Goal: Task Accomplishment & Management: Manage account settings

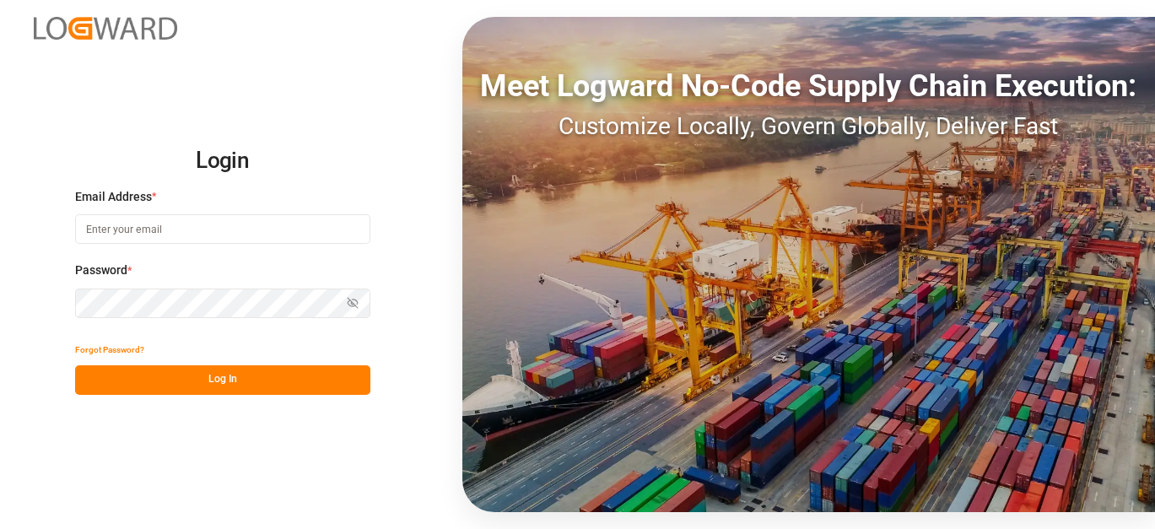
type input "[EMAIL_ADDRESS][PERSON_NAME][DOMAIN_NAME]"
click at [229, 358] on div "Forgot Password?" at bounding box center [222, 351] width 295 height 30
click at [231, 383] on button "Log In" at bounding box center [222, 380] width 295 height 30
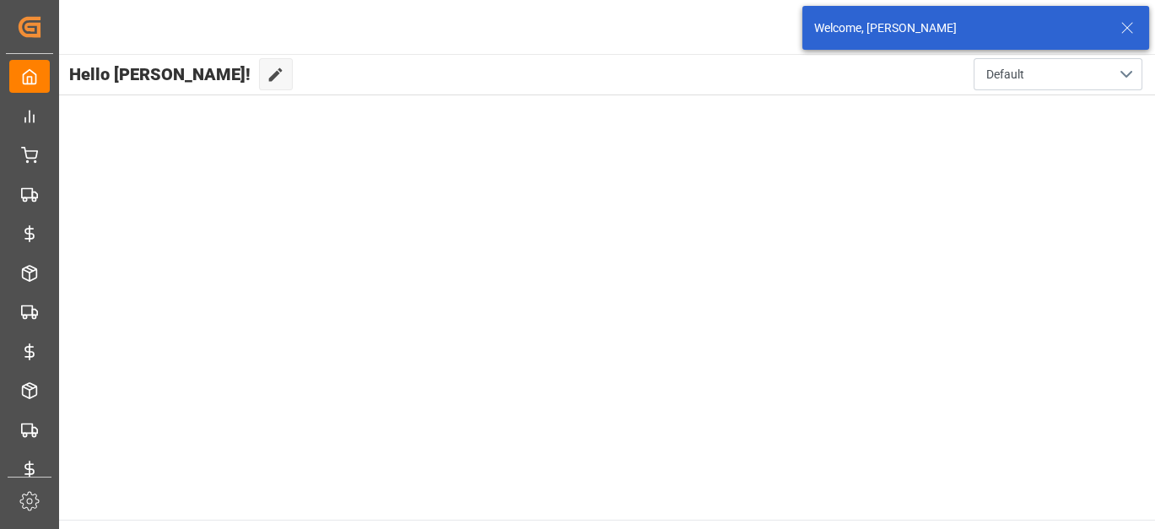
click at [1134, 35] on icon at bounding box center [1127, 28] width 20 height 20
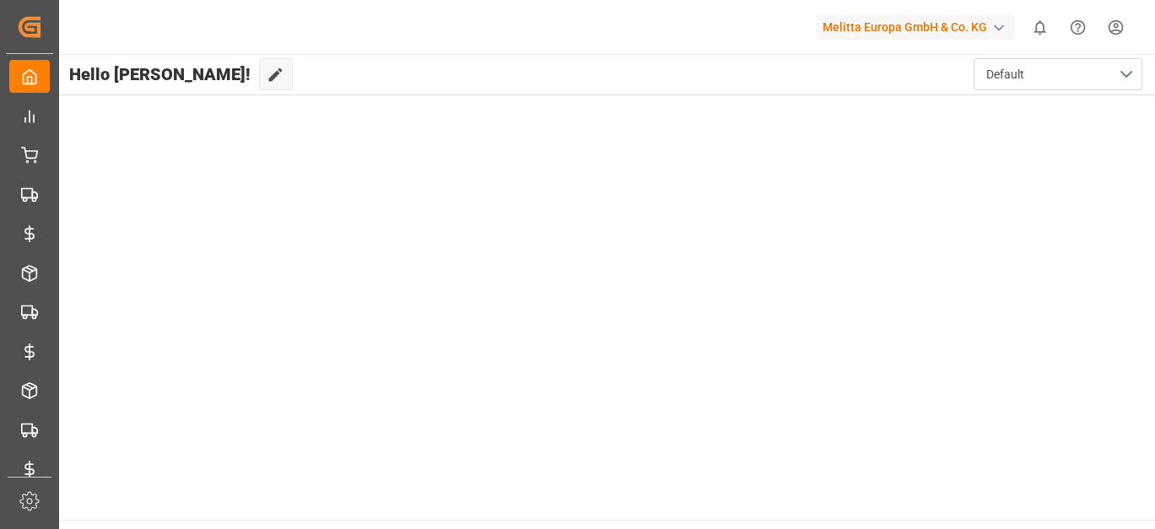
click at [1125, 35] on html "Created by potrace 1.15, written by [PERSON_NAME] [DATE]-[DATE] Created by potr…" at bounding box center [577, 264] width 1155 height 529
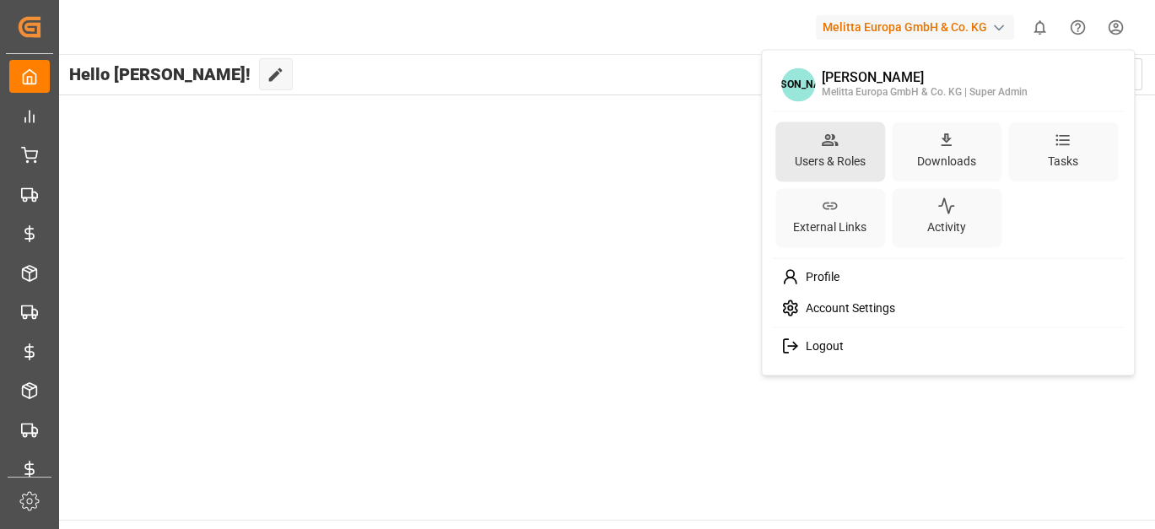
click at [844, 159] on div "Users & Roles" at bounding box center [830, 160] width 78 height 24
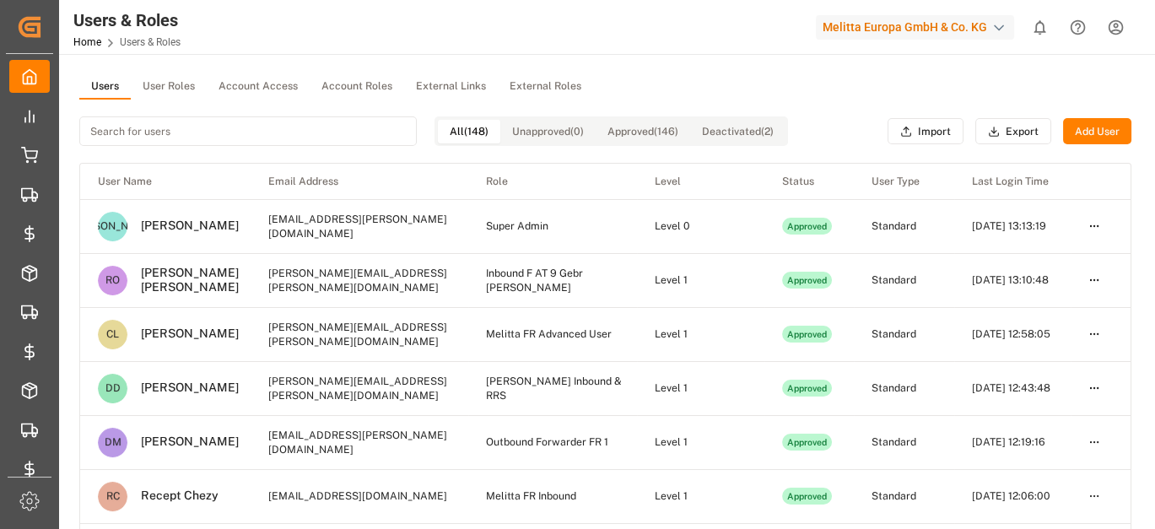
click at [181, 73] on div "Users User Roles Account Access Account Roles External Links External Roles All…" at bounding box center [605, 425] width 1092 height 742
click at [179, 79] on button "User Roles" at bounding box center [169, 86] width 76 height 25
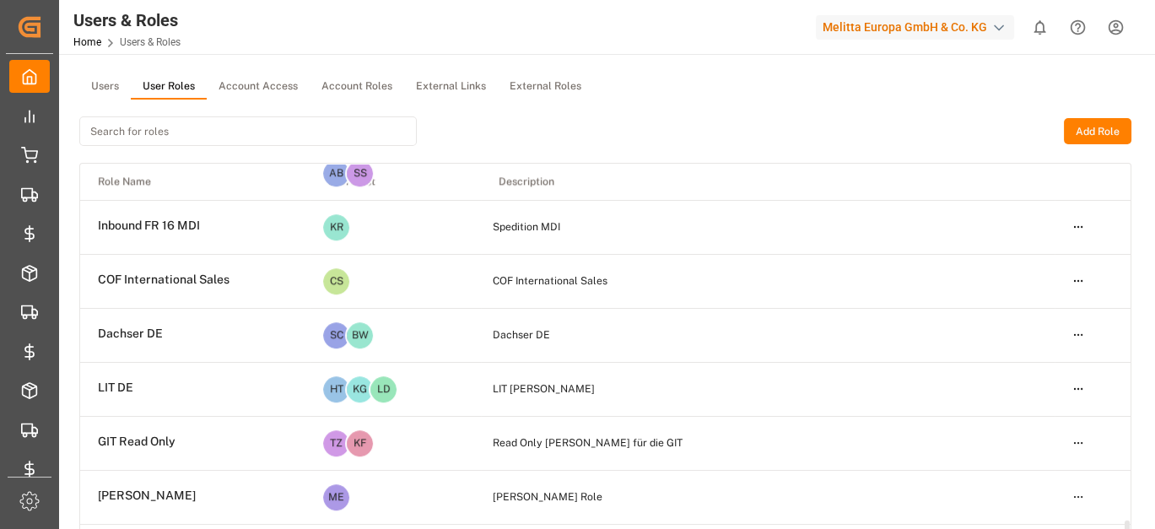
scroll to position [2806, 0]
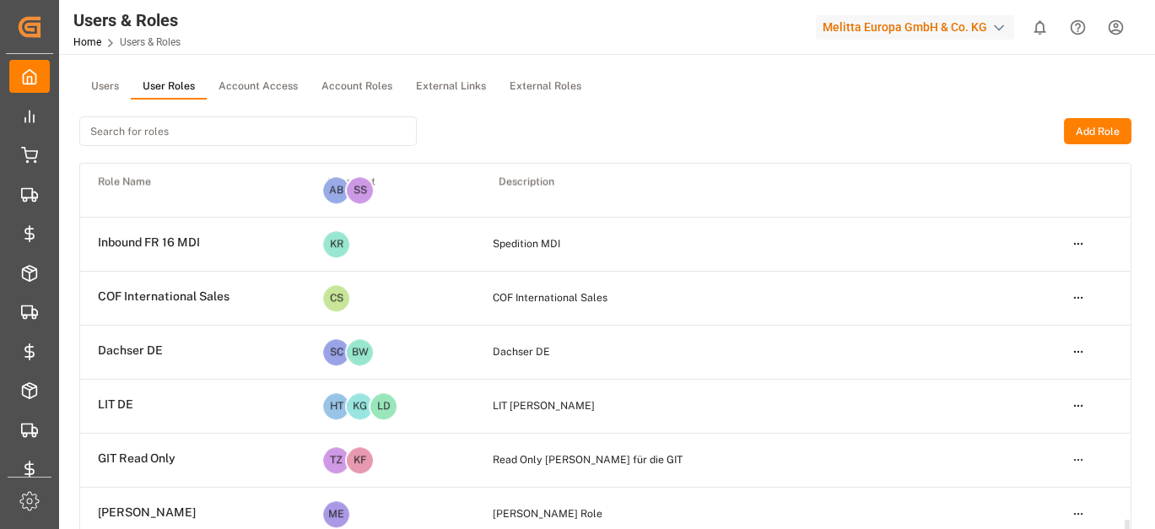
click at [1076, 238] on html "Created by potrace 1.15, written by [PERSON_NAME] [DATE]-[DATE] Created by potr…" at bounding box center [577, 264] width 1155 height 529
click at [1038, 290] on div "Duplicate" at bounding box center [1042, 297] width 87 height 24
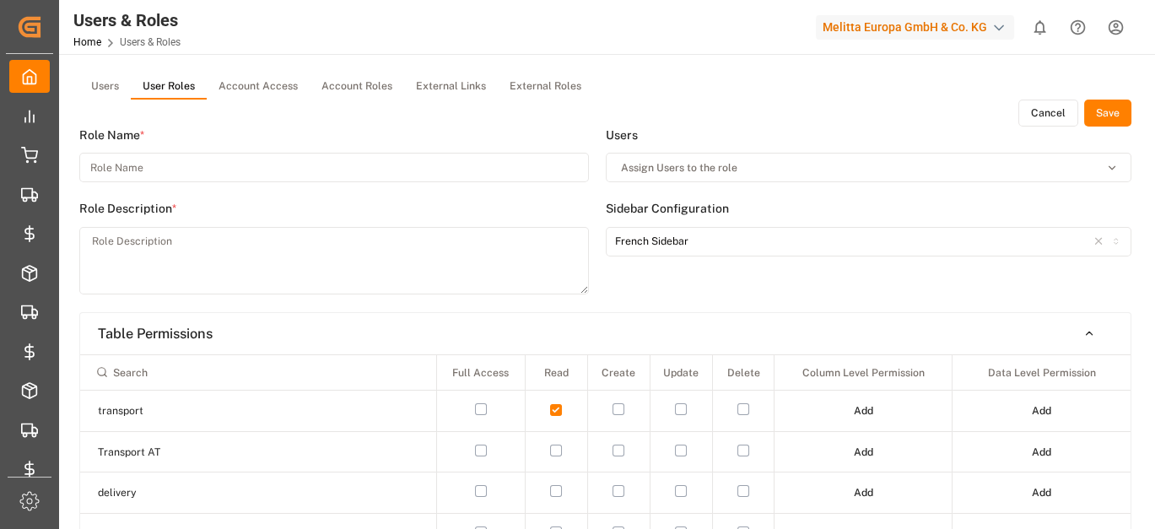
click at [194, 163] on input at bounding box center [333, 168] width 509 height 30
type input "E"
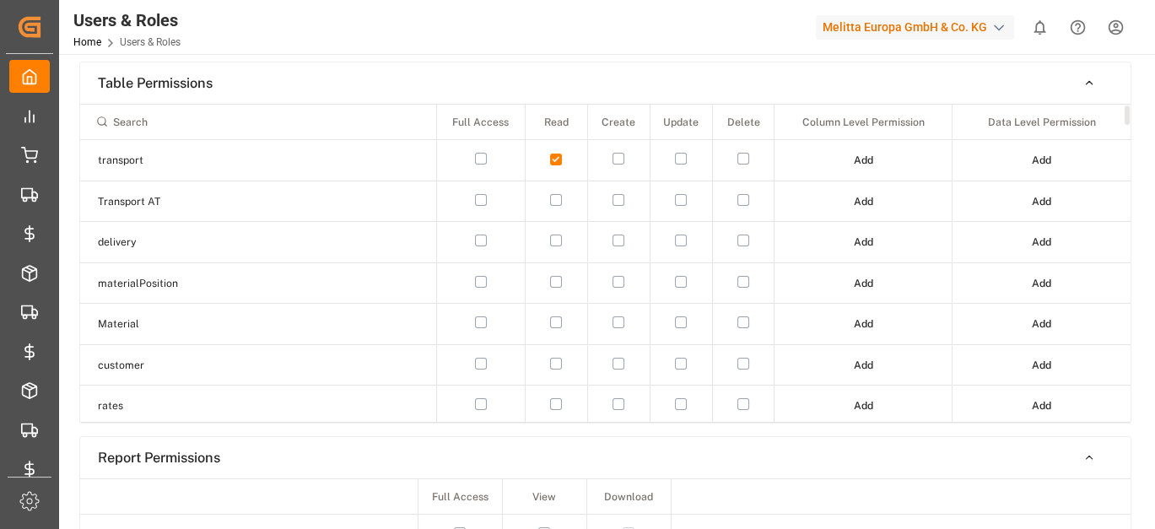
type input "Inbound FR 17 Everest"
click at [843, 164] on button "Add" at bounding box center [863, 160] width 43 height 27
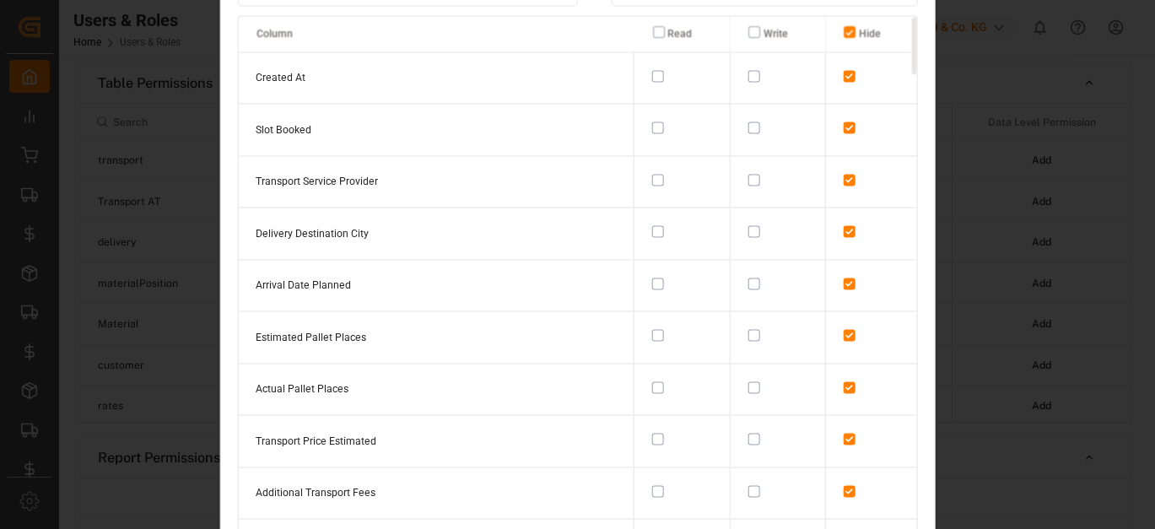
click at [983, 127] on div "Column Level Permissions Make changes to your profile here. Click save when you…" at bounding box center [577, 264] width 1155 height 529
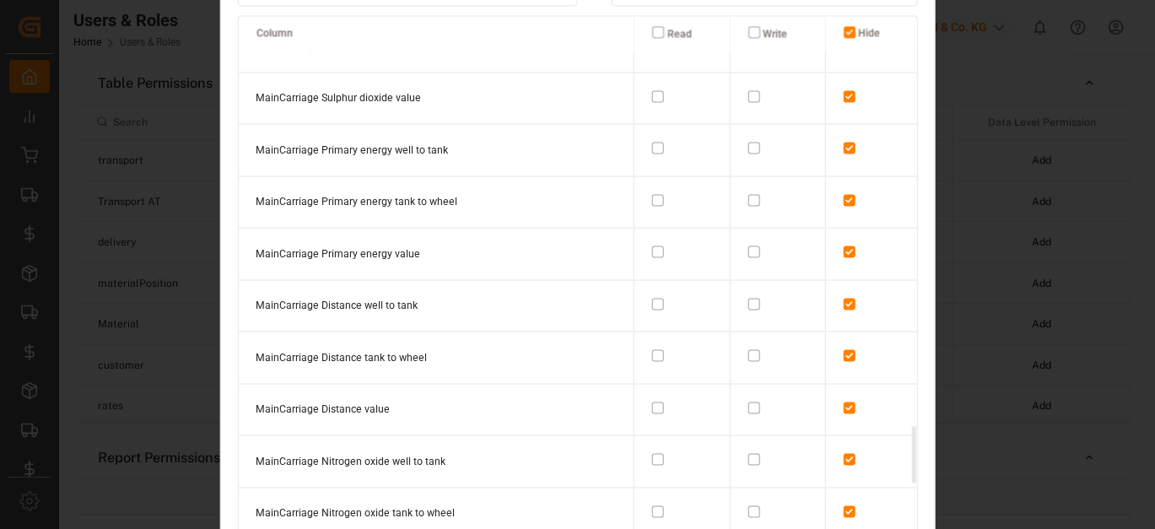
scroll to position [3976, 0]
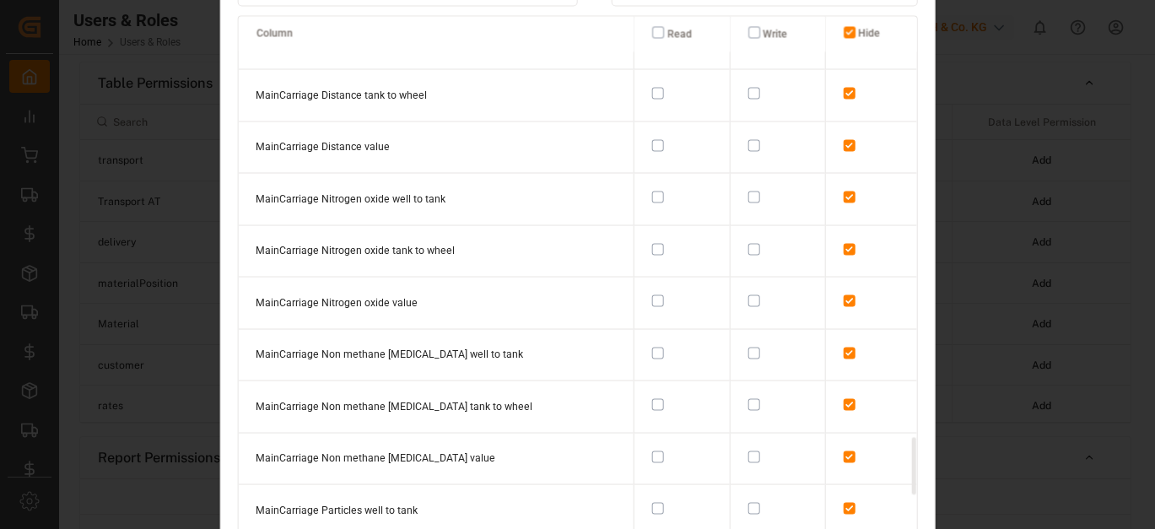
click at [1030, 274] on div "Column Level Permissions Make changes to your profile here. Click save when you…" at bounding box center [577, 264] width 1155 height 529
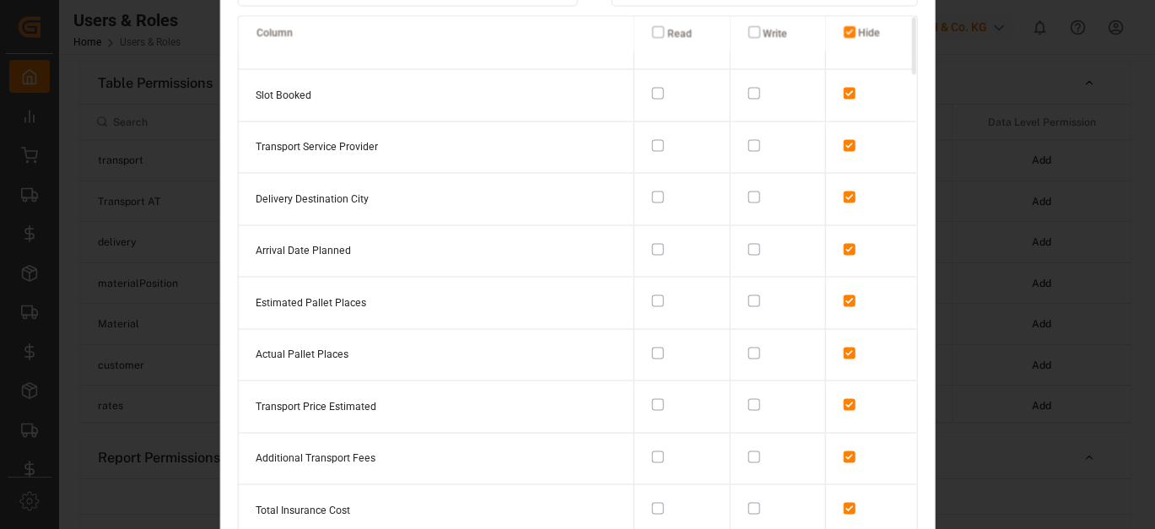
scroll to position [0, 0]
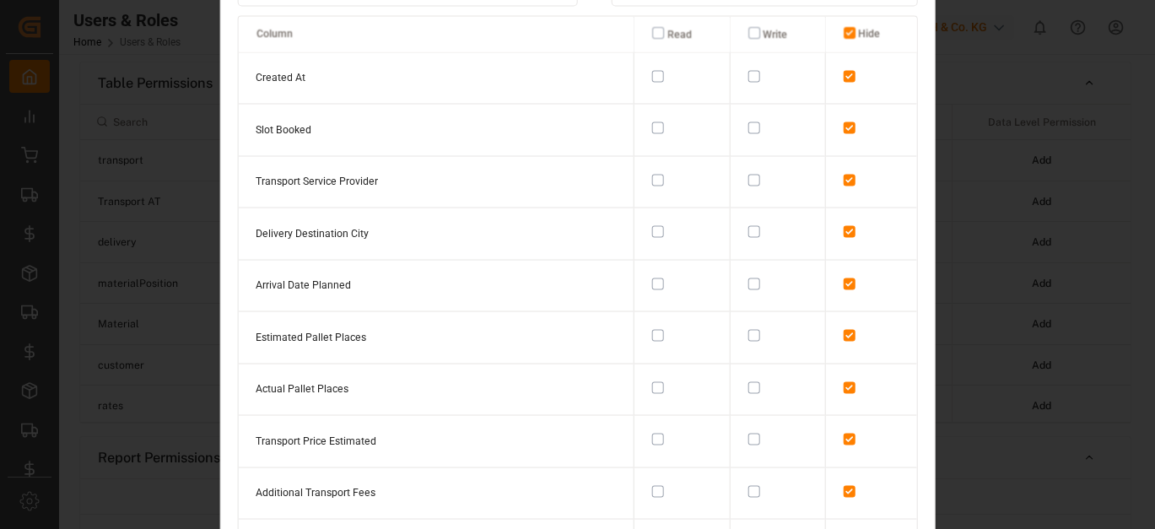
click at [993, 197] on div "Column Level Permissions Make changes to your profile here. Click save when you…" at bounding box center [577, 264] width 1155 height 529
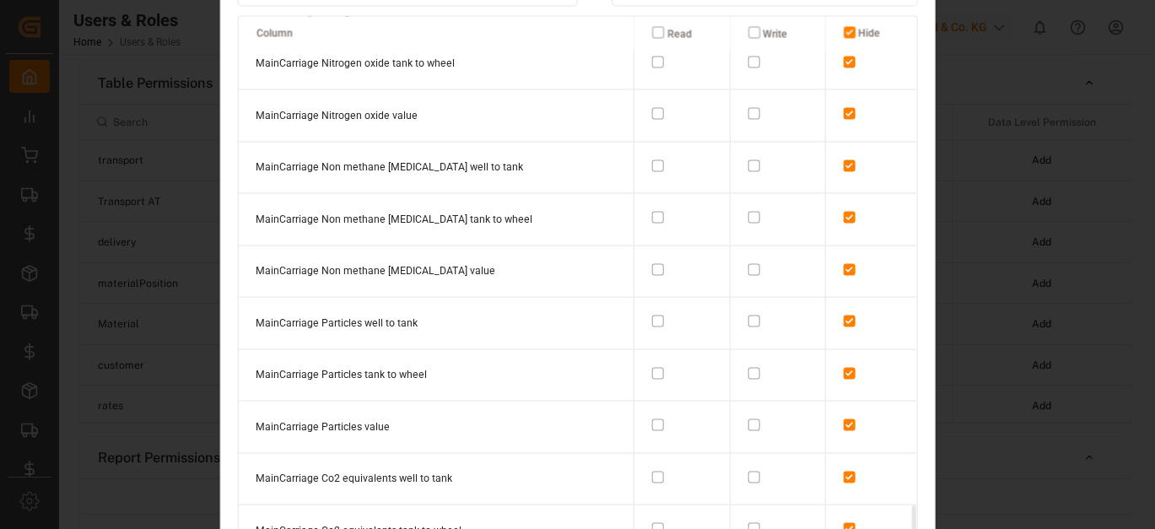
scroll to position [4623, 0]
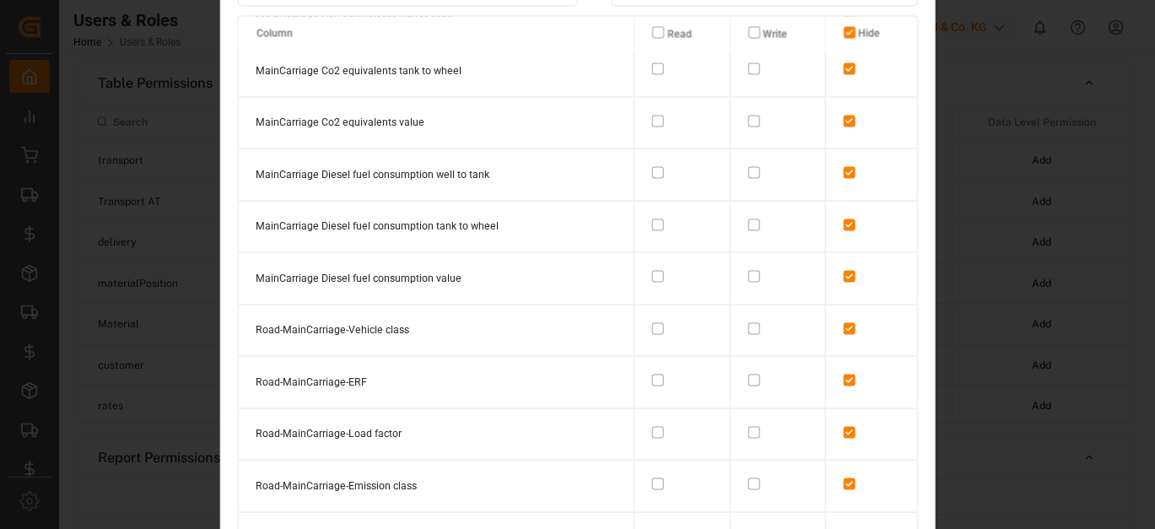
drag, startPoint x: 928, startPoint y: 514, endPoint x: 956, endPoint y: 209, distance: 305.8
click at [956, 209] on div "Column Level Permissions Make changes to your profile here. Click save when you…" at bounding box center [577, 264] width 1155 height 529
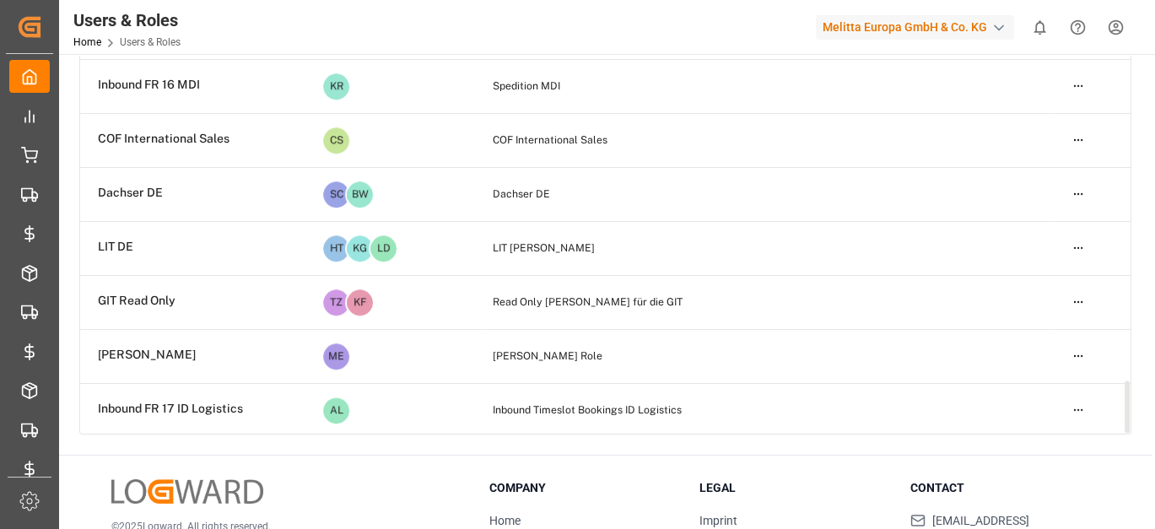
scroll to position [152, 0]
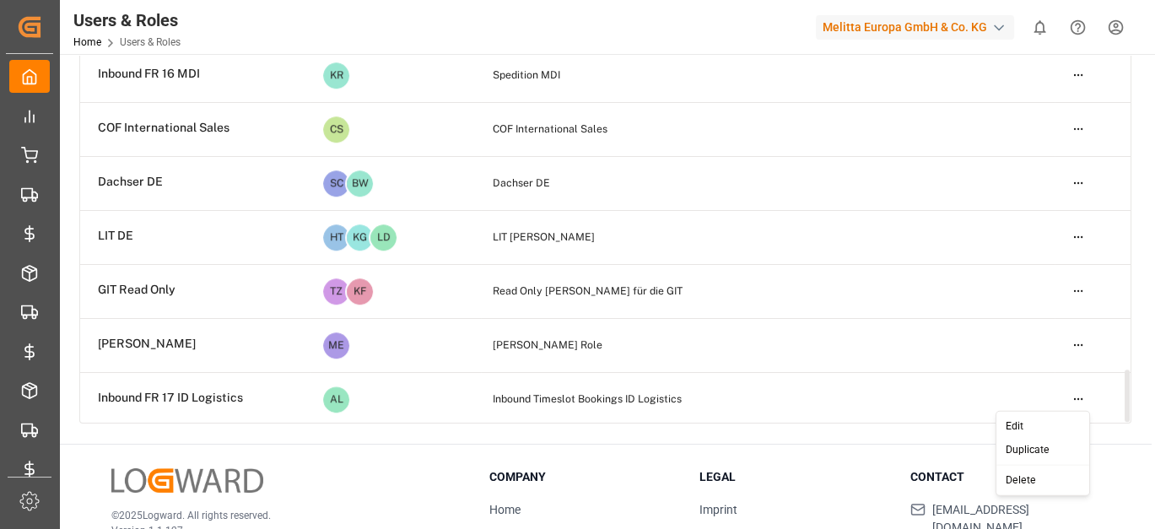
click at [1082, 396] on html "Created by potrace 1.15, written by [PERSON_NAME] [DATE]-[DATE] Created by potr…" at bounding box center [577, 264] width 1155 height 529
click at [1042, 428] on div "Edit" at bounding box center [1042, 426] width 87 height 24
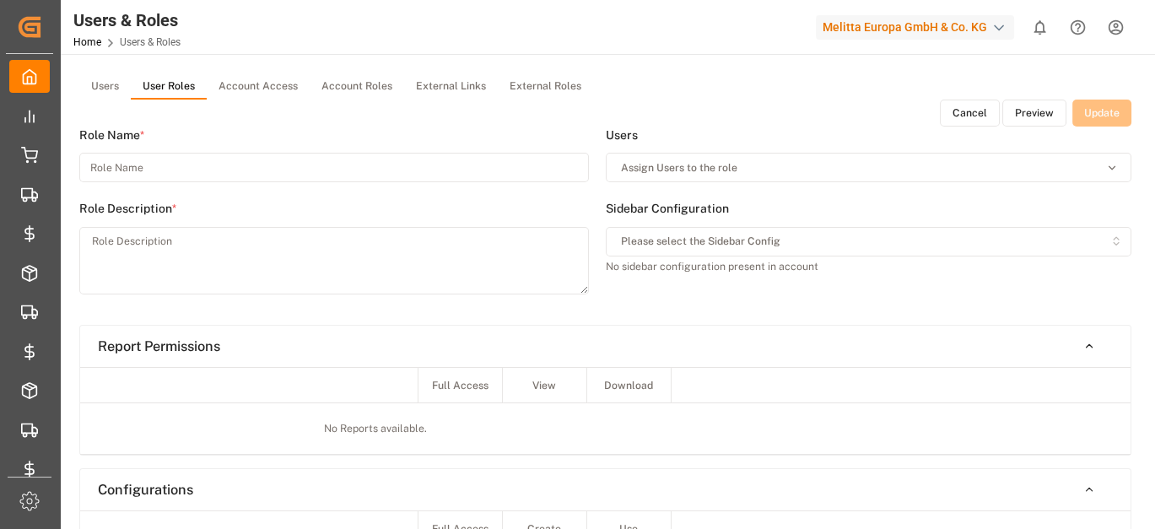
type input "Inbound FR 17 ID Logistics"
type textarea "Inbound Timeslot Bookings ID Logistics"
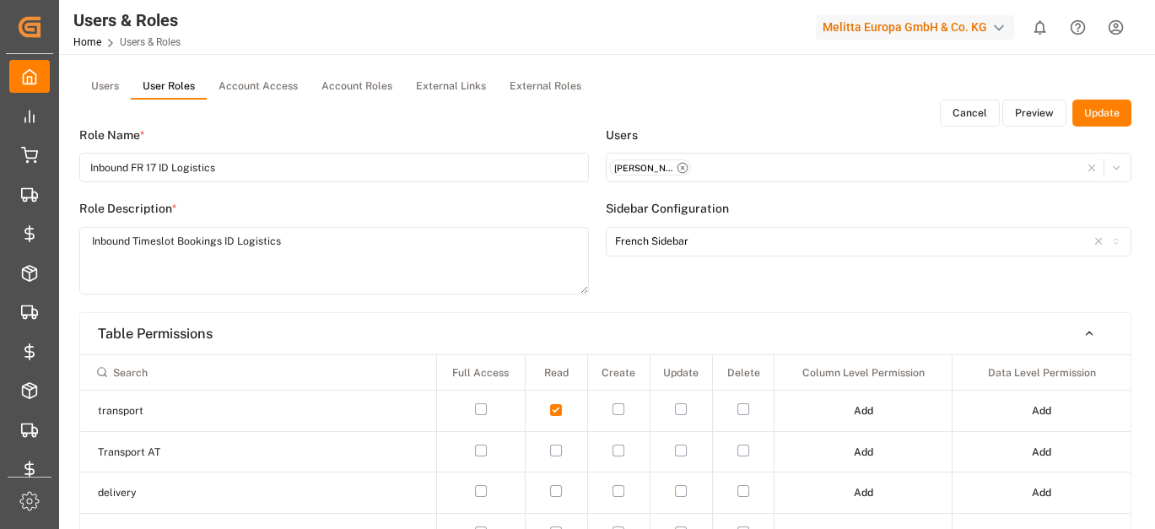
click at [684, 164] on icon "button" at bounding box center [682, 168] width 12 height 12
click at [1109, 110] on button "Update" at bounding box center [1101, 113] width 59 height 27
click at [1108, 105] on button "Update" at bounding box center [1101, 113] width 59 height 27
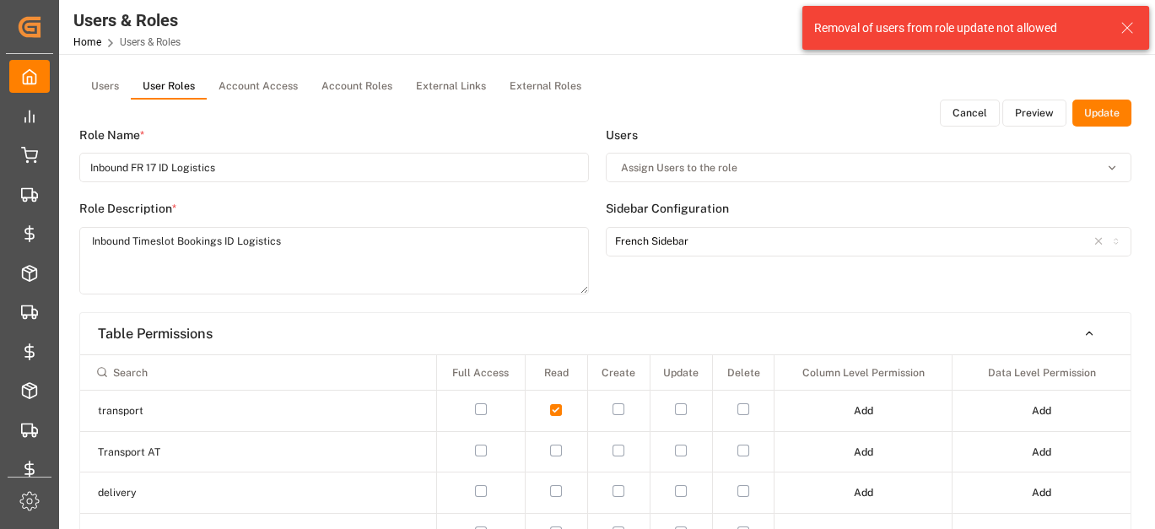
click at [990, 116] on button "Cancel" at bounding box center [969, 113] width 60 height 27
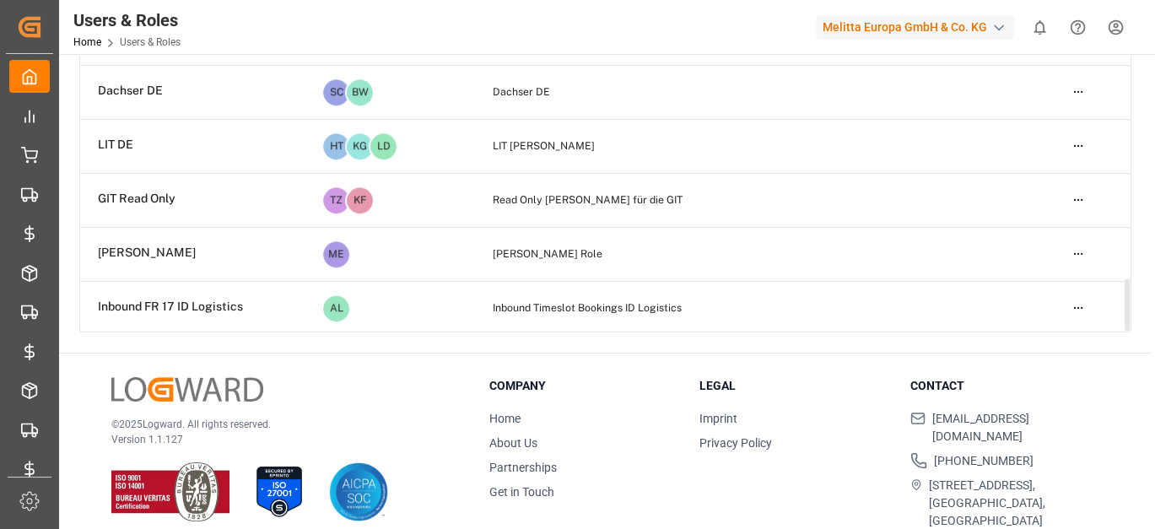
scroll to position [250, 0]
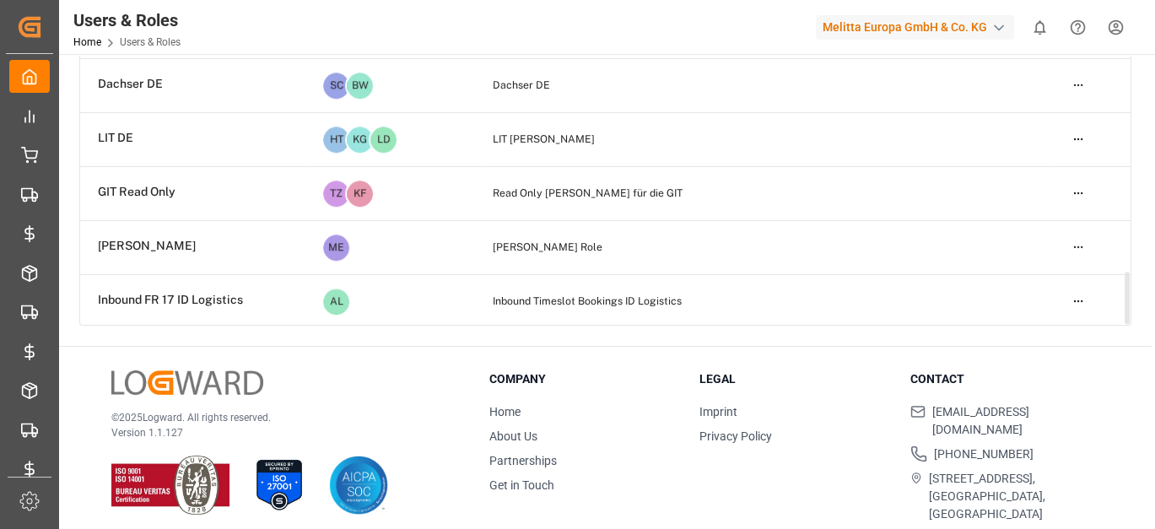
click at [1077, 299] on html "Created by potrace 1.15, written by [PERSON_NAME] [DATE]-[DATE] Created by potr…" at bounding box center [577, 264] width 1155 height 529
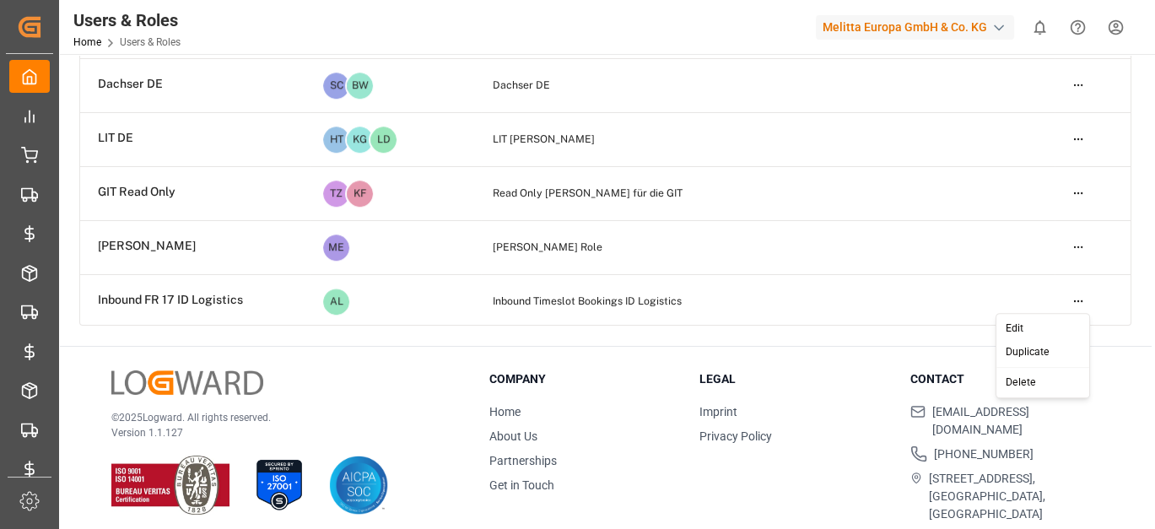
click at [1019, 375] on div "Delete" at bounding box center [1042, 383] width 87 height 24
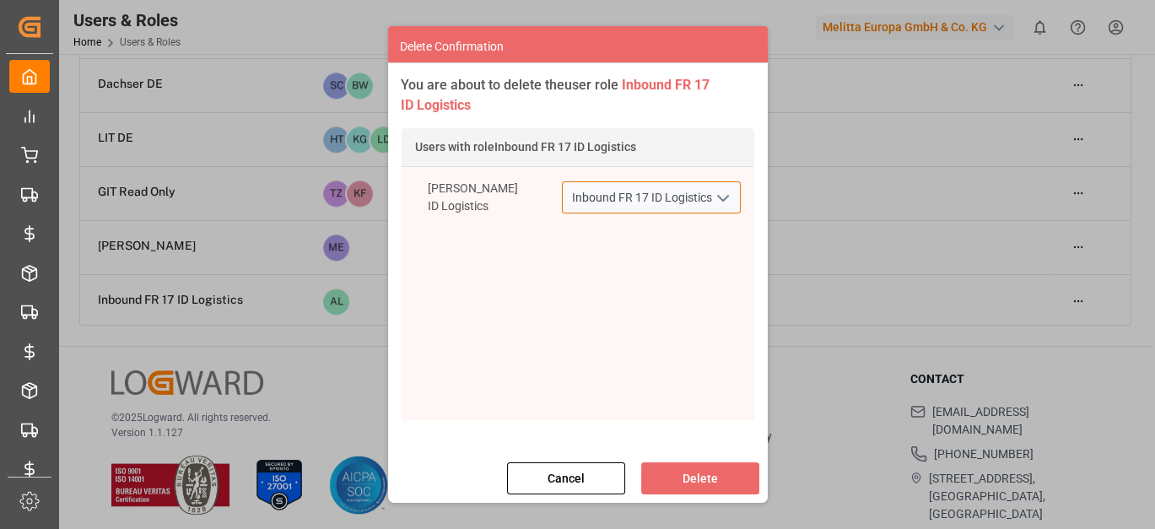
scroll to position [0, 0]
click at [704, 205] on input "Inbound FR 17 ID Logistics" at bounding box center [651, 197] width 179 height 32
click at [567, 467] on button "Cancel" at bounding box center [566, 478] width 118 height 32
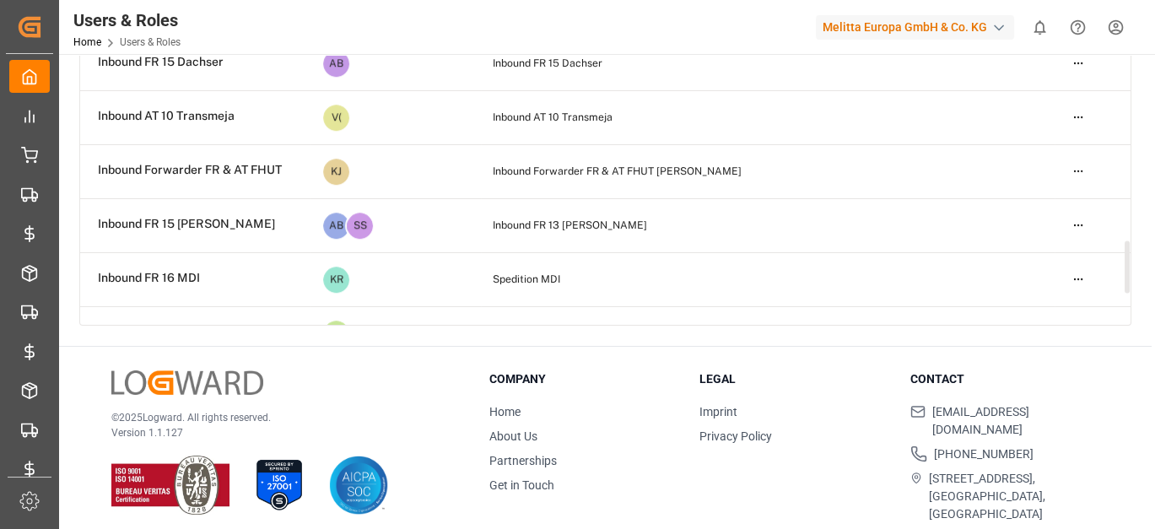
scroll to position [2823, 0]
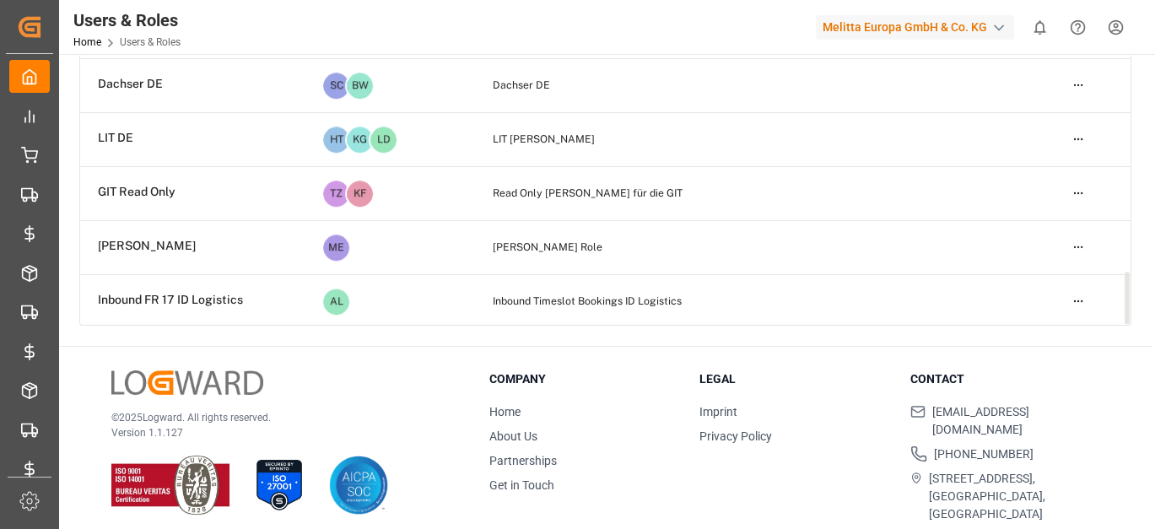
click at [1077, 292] on html "Created by potrace 1.15, written by [PERSON_NAME] [DATE]-[DATE] Created by potr…" at bounding box center [577, 264] width 1155 height 529
click at [1046, 322] on div "Edit" at bounding box center [1042, 329] width 87 height 24
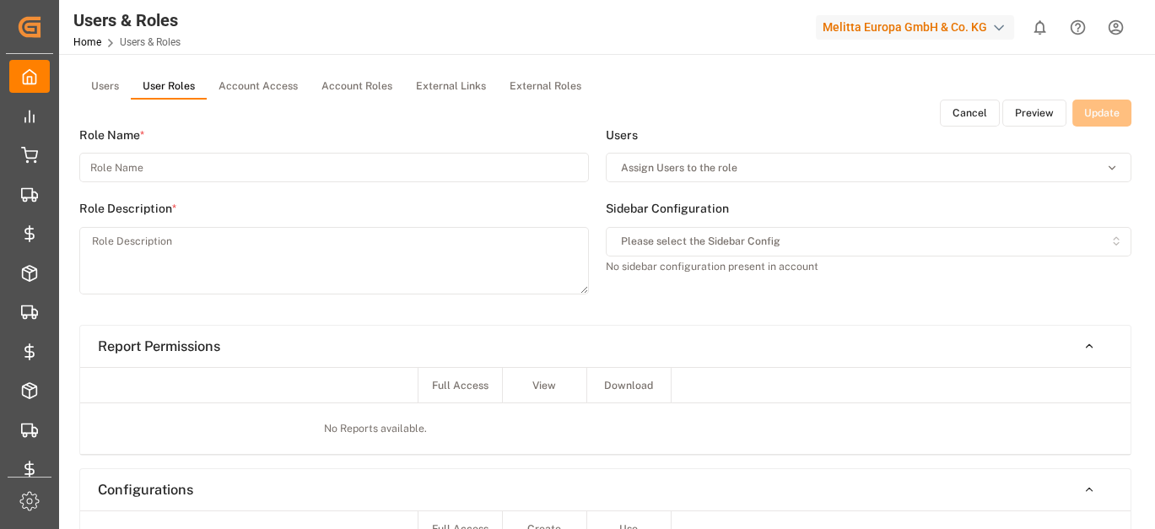
type input "Inbound FR 17 ID Logistics"
type textarea "Inbound Timeslot Bookings ID Logistics"
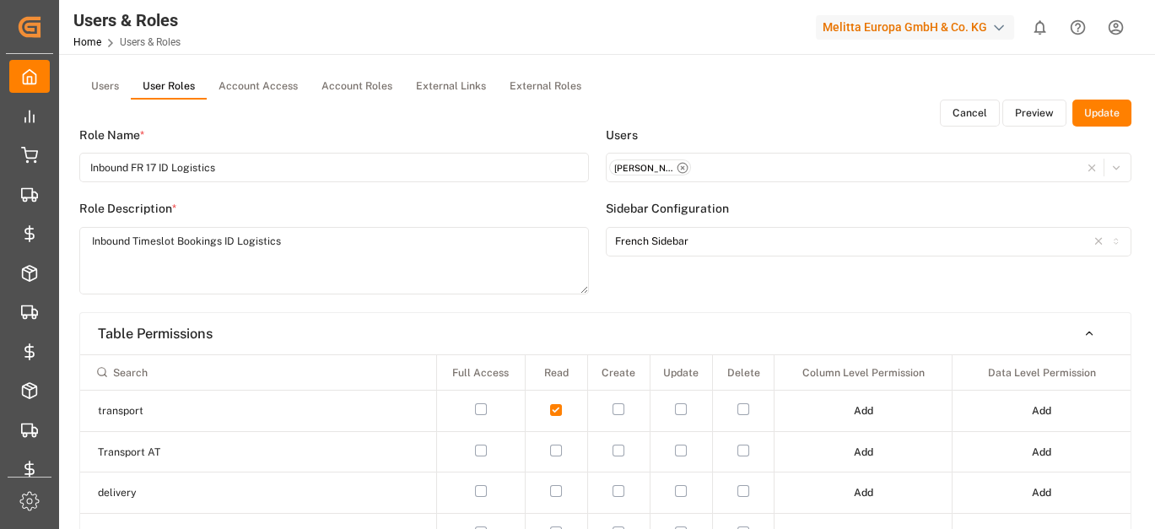
click at [980, 118] on button "Cancel" at bounding box center [969, 113] width 60 height 27
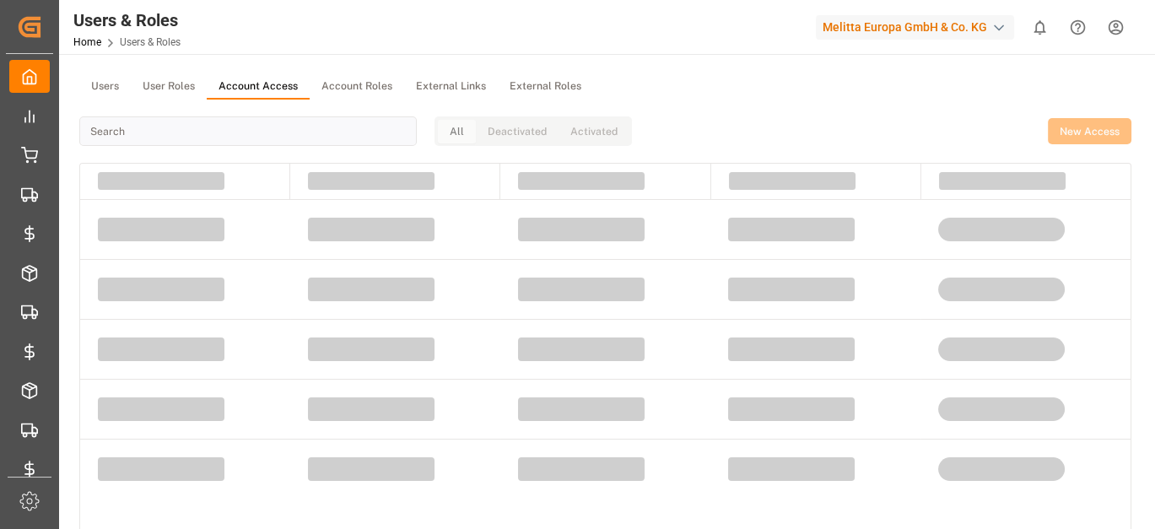
click at [232, 79] on button "Account Access" at bounding box center [258, 86] width 103 height 25
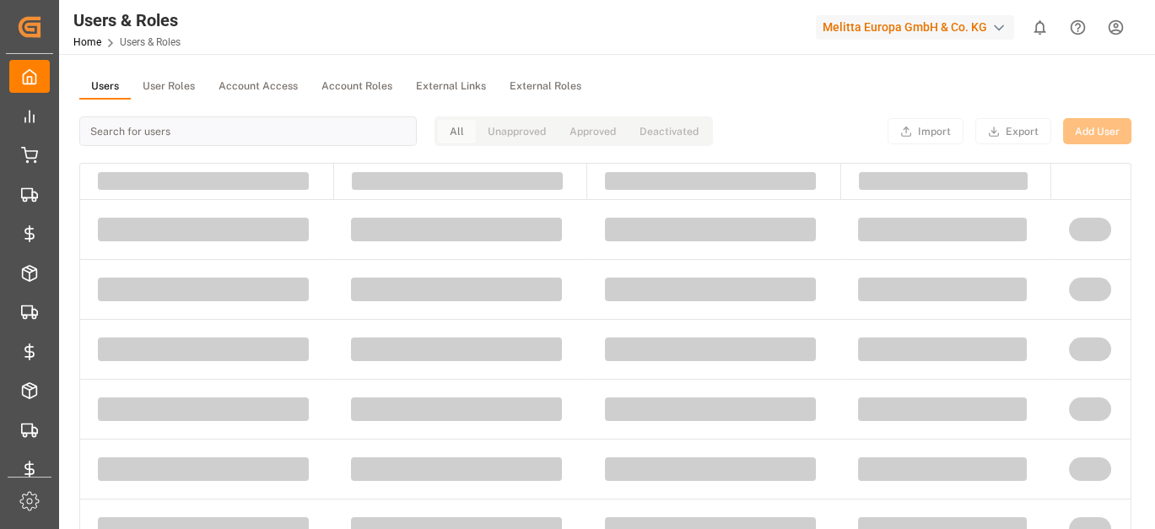
drag, startPoint x: 116, startPoint y: 84, endPoint x: 130, endPoint y: 116, distance: 34.3
click at [118, 86] on button "Users" at bounding box center [104, 86] width 51 height 25
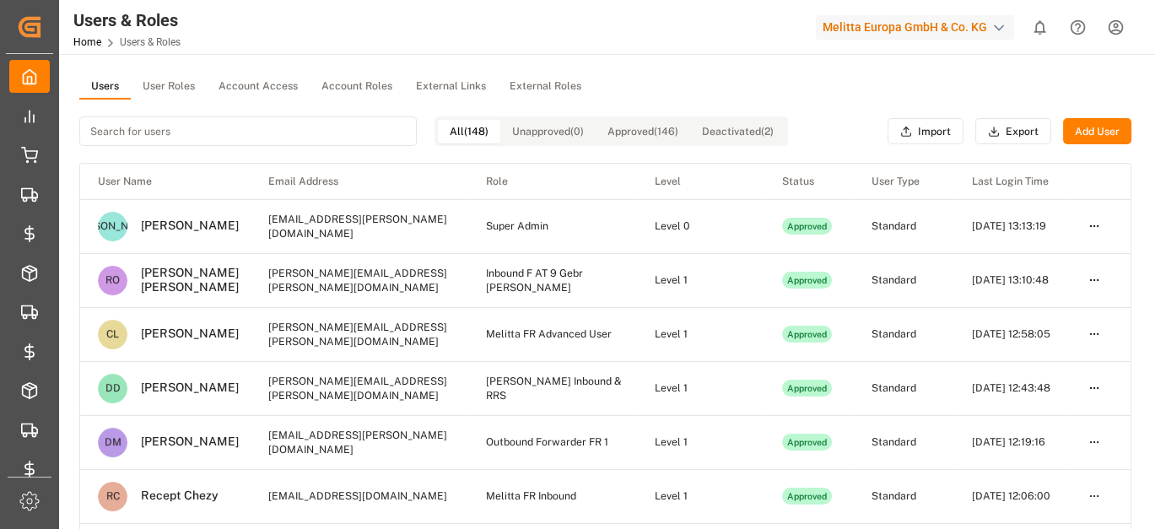
click at [135, 127] on input at bounding box center [247, 131] width 337 height 30
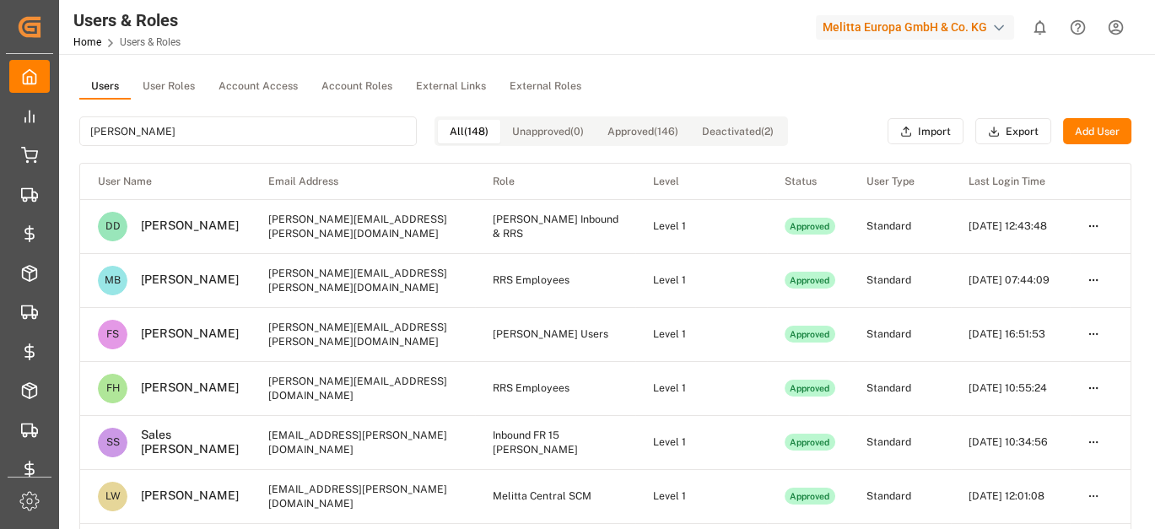
type input "[PERSON_NAME]"
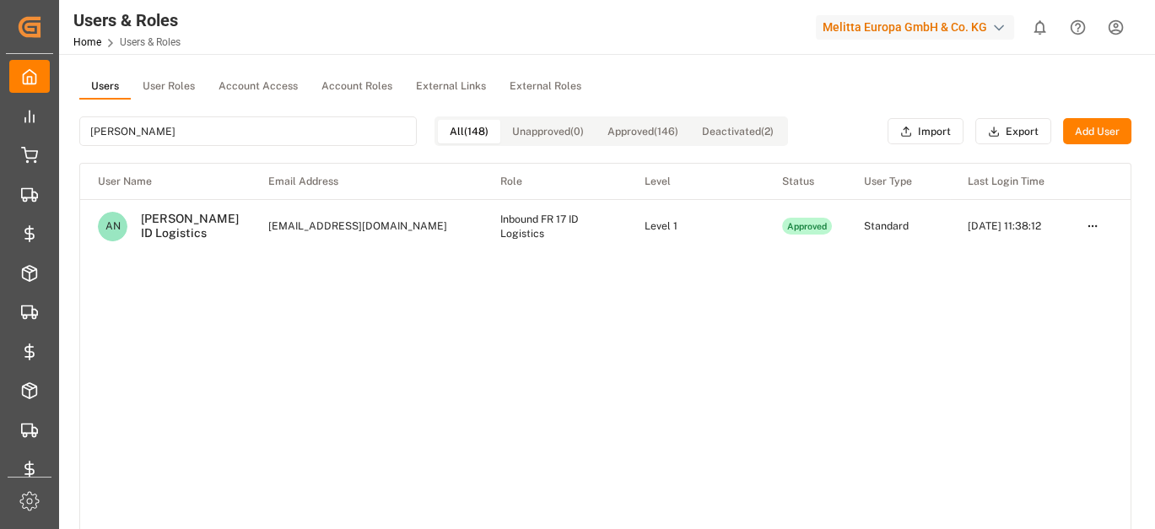
click at [169, 83] on button "User Roles" at bounding box center [169, 86] width 76 height 25
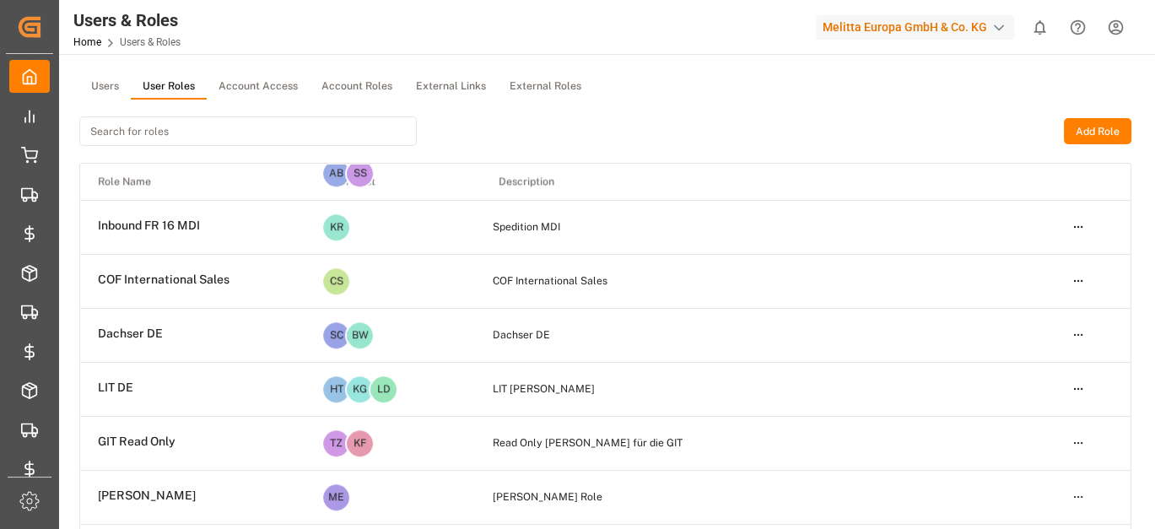
click at [1093, 137] on button "Add Role" at bounding box center [1096, 131] width 67 height 27
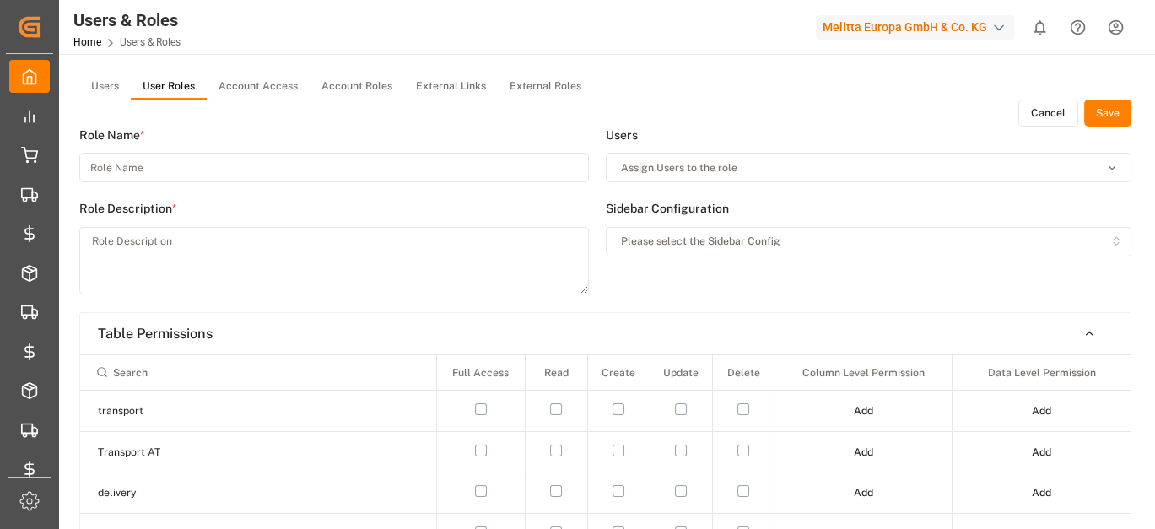
click at [533, 151] on div "Role Name *" at bounding box center [333, 164] width 509 height 74
click at [490, 164] on input at bounding box center [333, 168] width 509 height 30
type input "Inbound FR 18 Everest"
click at [694, 158] on button "Assign Users to the role" at bounding box center [869, 168] width 526 height 30
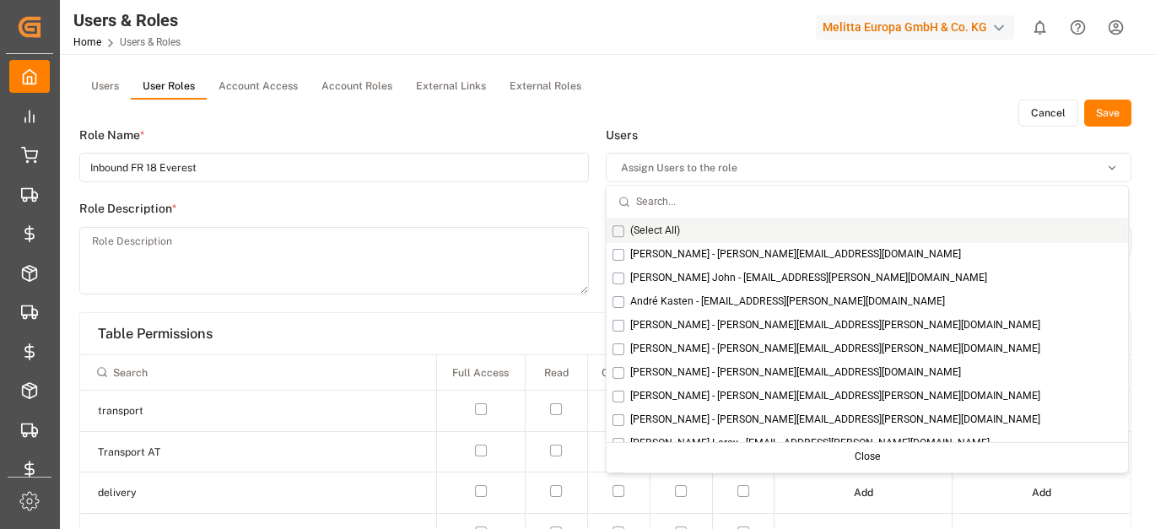
click at [115, 89] on button "Users" at bounding box center [104, 86] width 51 height 25
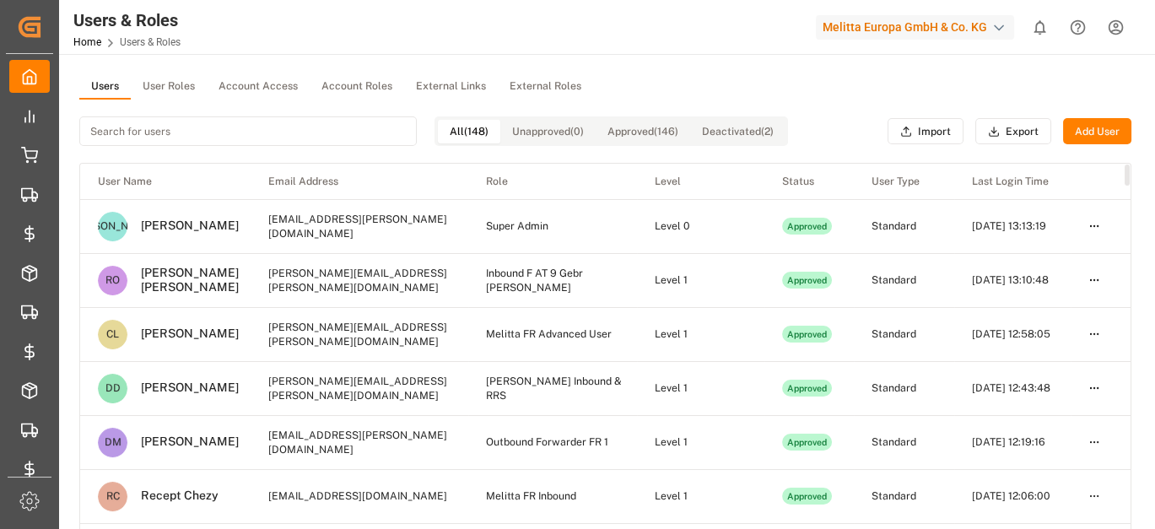
click at [173, 93] on div "Users User Roles Account Access Account Roles External Links External Roles All…" at bounding box center [605, 324] width 1052 height 501
click at [175, 89] on button "User Roles" at bounding box center [169, 86] width 76 height 25
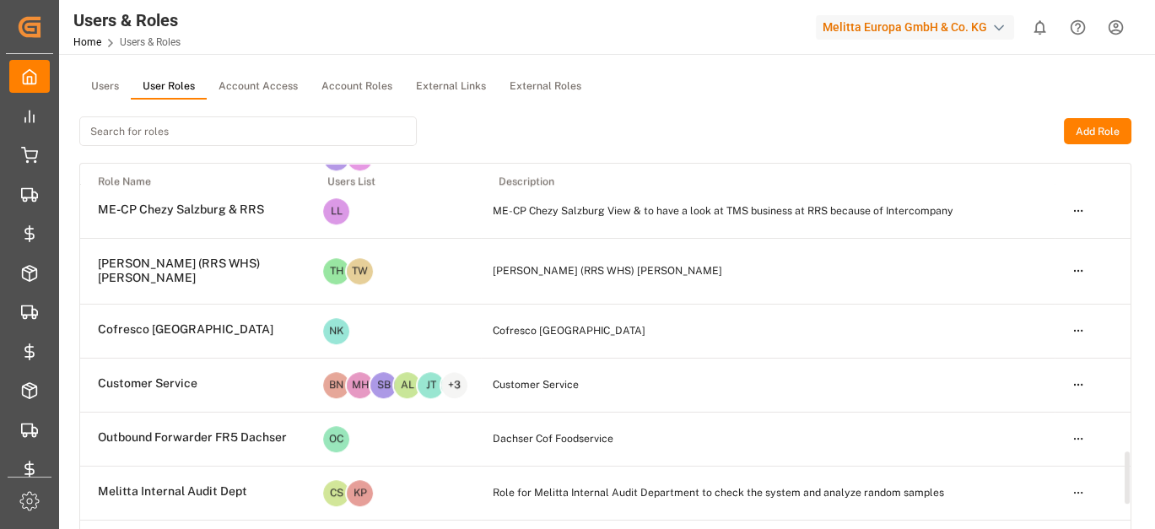
scroll to position [2269, 0]
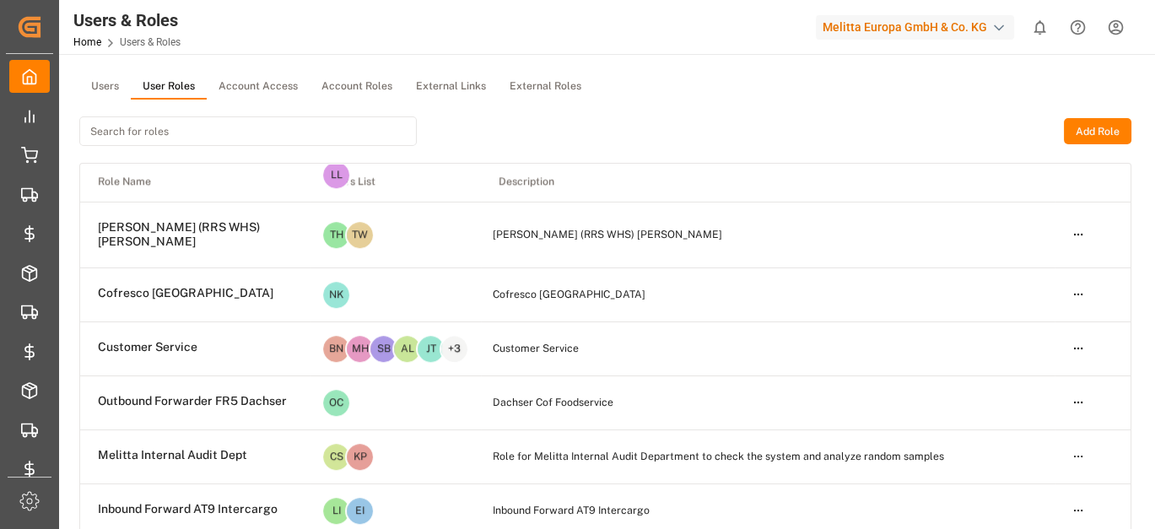
click at [1096, 141] on button "Add Role" at bounding box center [1096, 131] width 67 height 27
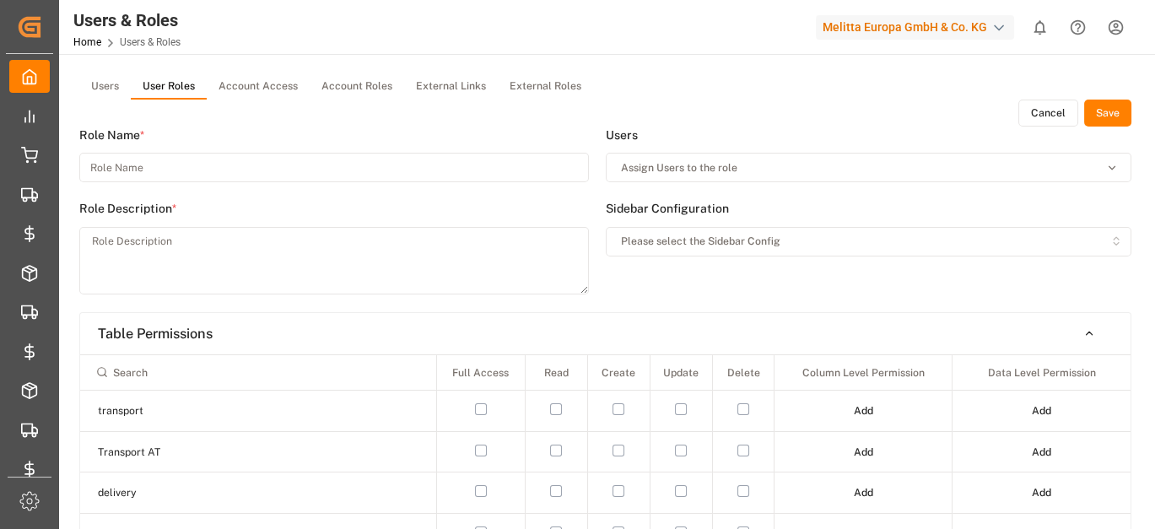
click at [169, 170] on input at bounding box center [333, 168] width 509 height 30
drag, startPoint x: 188, startPoint y: 168, endPoint x: 91, endPoint y: 171, distance: 97.0
click at [91, 171] on input "Inbound FR 18 Everest" at bounding box center [333, 168] width 509 height 30
type input "Inbound FR 18 Everest"
click at [128, 241] on textarea at bounding box center [333, 260] width 509 height 67
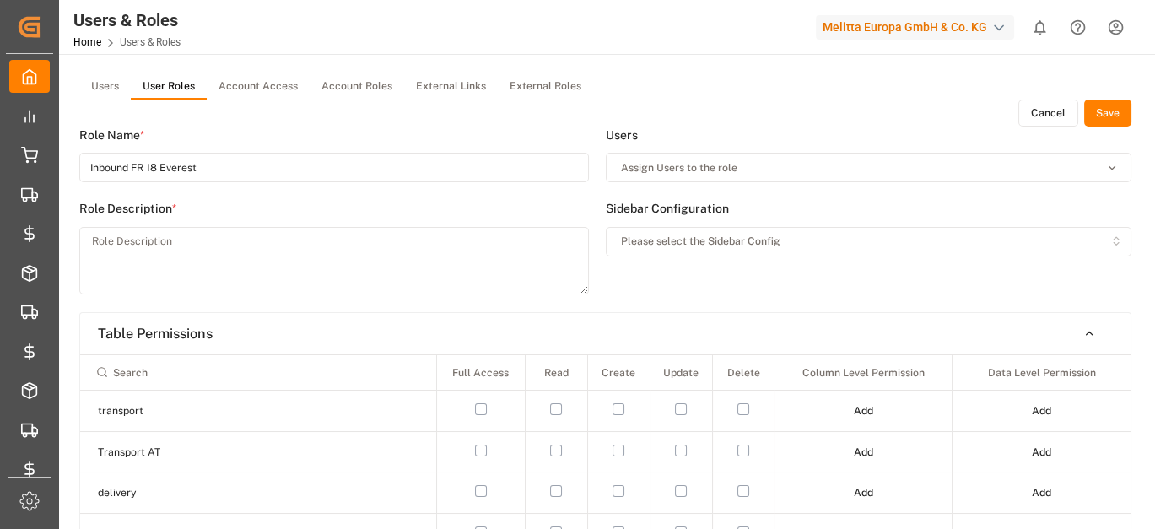
paste textarea "Inbound FR 18 Everest"
type textarea "Inbound FR 18 Everest"
click at [692, 247] on span "Please select the Sidebar Config" at bounding box center [700, 241] width 159 height 15
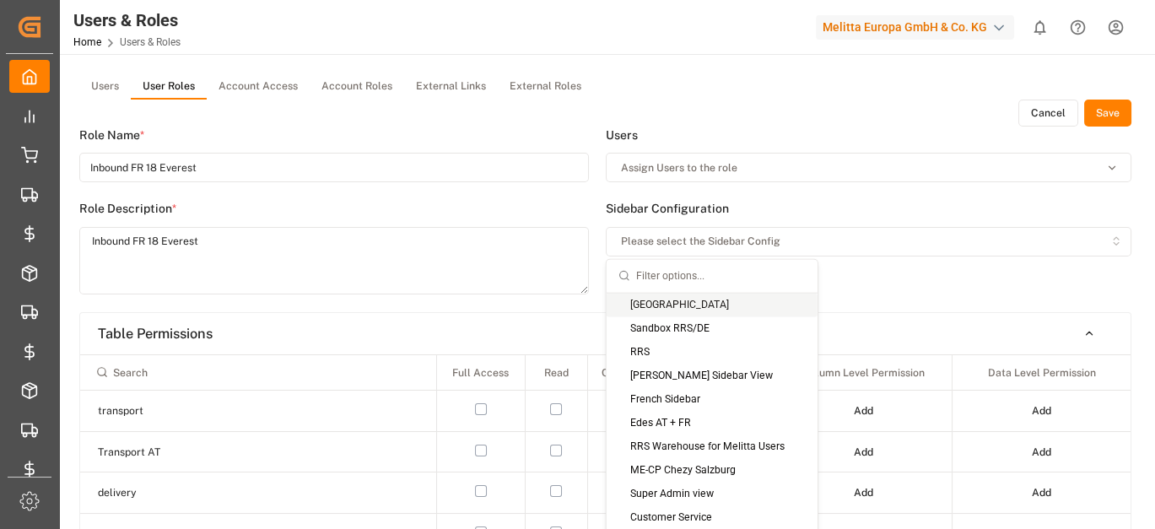
click at [680, 267] on input "text" at bounding box center [721, 276] width 170 height 33
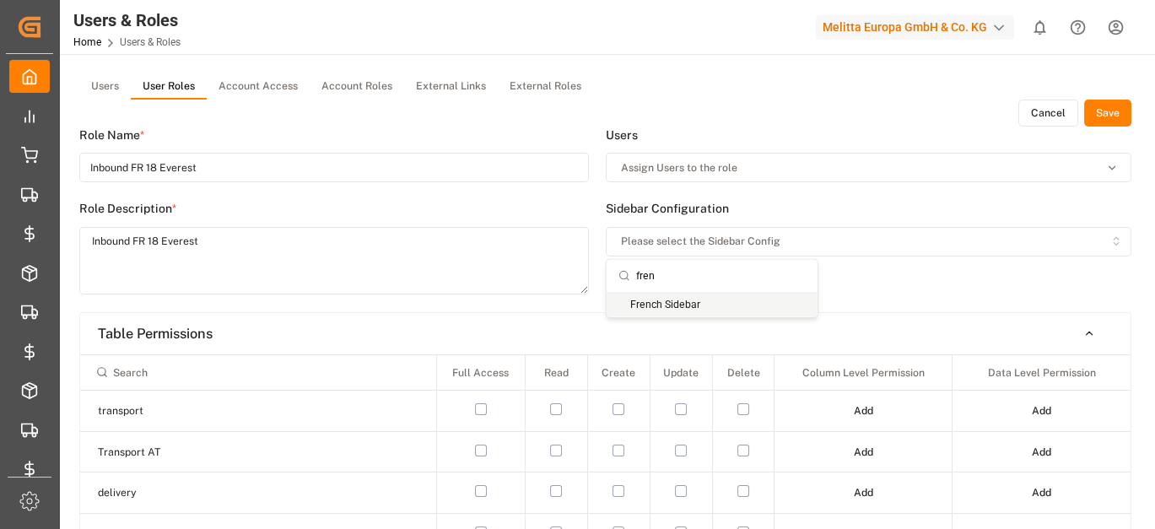
type input "fren"
click at [677, 304] on div "French Sidebar" at bounding box center [711, 305] width 211 height 24
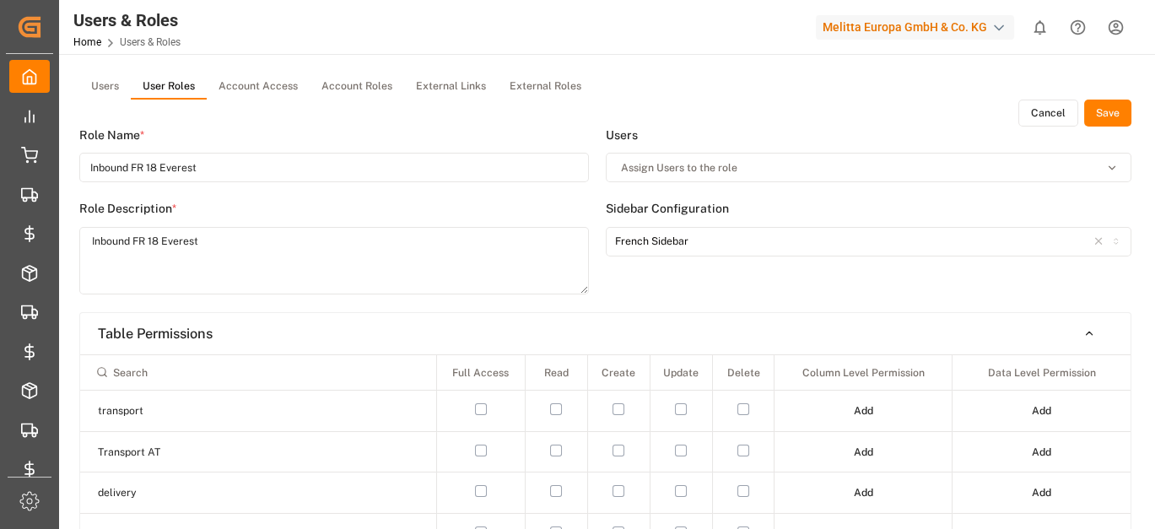
click at [1112, 105] on button "Save" at bounding box center [1107, 113] width 47 height 27
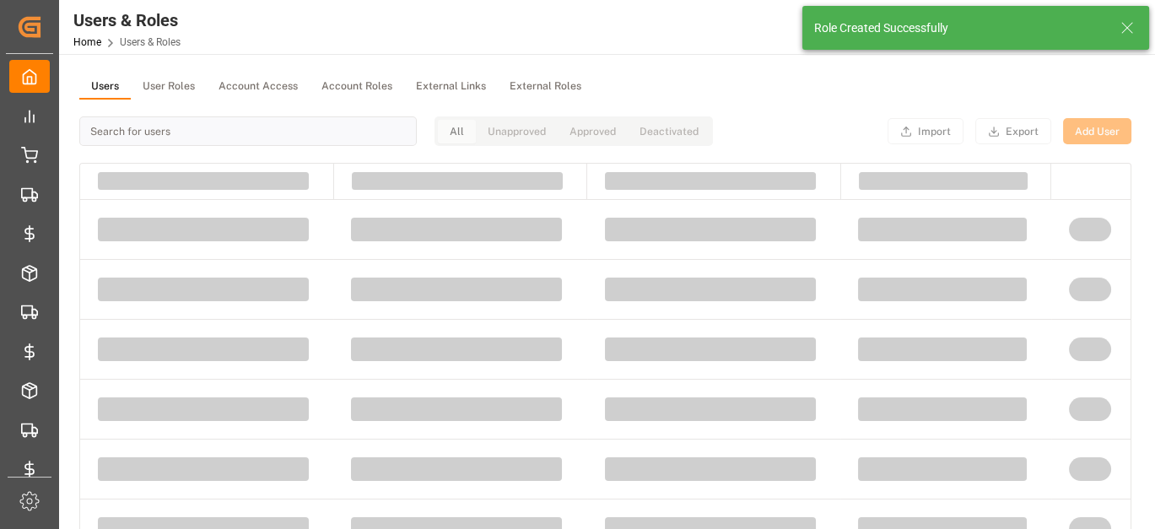
click at [109, 87] on button "Users" at bounding box center [104, 86] width 51 height 25
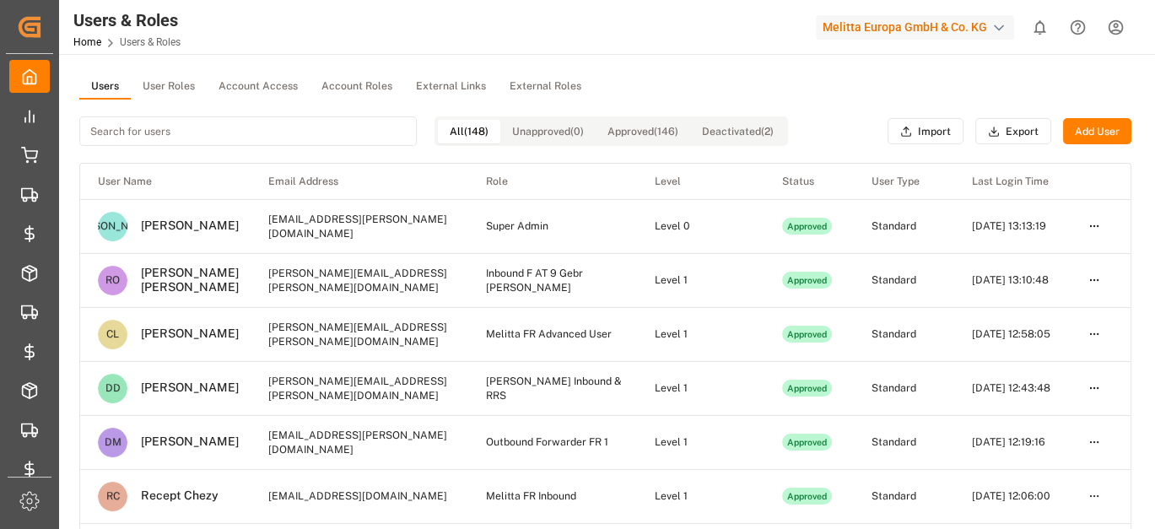
click at [1101, 140] on button "Add User" at bounding box center [1097, 131] width 68 height 27
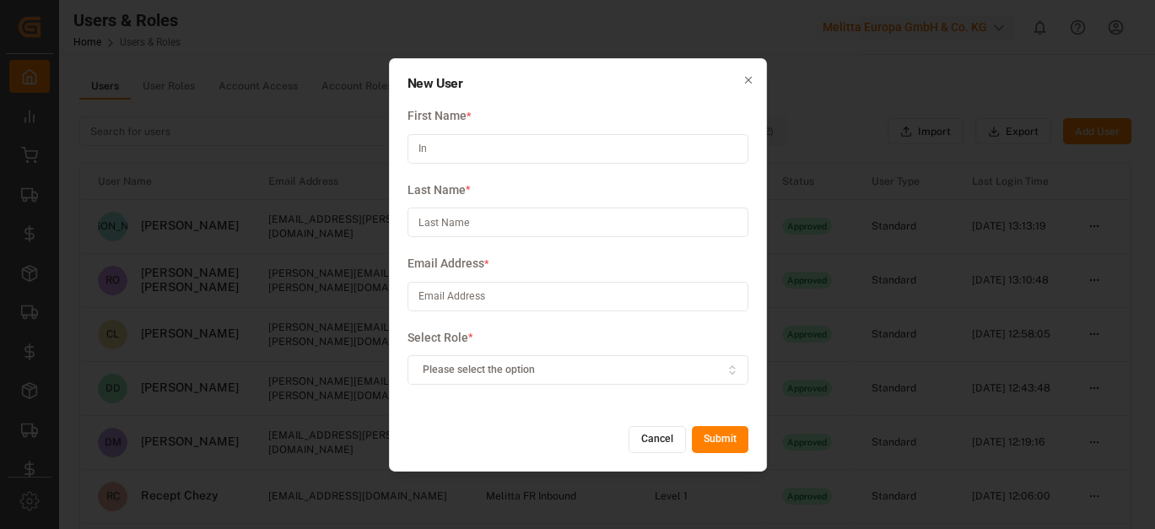
type input "I"
type input "Everest"
type input "Logistics"
click at [659, 302] on input at bounding box center [577, 297] width 341 height 30
paste input "Inbound FR 18 Everest"
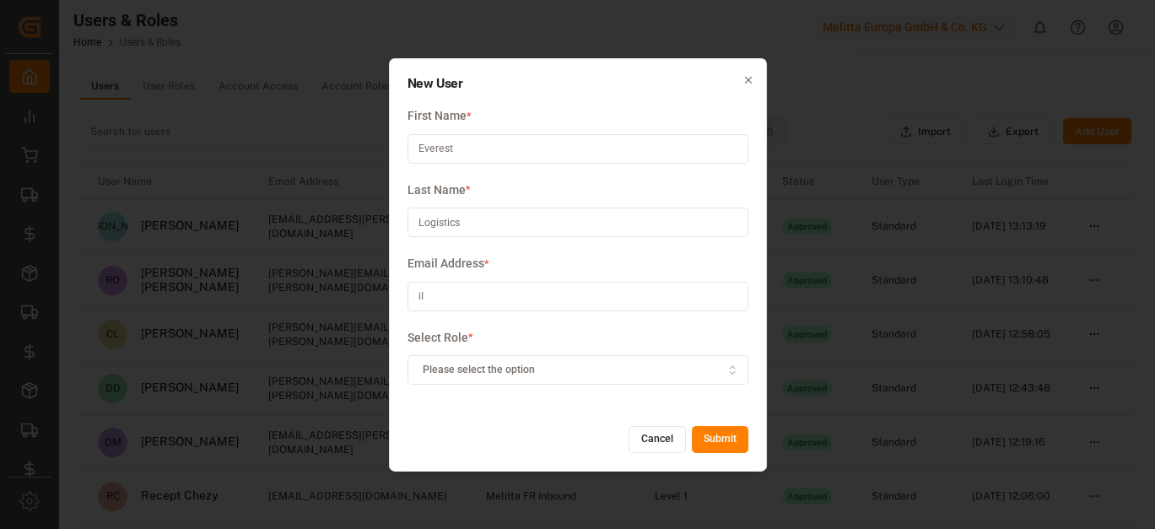
type input "i"
paste input "[EMAIL_ADDRESS][DOMAIN_NAME]"
click at [417, 292] on input "[EMAIL_ADDRESS][DOMAIN_NAME]" at bounding box center [577, 297] width 341 height 30
type input "[EMAIL_ADDRESS][DOMAIN_NAME]"
click at [677, 378] on button "Please select the option" at bounding box center [577, 370] width 341 height 30
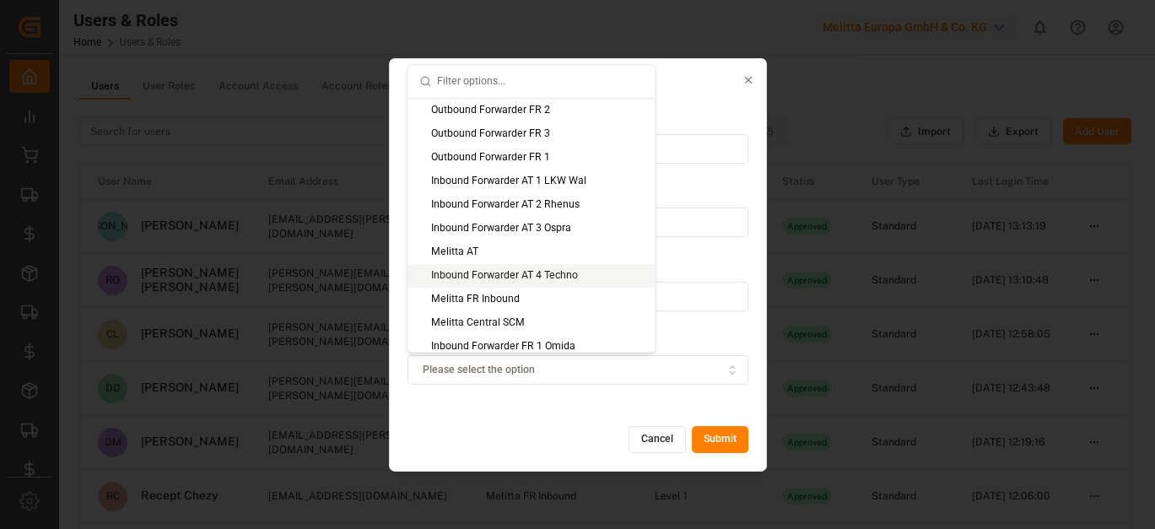
scroll to position [1139, 0]
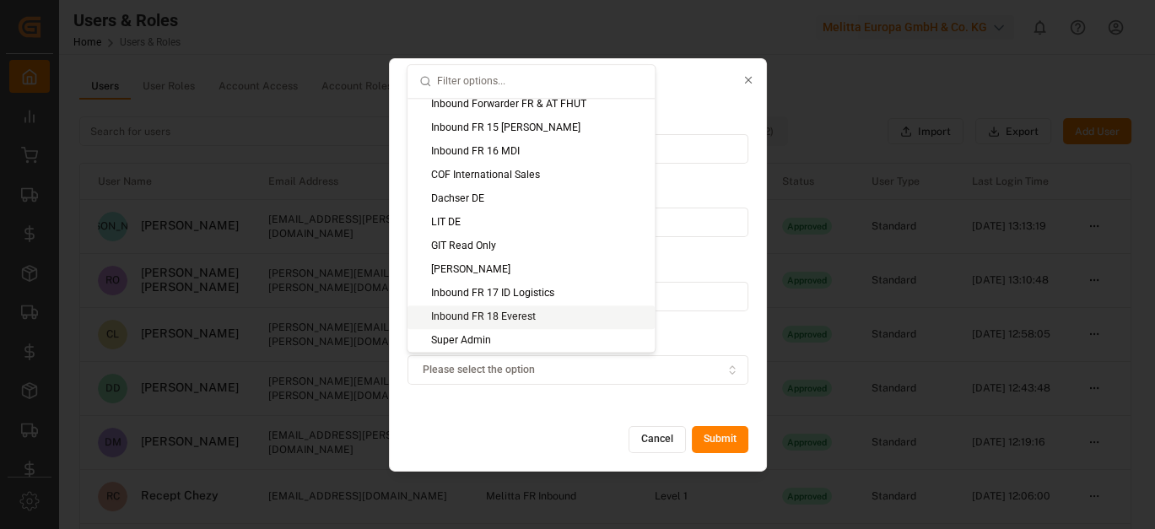
click at [532, 319] on div "Inbound FR 18 Everest" at bounding box center [530, 317] width 247 height 24
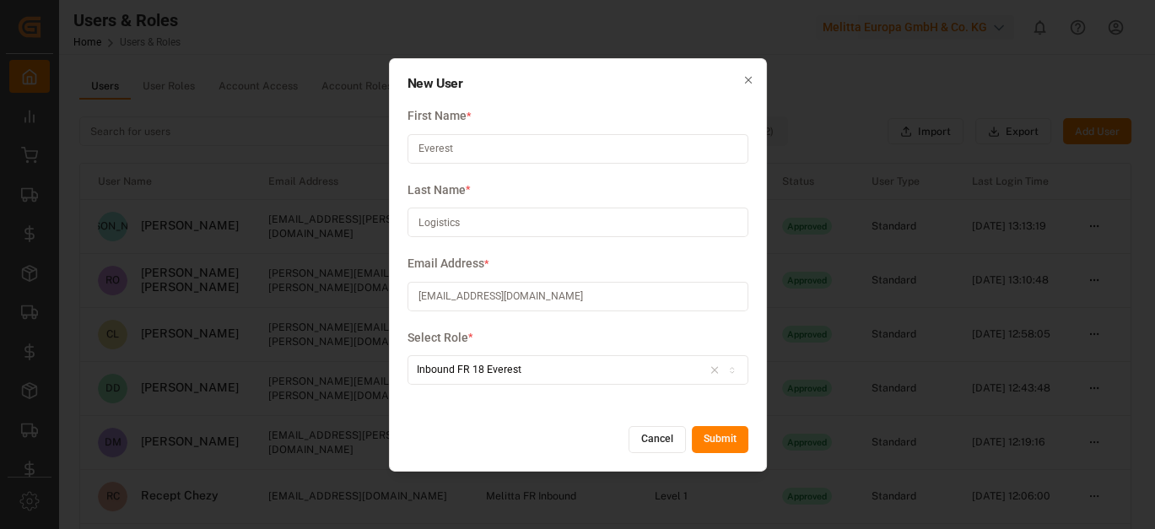
click at [729, 441] on button "Submit" at bounding box center [720, 439] width 57 height 27
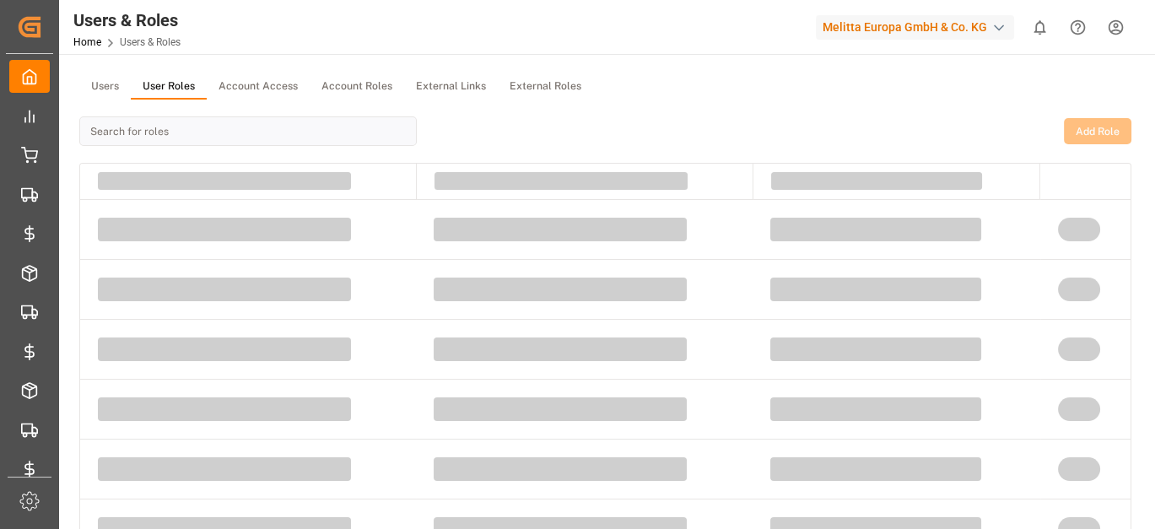
click at [169, 78] on button "User Roles" at bounding box center [169, 86] width 76 height 25
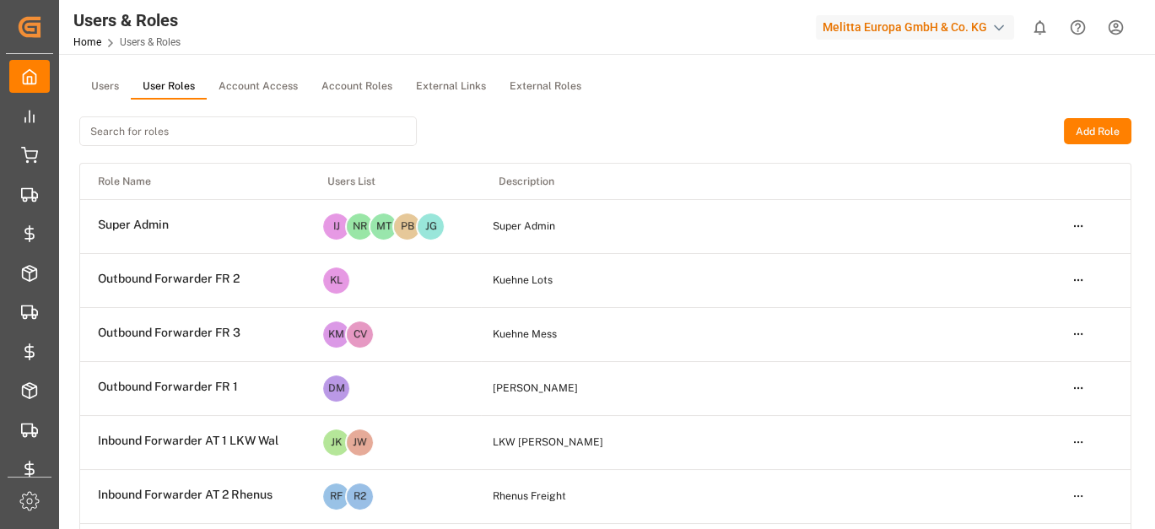
click at [174, 132] on input at bounding box center [247, 131] width 337 height 30
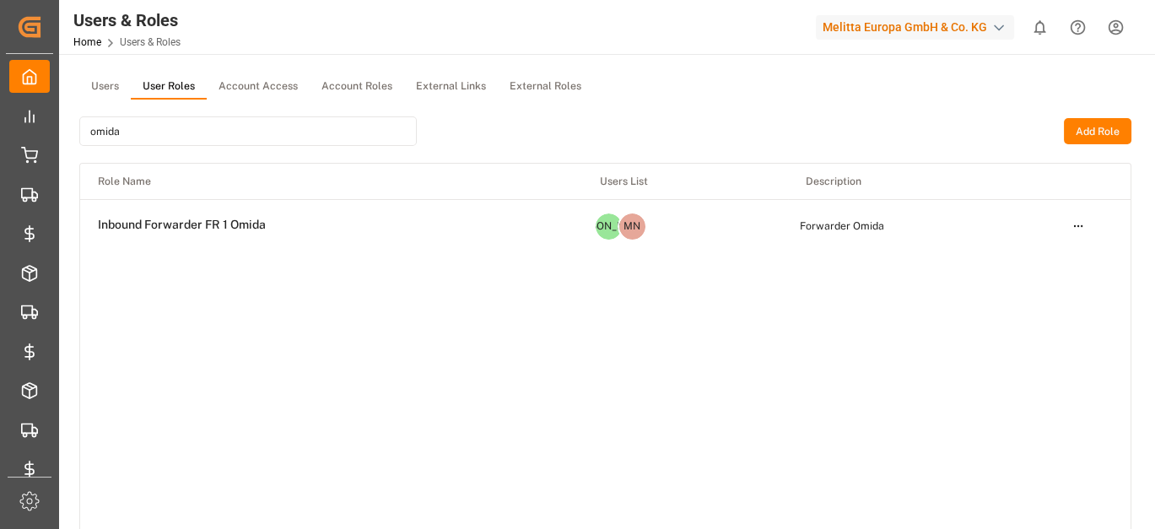
type input "omida"
click at [1079, 224] on html "Created by potrace 1.15, written by [PERSON_NAME] [DATE]-[DATE] Created by potr…" at bounding box center [577, 264] width 1155 height 529
click at [1046, 254] on div "Edit" at bounding box center [1042, 257] width 87 height 24
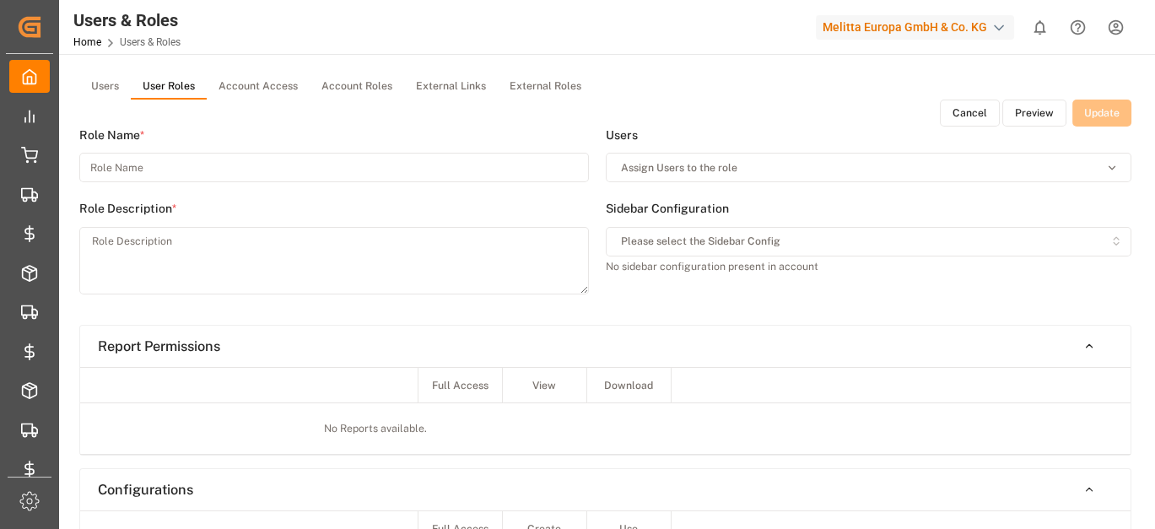
type input "Inbound Forwarder FR 1 Omida"
type textarea "Forwarder Omida"
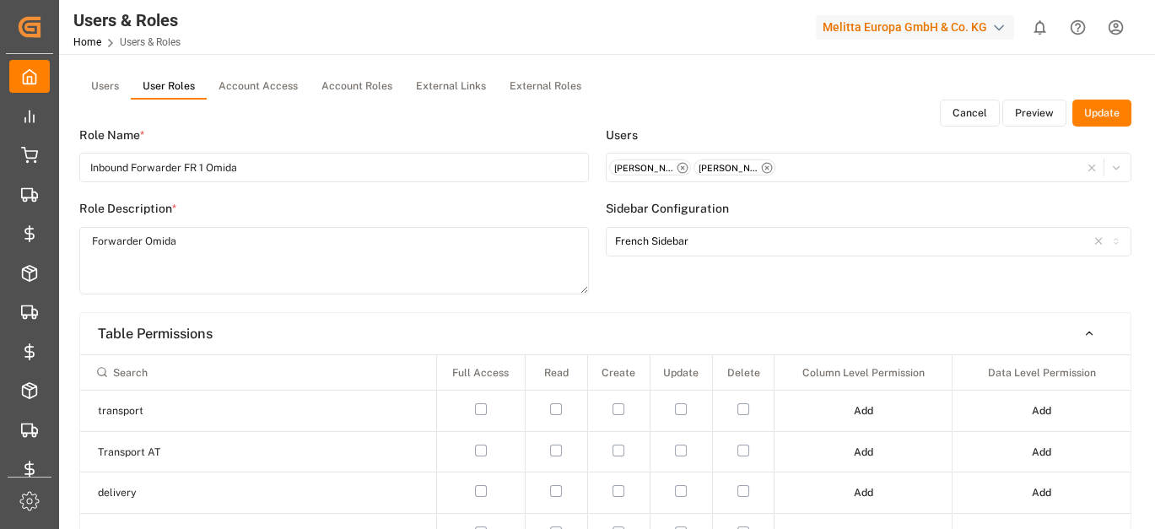
click at [684, 164] on icon "button" at bounding box center [682, 168] width 12 height 12
click at [682, 164] on icon "button" at bounding box center [682, 168] width 12 height 12
click at [662, 153] on button "Assign Users to the role" at bounding box center [869, 168] width 526 height 30
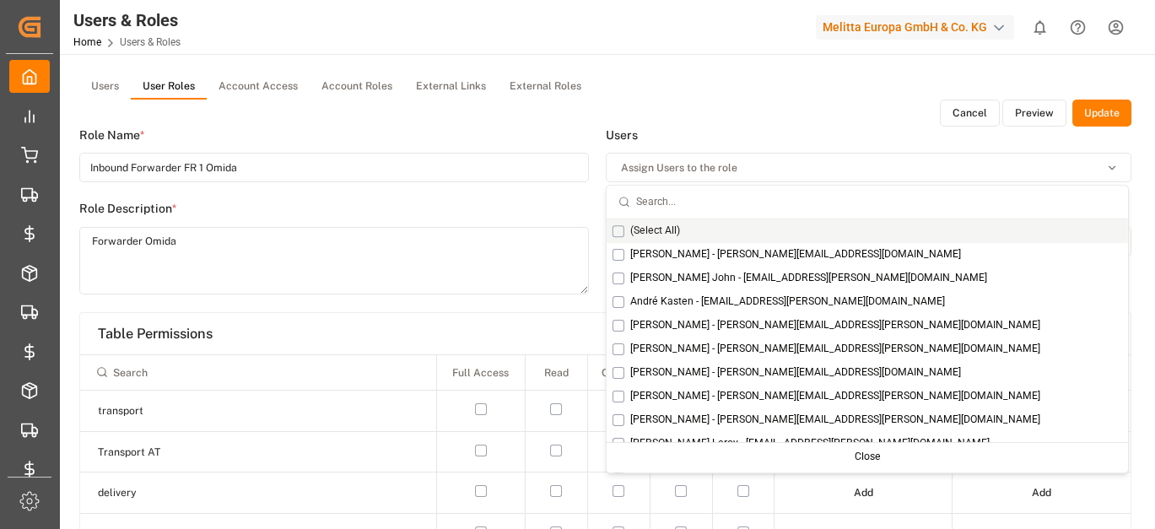
click at [692, 135] on label "Users" at bounding box center [869, 136] width 526 height 18
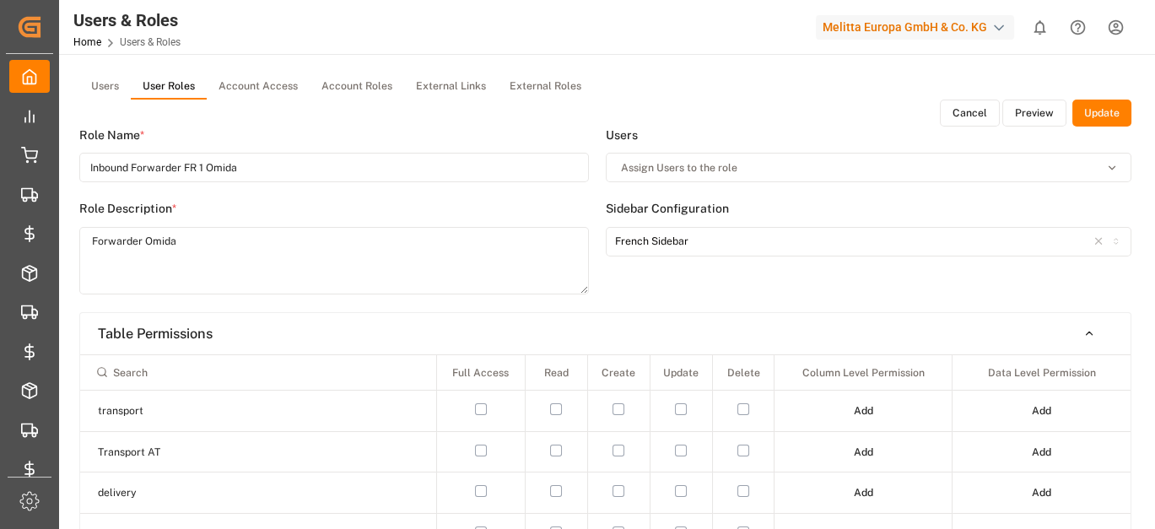
click at [1114, 118] on button "Update" at bounding box center [1101, 113] width 59 height 27
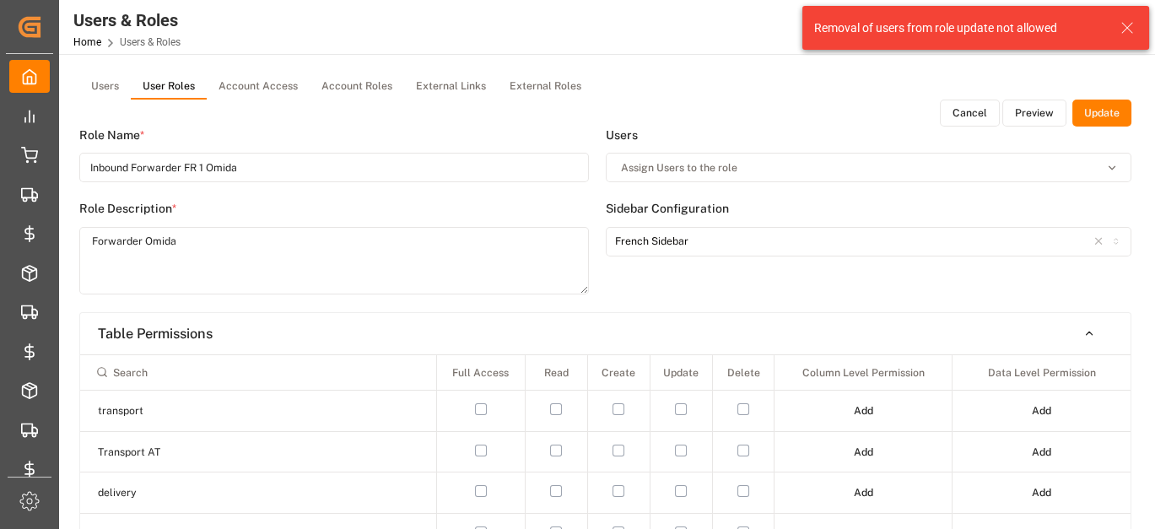
click at [964, 117] on button "Cancel" at bounding box center [969, 113] width 60 height 27
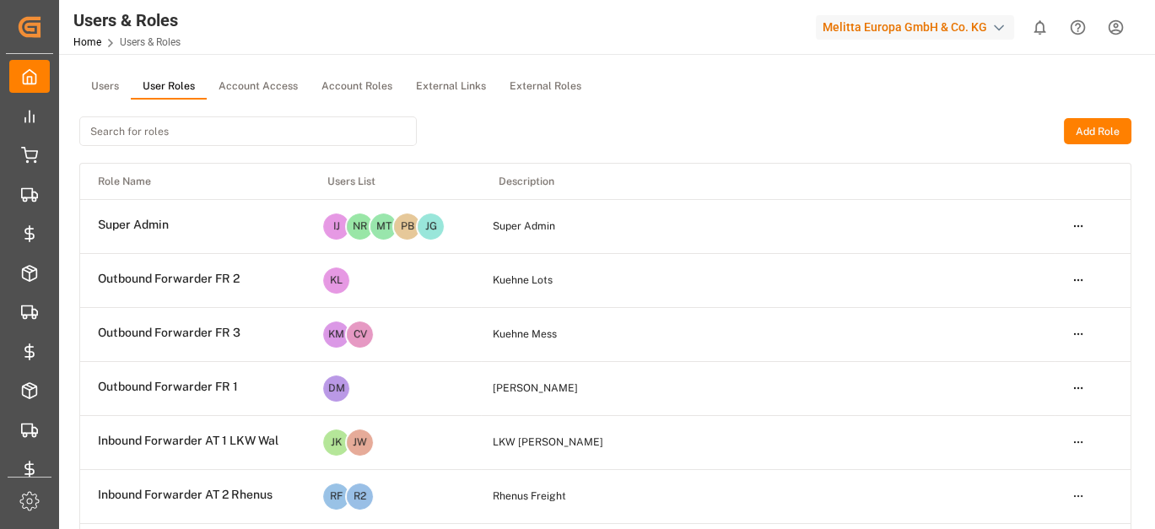
click at [187, 137] on input at bounding box center [247, 131] width 337 height 30
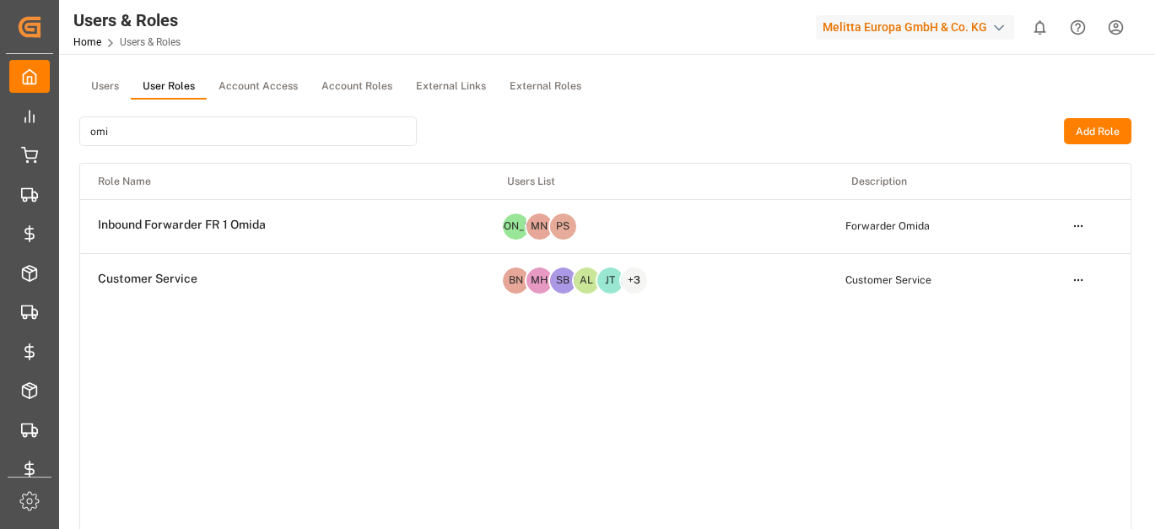
type input "omid"
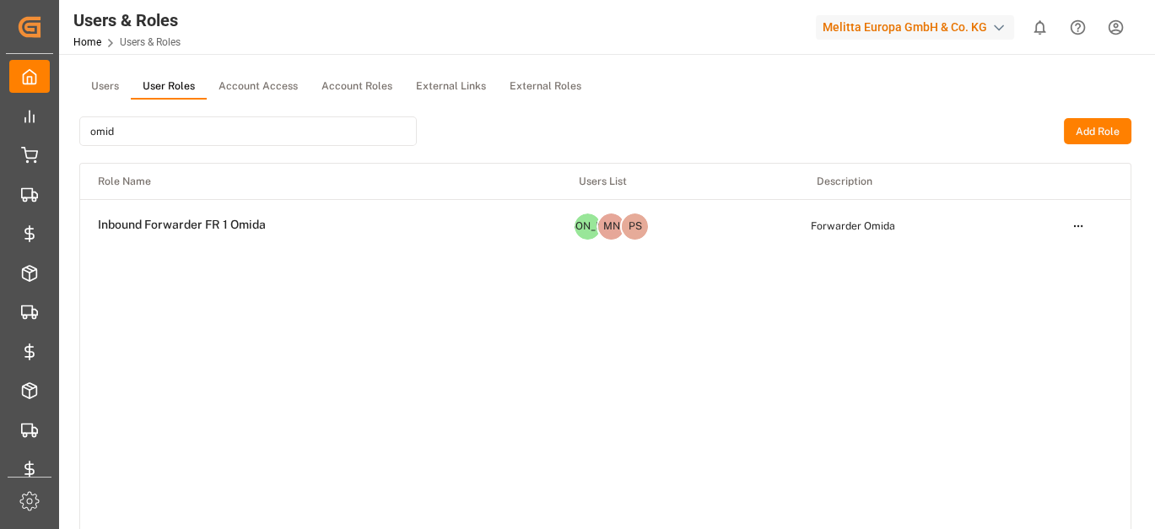
drag, startPoint x: 113, startPoint y: 79, endPoint x: 132, endPoint y: 94, distance: 23.4
click at [113, 79] on button "Users" at bounding box center [104, 86] width 51 height 25
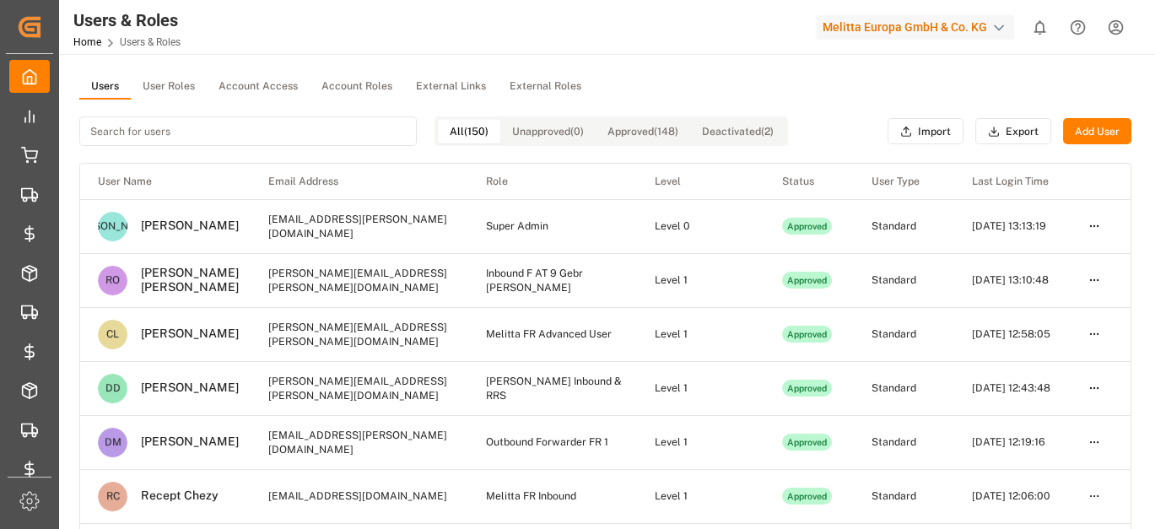
click at [149, 124] on input at bounding box center [247, 131] width 337 height 30
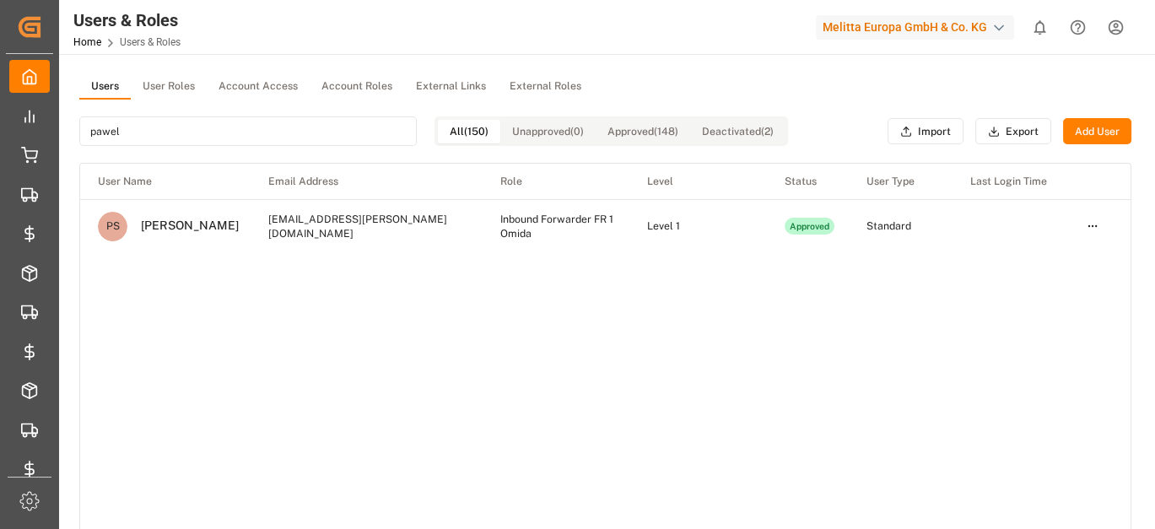
type input "pawel"
click at [1085, 228] on html "Created by potrace 1.15, written by [PERSON_NAME] [DATE]-[DATE] Created by potr…" at bounding box center [577, 264] width 1155 height 529
click at [1024, 246] on div "Edit" at bounding box center [1054, 257] width 87 height 24
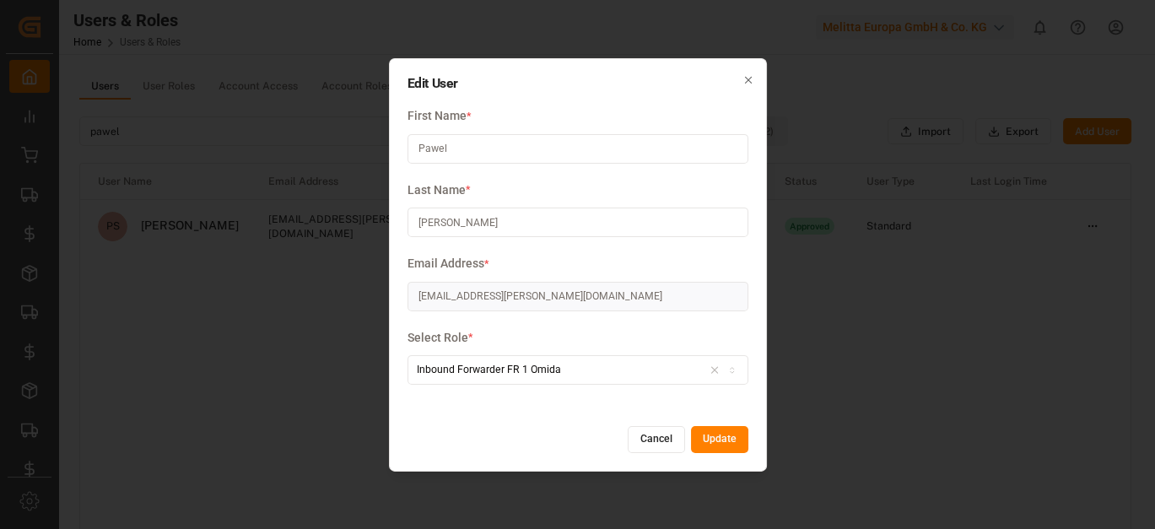
click at [668, 440] on button "Cancel" at bounding box center [655, 439] width 57 height 27
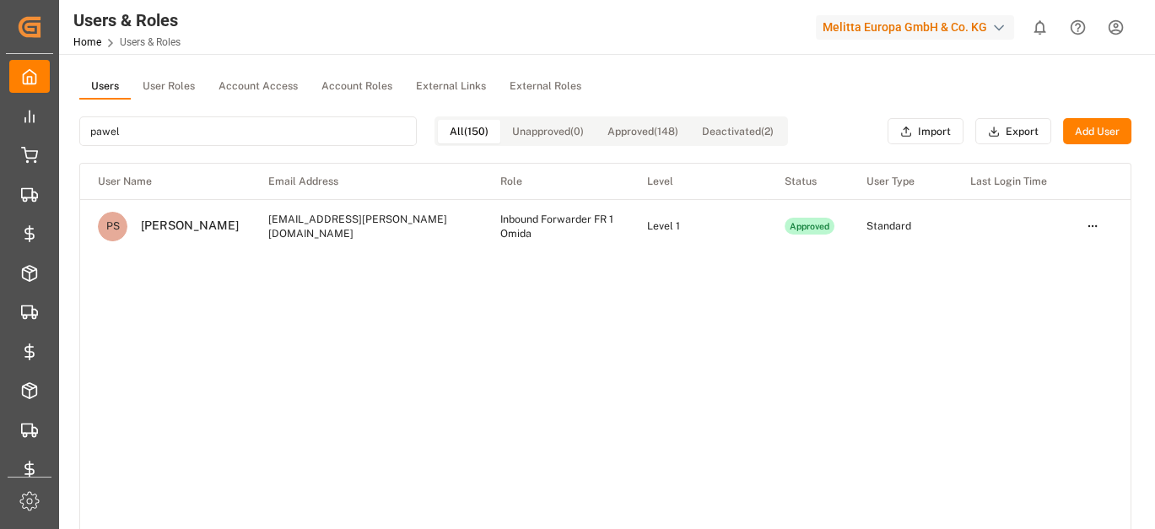
click at [148, 87] on button "User Roles" at bounding box center [169, 86] width 76 height 25
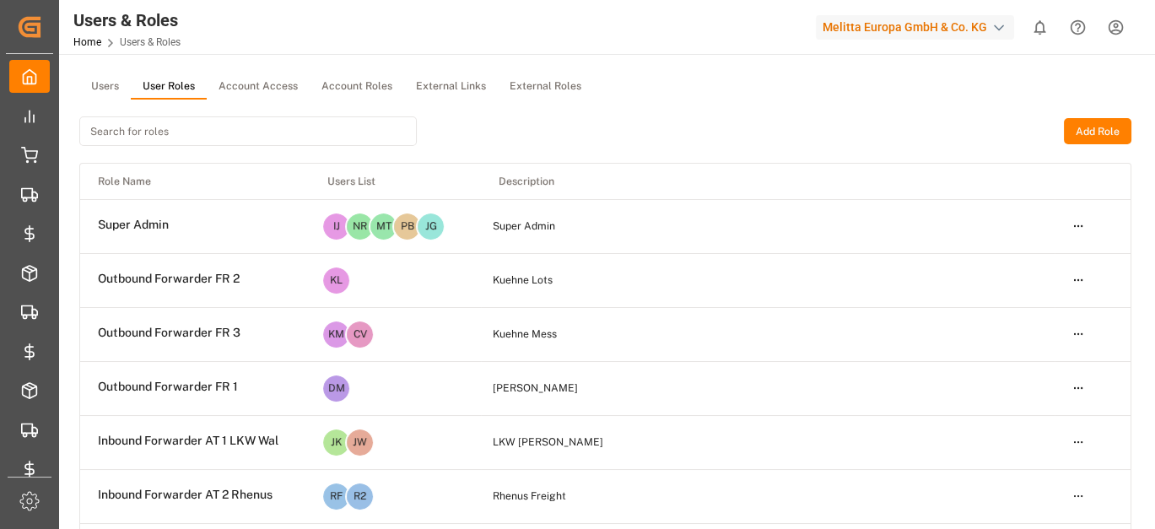
click at [170, 130] on input at bounding box center [247, 131] width 337 height 30
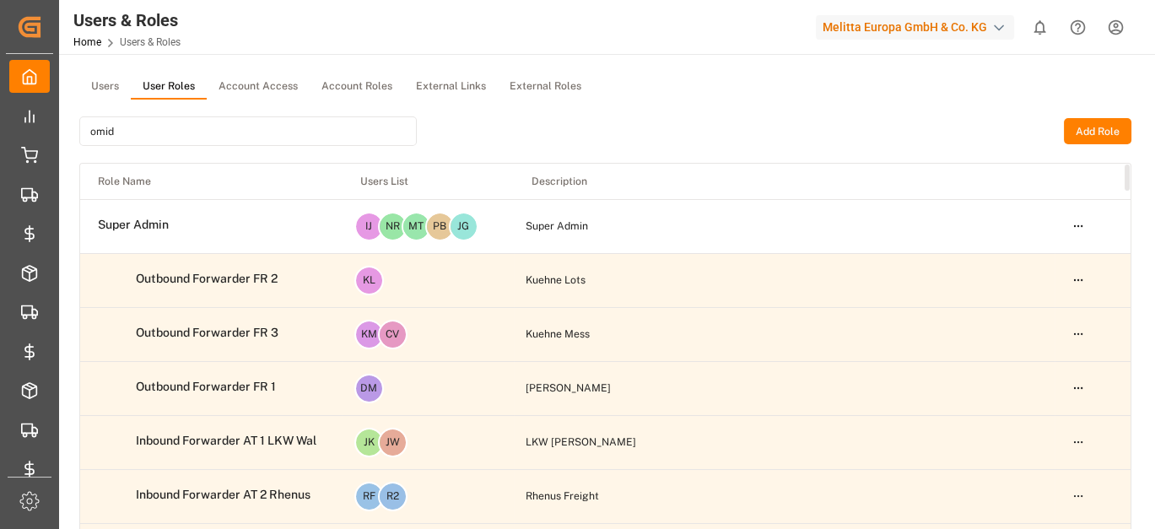
type input "omid"
click at [1078, 229] on html "Created by potrace 1.15, written by [PERSON_NAME] [DATE]-[DATE] Created by potr…" at bounding box center [577, 264] width 1155 height 529
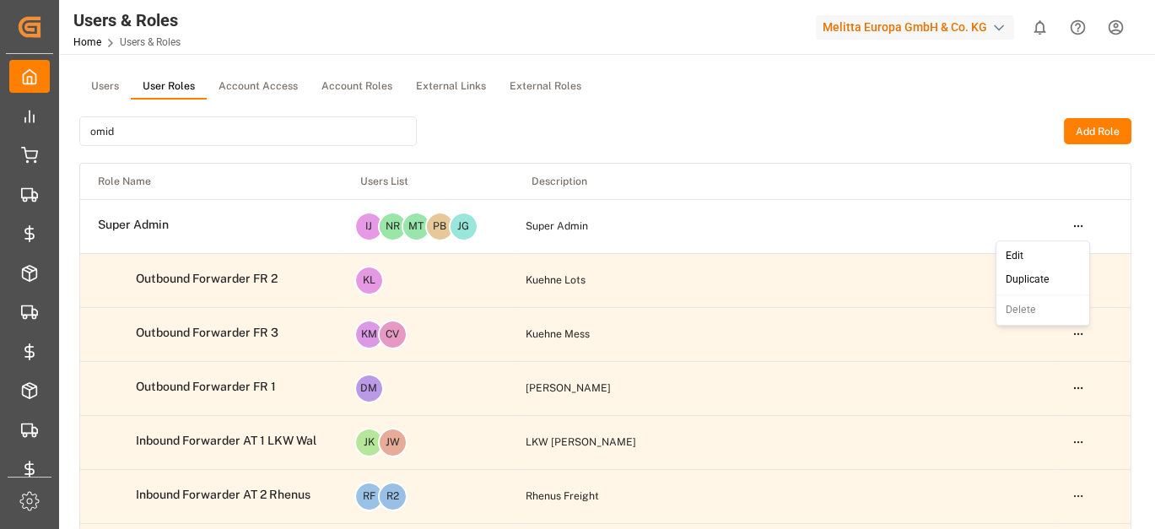
click at [278, 130] on html "Created by potrace 1.15, written by [PERSON_NAME] [DATE]-[DATE] Created by potr…" at bounding box center [577, 264] width 1155 height 529
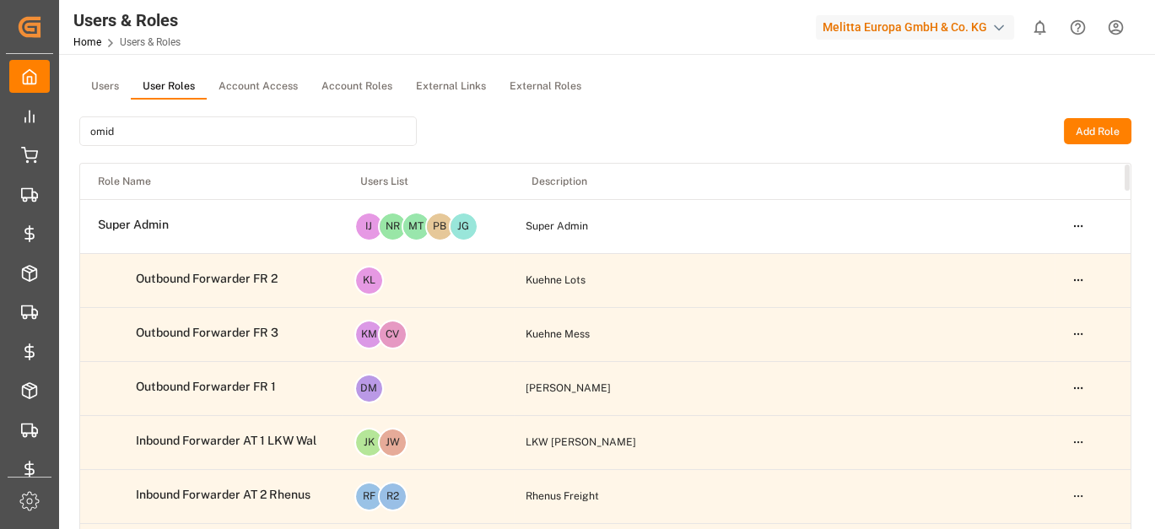
click at [339, 139] on input "omid" at bounding box center [247, 131] width 337 height 30
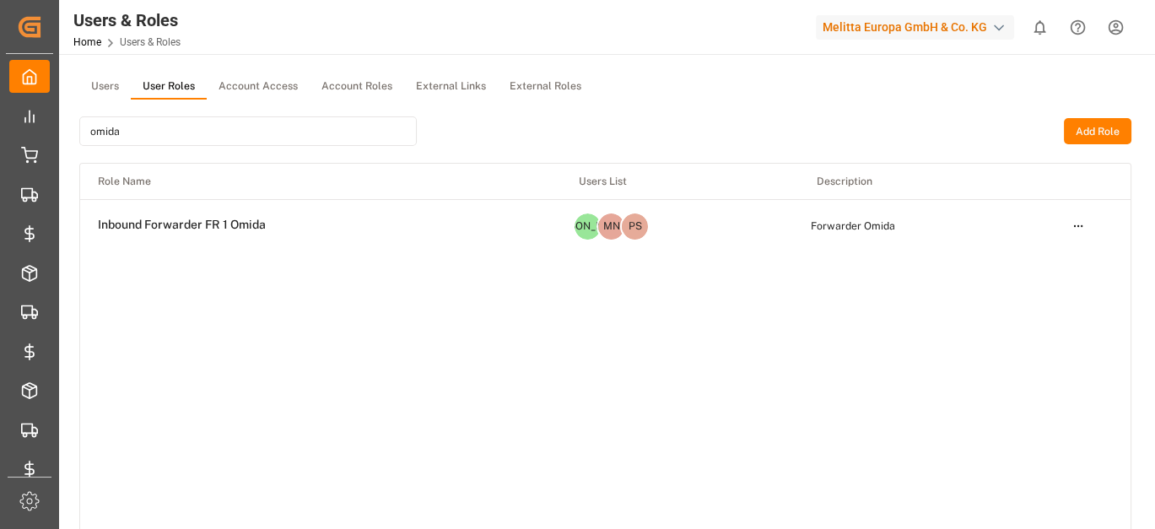
type input "omida"
click at [1074, 223] on html "Created by potrace 1.15, written by [PERSON_NAME] [DATE]-[DATE] Created by potr…" at bounding box center [577, 264] width 1155 height 529
click at [1030, 256] on div "Edit" at bounding box center [1042, 257] width 87 height 24
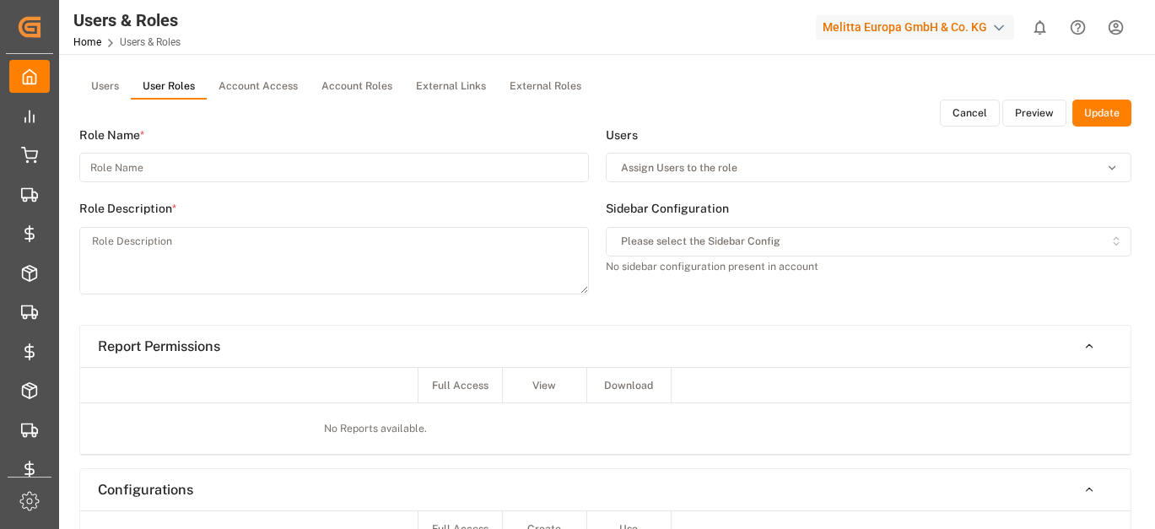
type input "Inbound Forwarder FR 1 Omida"
type textarea "Forwarder Omida"
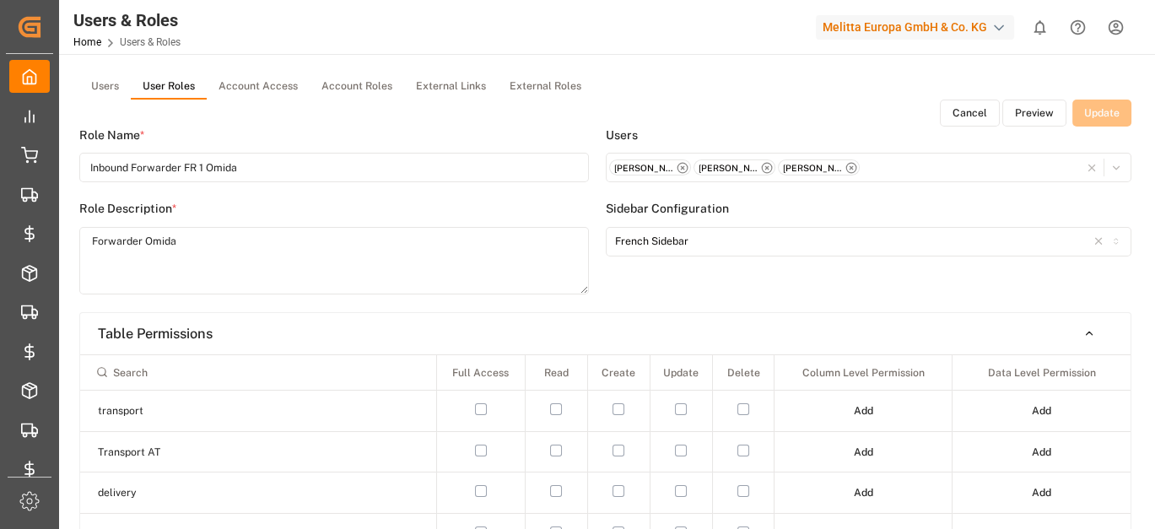
click at [1041, 120] on button "Preview" at bounding box center [1034, 113] width 64 height 27
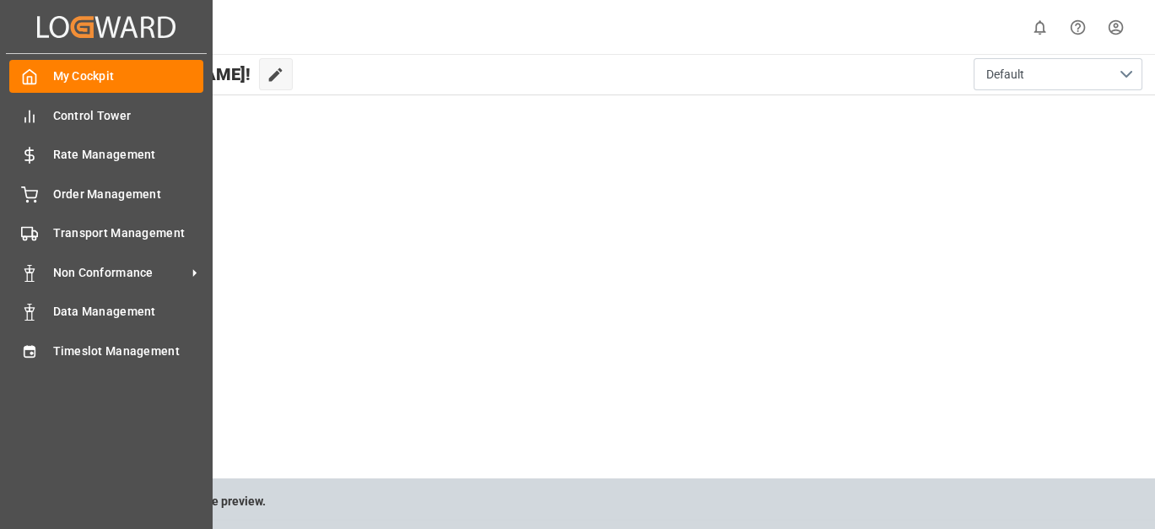
click at [101, 331] on div "My Cockpit My Cockpit Control Tower Control Tower Rate Management Rate Manageme…" at bounding box center [106, 265] width 201 height 423
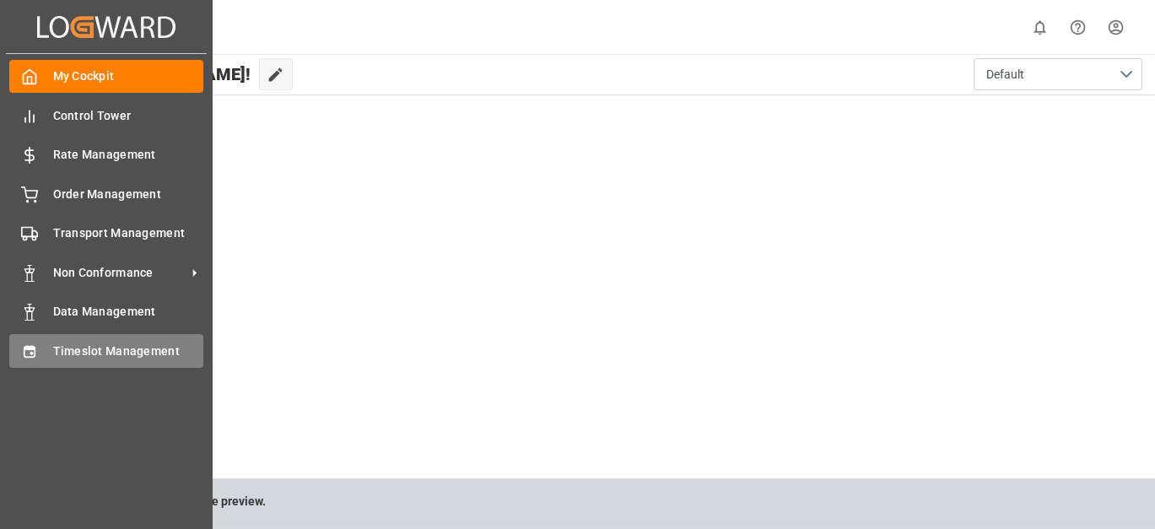
click at [102, 342] on span "Timeslot Management" at bounding box center [128, 351] width 151 height 18
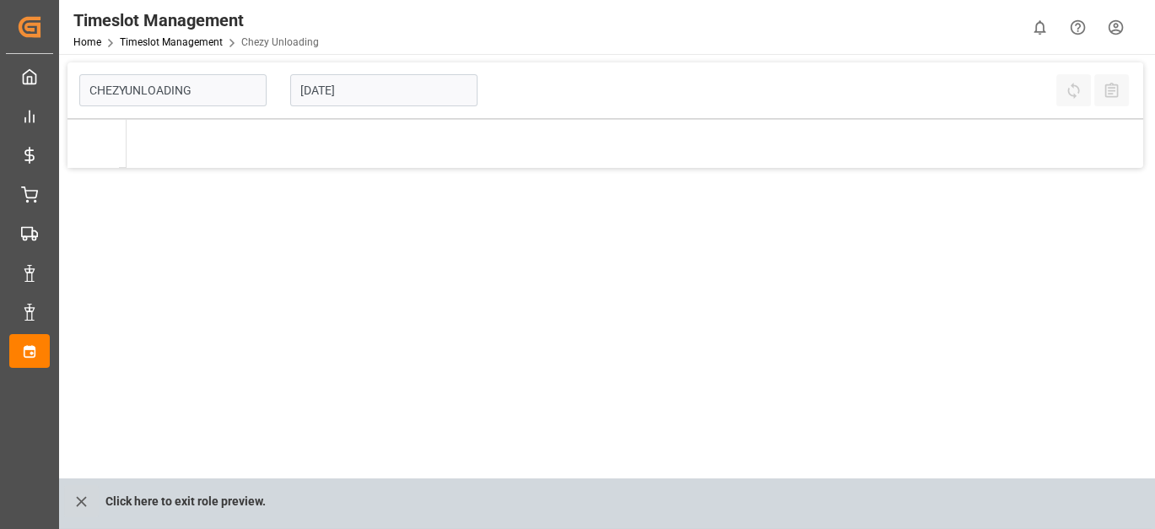
type input "Chezy Unloading"
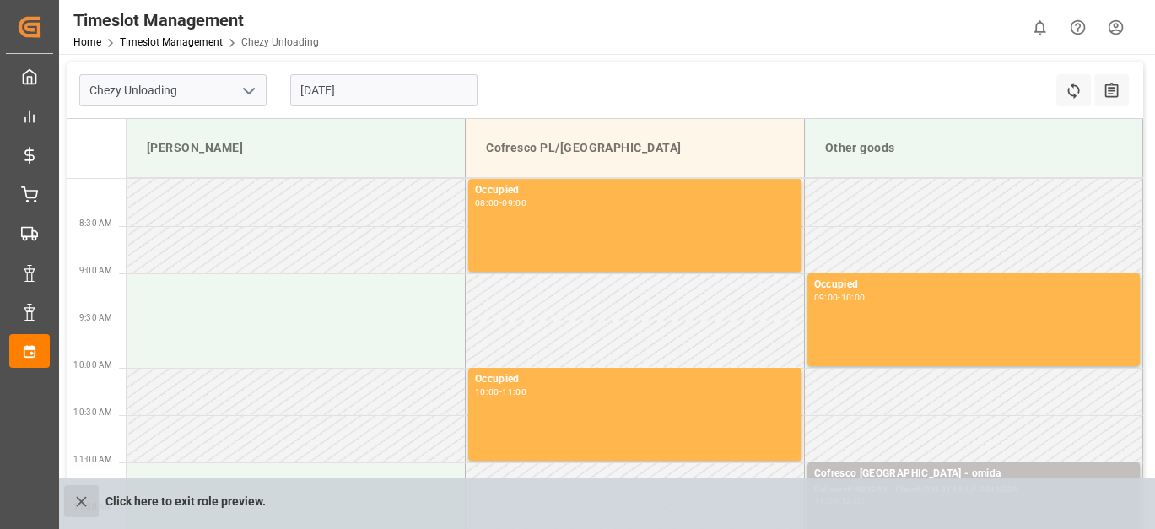
click at [74, 495] on icon "close role preview" at bounding box center [82, 502] width 18 height 18
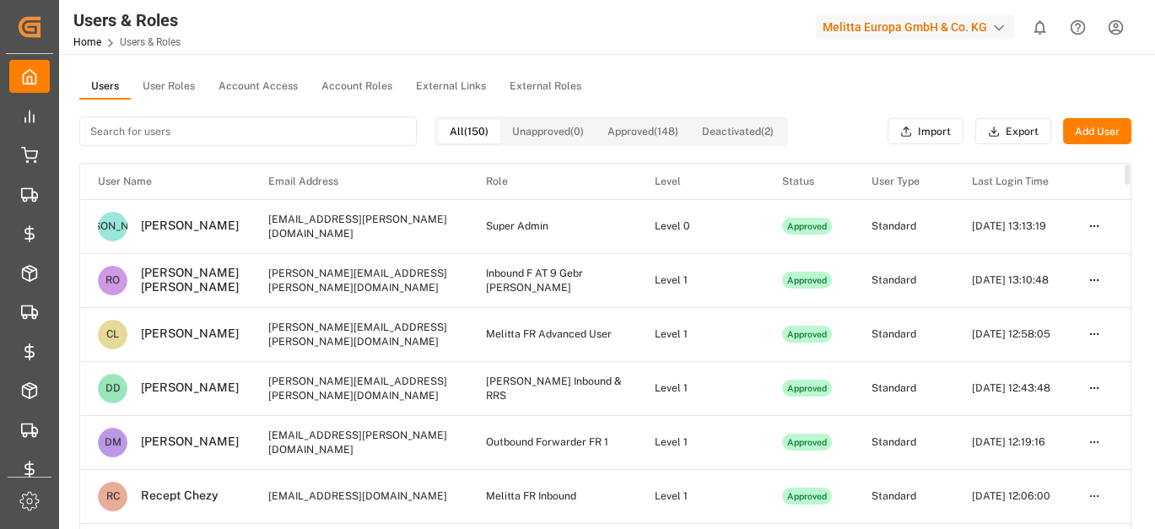
click at [158, 84] on button "User Roles" at bounding box center [169, 86] width 76 height 25
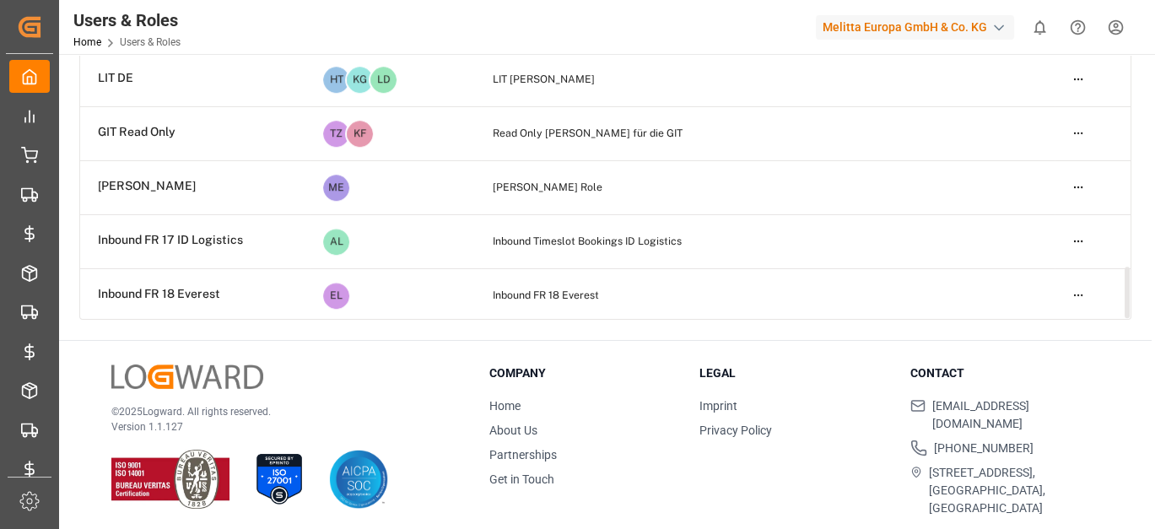
scroll to position [257, 0]
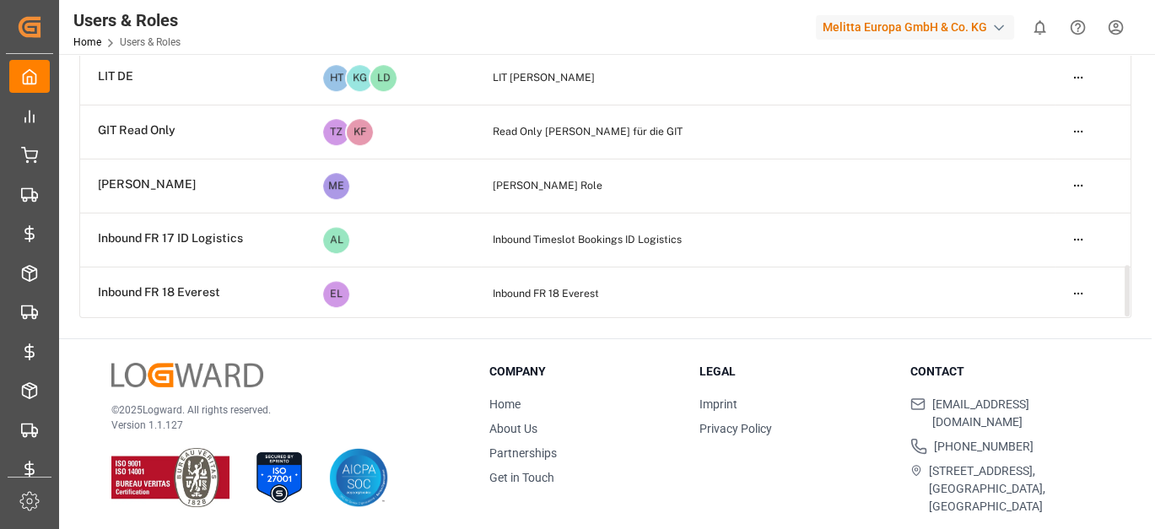
click at [1074, 288] on html "Created by potrace 1.15, written by [PERSON_NAME] [DATE]-[DATE] Created by potr…" at bounding box center [577, 264] width 1155 height 529
click at [1043, 311] on div "Edit" at bounding box center [1042, 322] width 87 height 24
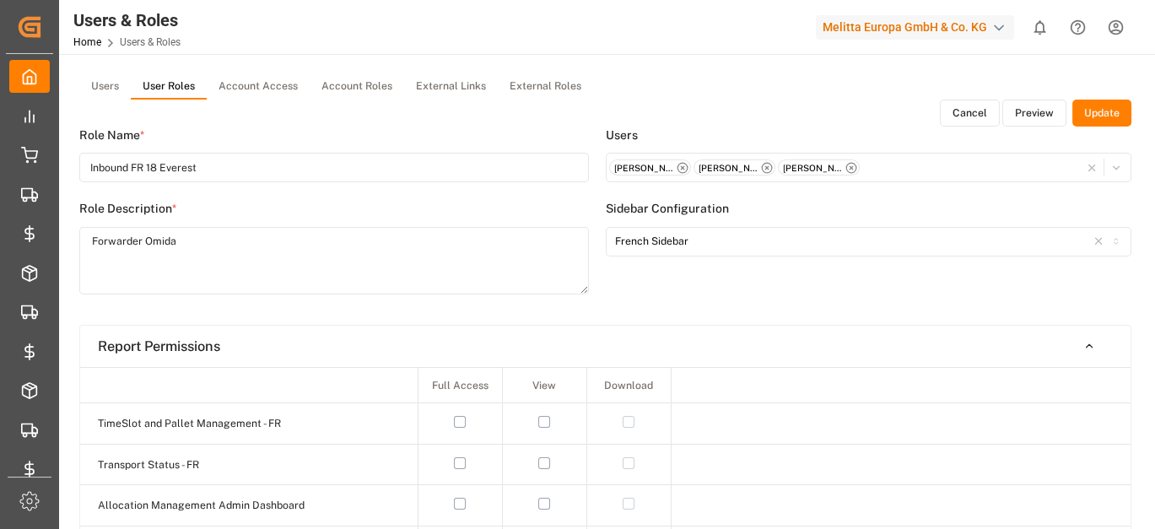
type input "Inbound FR 18 Everest"
type textarea "Inbound FR 18 Everest"
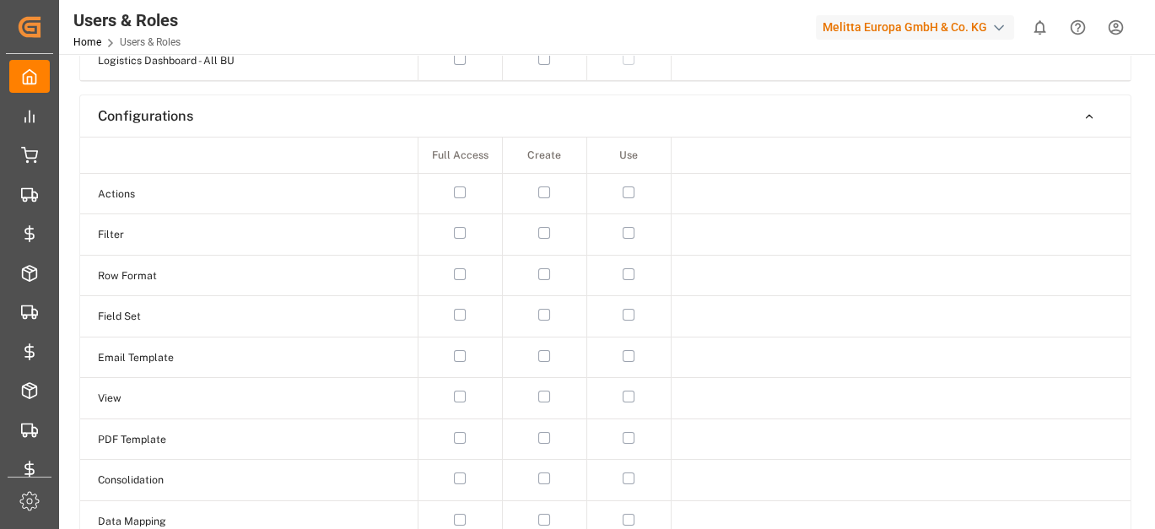
scroll to position [1343, 0]
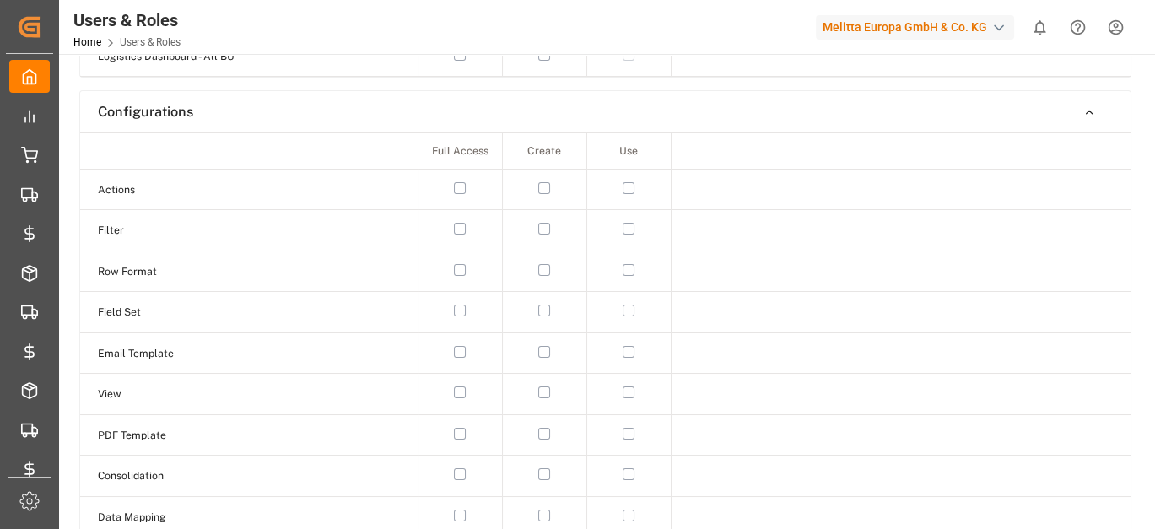
click at [627, 182] on button "button" at bounding box center [628, 188] width 12 height 12
click at [631, 223] on button "button" at bounding box center [628, 229] width 12 height 12
click at [630, 386] on button "button" at bounding box center [628, 392] width 12 height 12
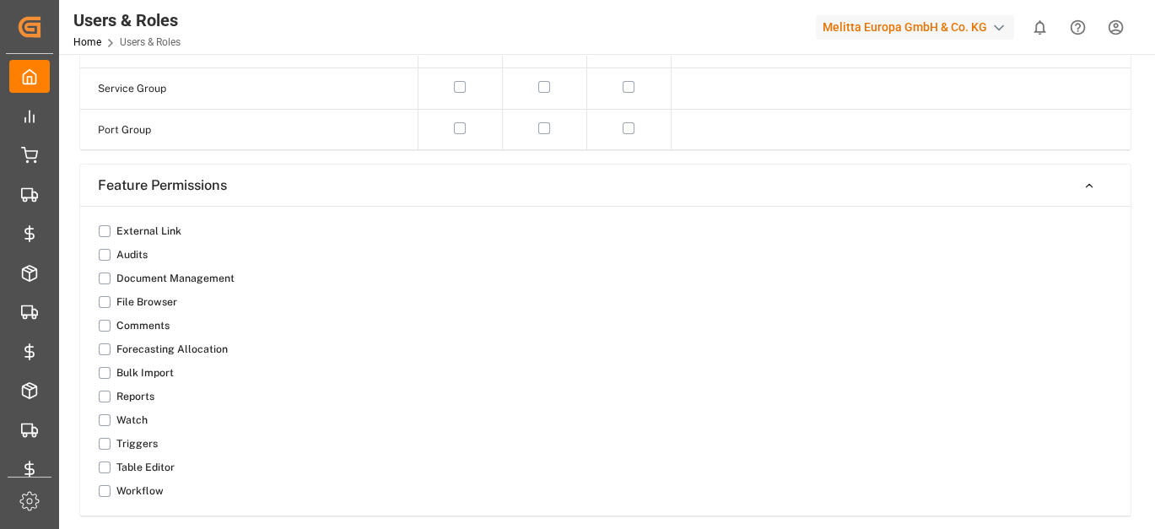
scroll to position [1815, 0]
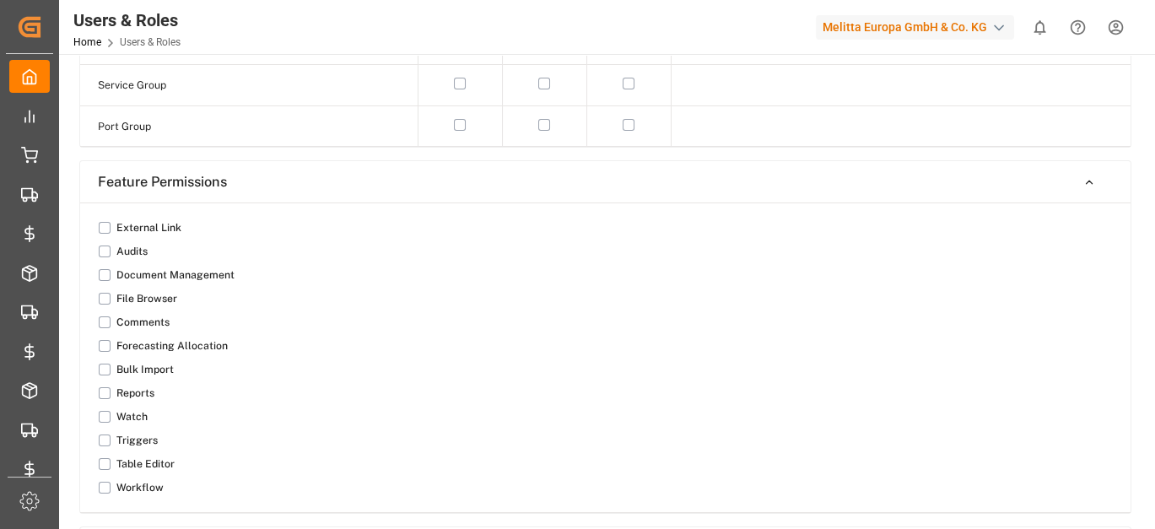
click at [105, 316] on button "button" at bounding box center [105, 322] width 12 height 12
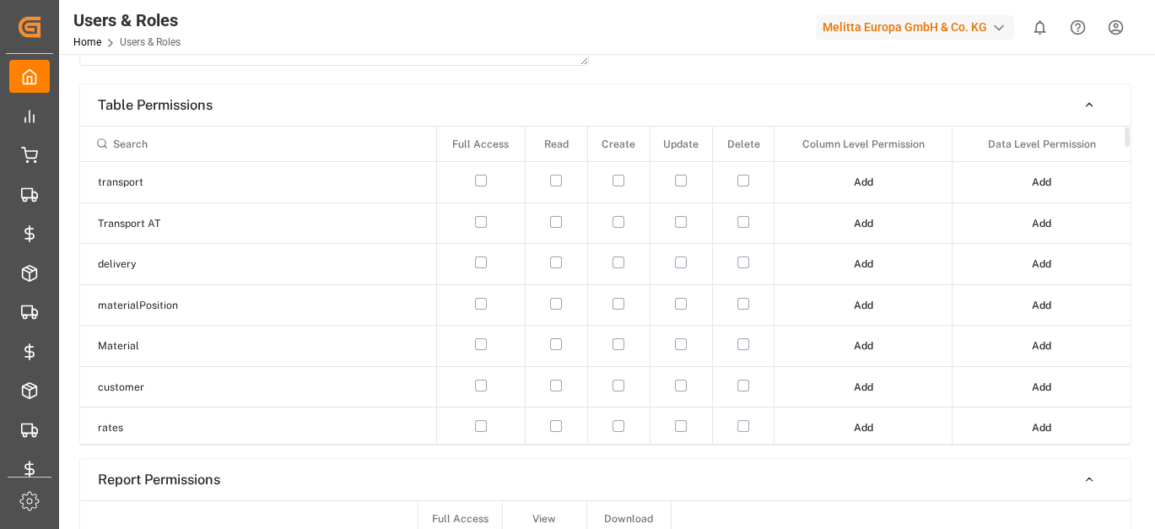
scroll to position [228, 0]
click at [161, 144] on input at bounding box center [258, 144] width 341 height 29
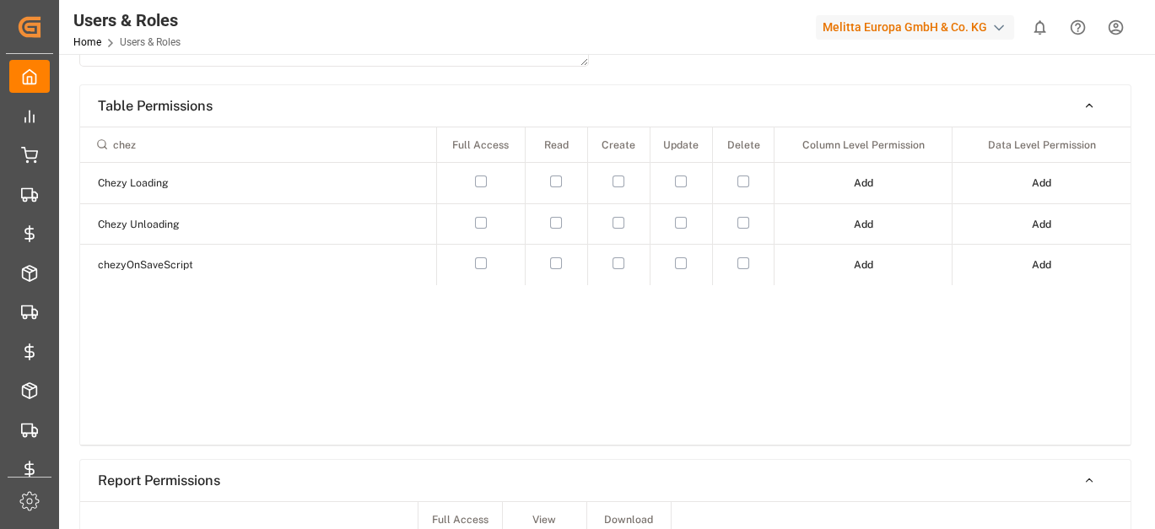
type input "chez"
click at [558, 218] on button "button" at bounding box center [556, 223] width 12 height 12
click at [612, 218] on button "button" at bounding box center [618, 223] width 12 height 12
click at [692, 227] on td at bounding box center [680, 223] width 62 height 41
click at [681, 221] on button "button" at bounding box center [681, 223] width 12 height 12
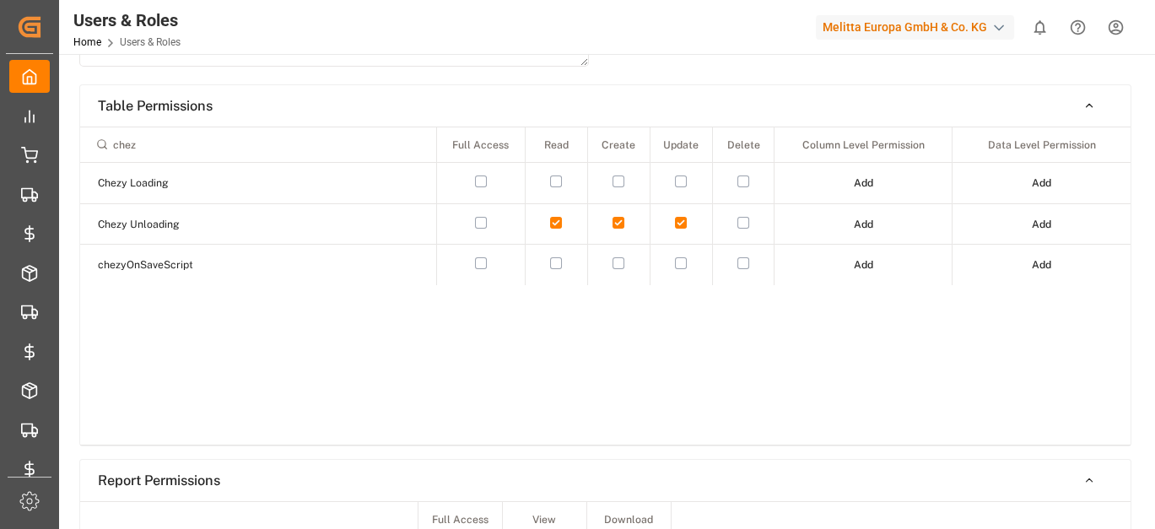
click at [852, 218] on button "Add" at bounding box center [863, 224] width 43 height 27
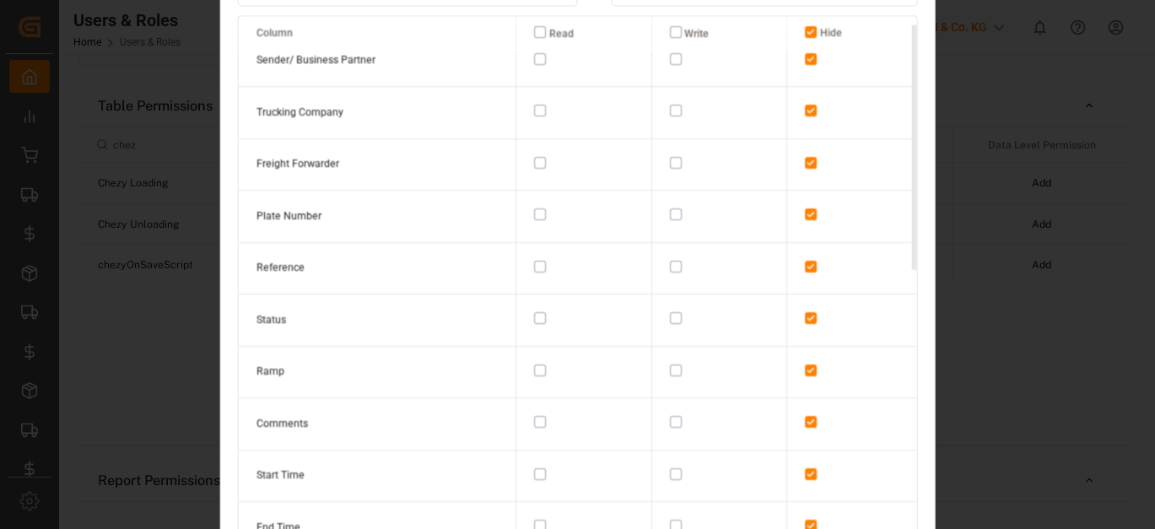
scroll to position [0, 0]
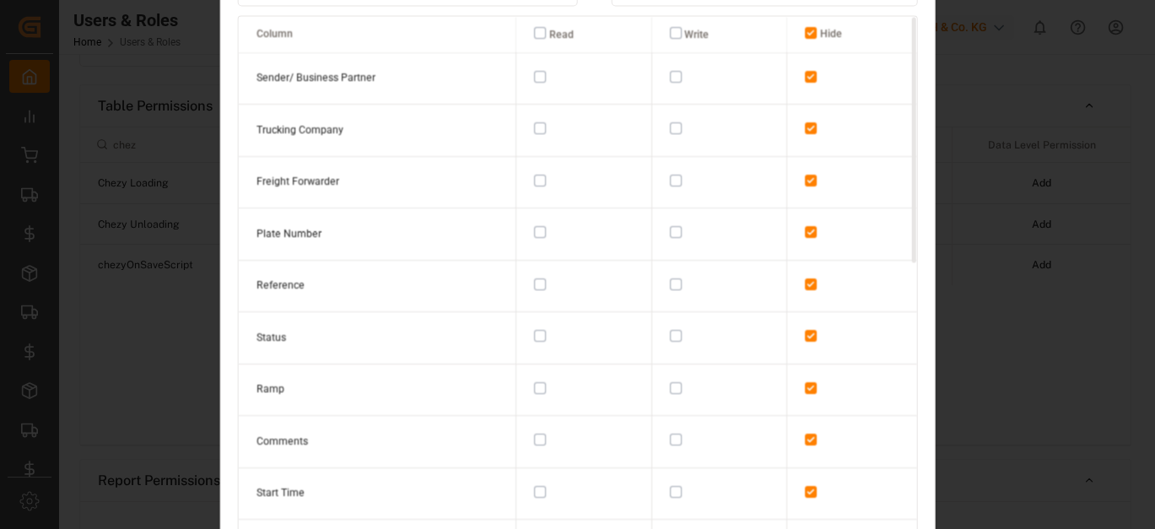
click at [534, 31] on button "button" at bounding box center [540, 32] width 12 height 12
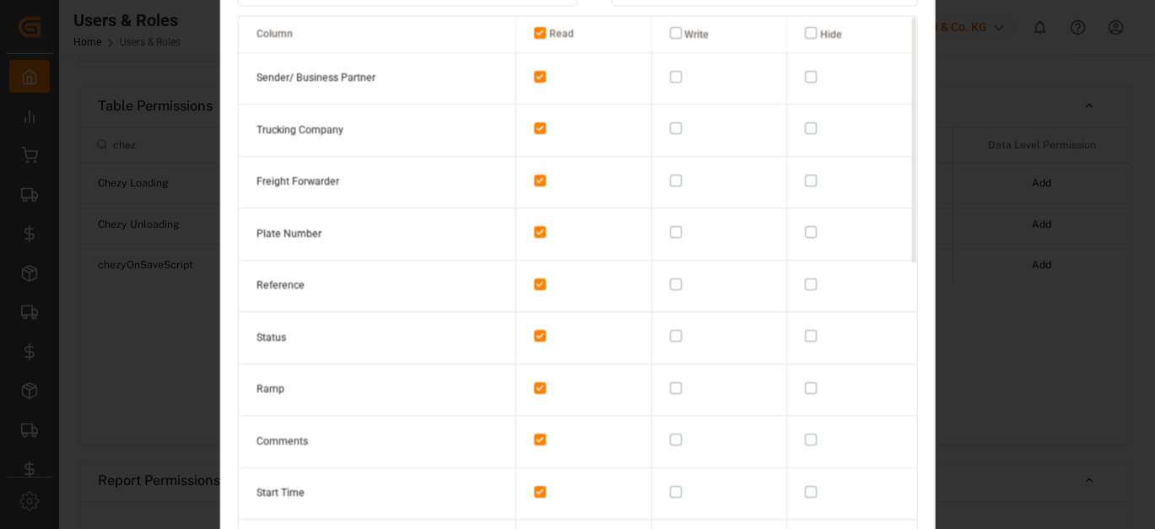
click at [534, 77] on button "button" at bounding box center [540, 76] width 12 height 12
click at [534, 128] on button "button" at bounding box center [540, 128] width 12 height 12
click at [536, 231] on button "button" at bounding box center [540, 232] width 12 height 12
click at [536, 233] on button "button" at bounding box center [540, 232] width 12 height 12
click at [534, 130] on button "button" at bounding box center [540, 128] width 12 height 12
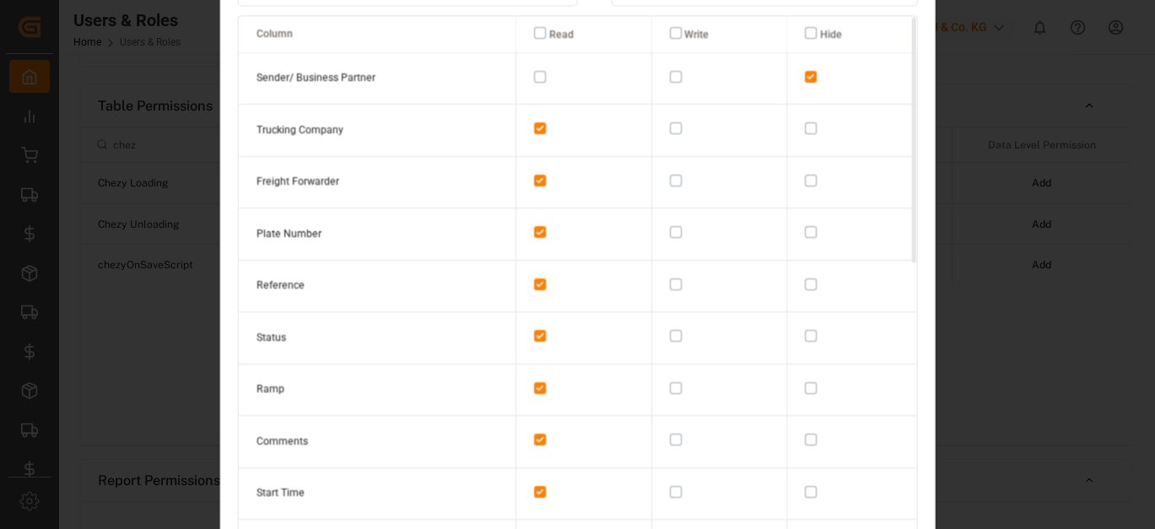
click at [534, 78] on button "button" at bounding box center [540, 76] width 12 height 12
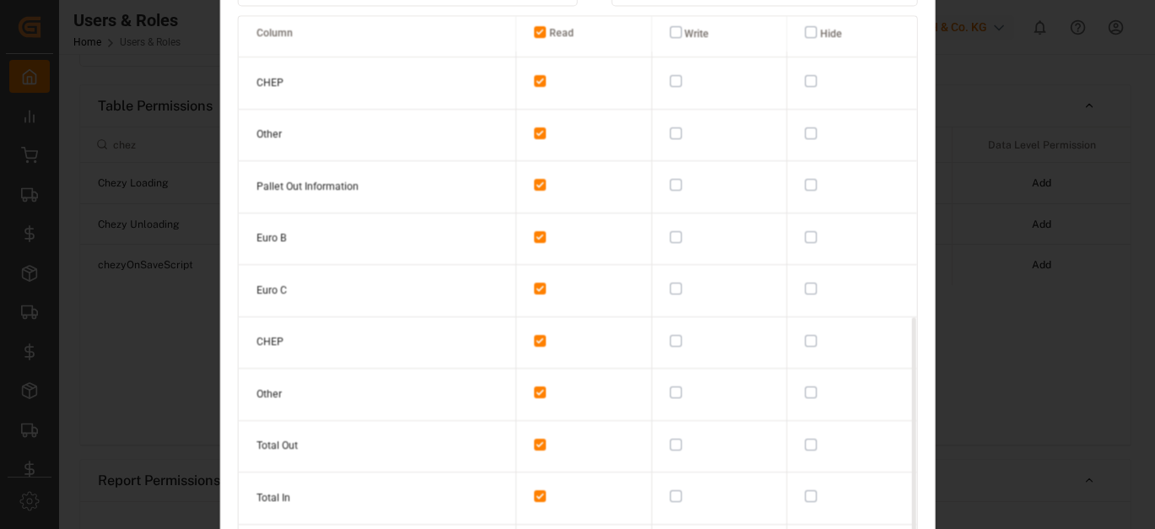
click at [965, 315] on div "Column Level Permissions Make changes to your profile here. Click save when you…" at bounding box center [577, 264] width 1155 height 529
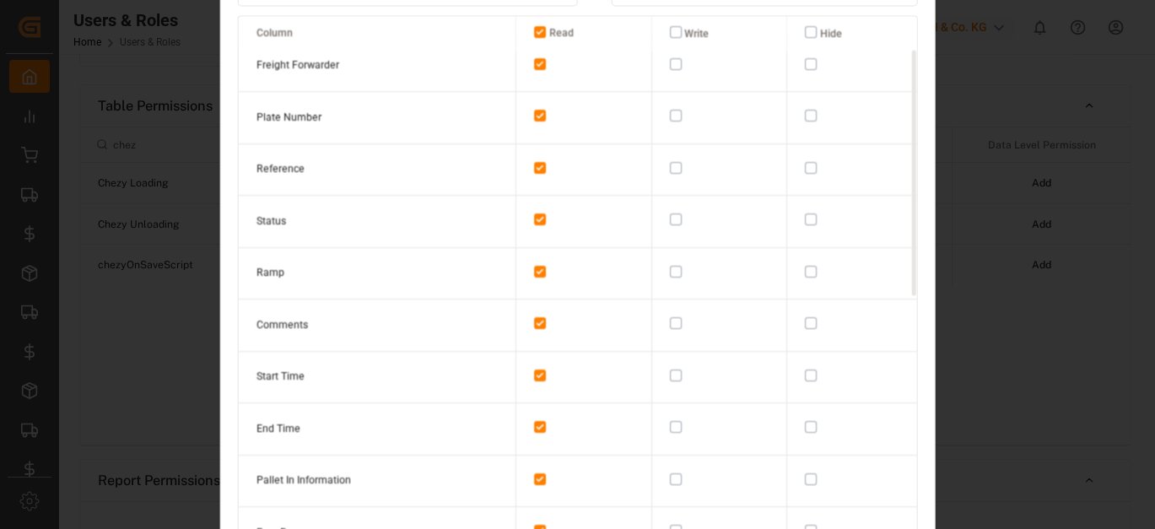
scroll to position [0, 0]
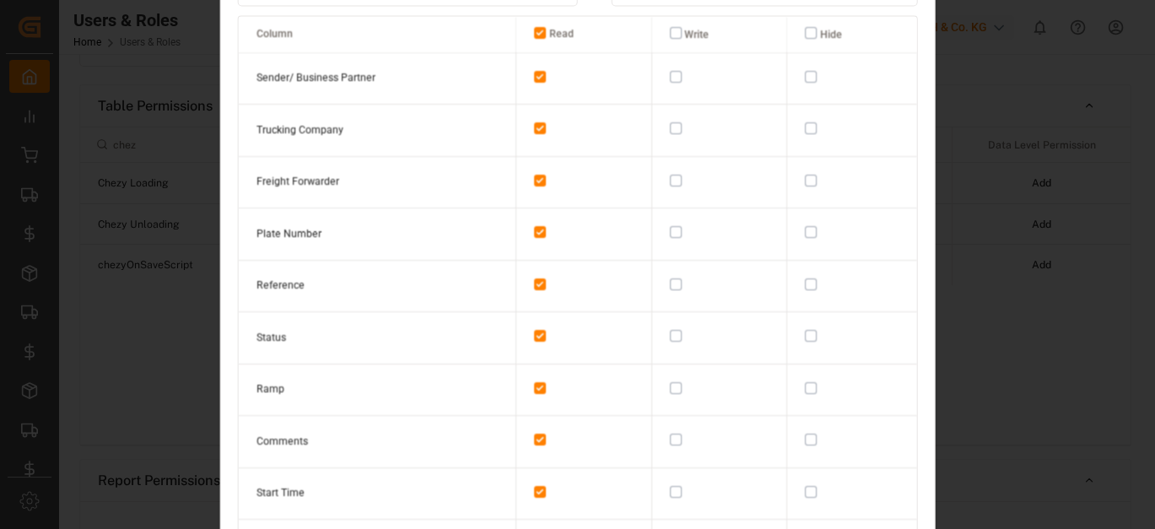
drag, startPoint x: 585, startPoint y: 6, endPoint x: 586, endPoint y: 100, distance: 93.6
click at [586, 100] on div "Column Level Permissions Make changes to your profile here. Click save when you…" at bounding box center [577, 264] width 716 height 711
drag, startPoint x: 586, startPoint y: 100, endPoint x: 925, endPoint y: 140, distance: 341.4
click at [925, 140] on div "Column Level Permissions Make changes to your profile here. Click save when you…" at bounding box center [577, 264] width 716 height 711
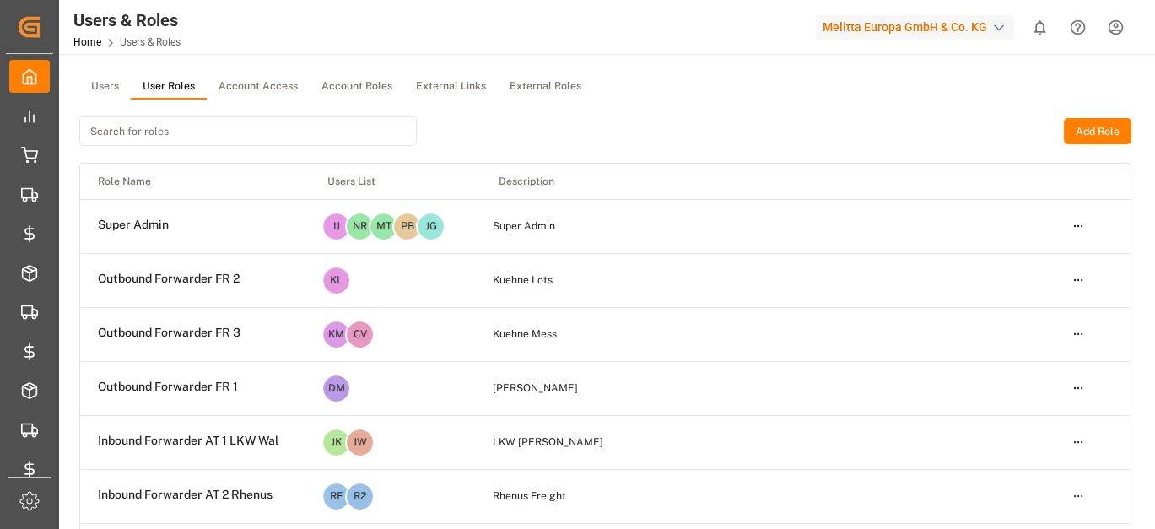
click at [550, 180] on th "Description" at bounding box center [767, 181] width 573 height 35
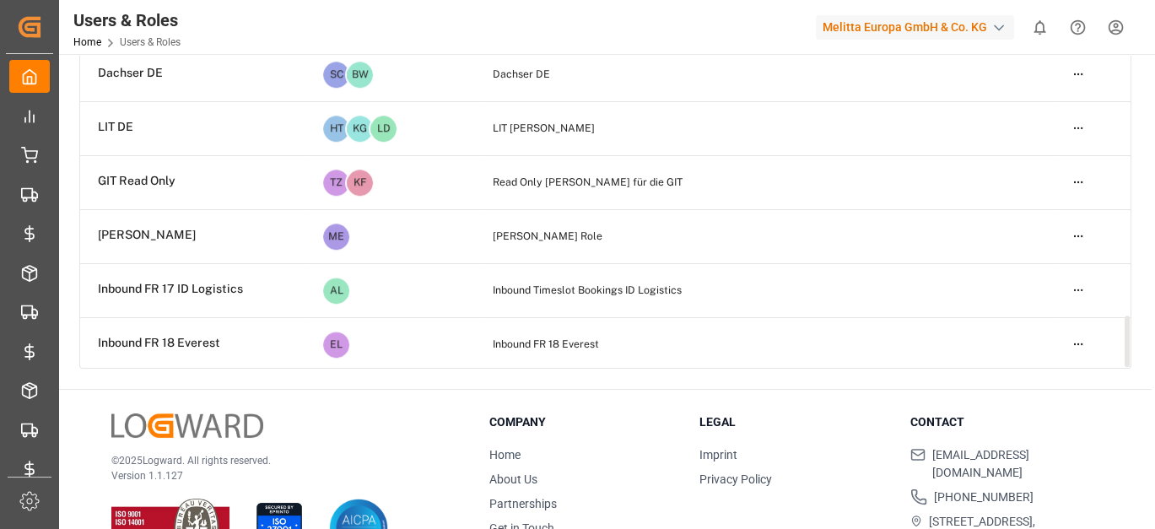
scroll to position [207, 0]
click at [1086, 347] on html "Created by potrace 1.15, written by [PERSON_NAME] [DATE]-[DATE] Created by potr…" at bounding box center [577, 264] width 1155 height 529
click at [1026, 366] on div "Edit" at bounding box center [1042, 372] width 87 height 24
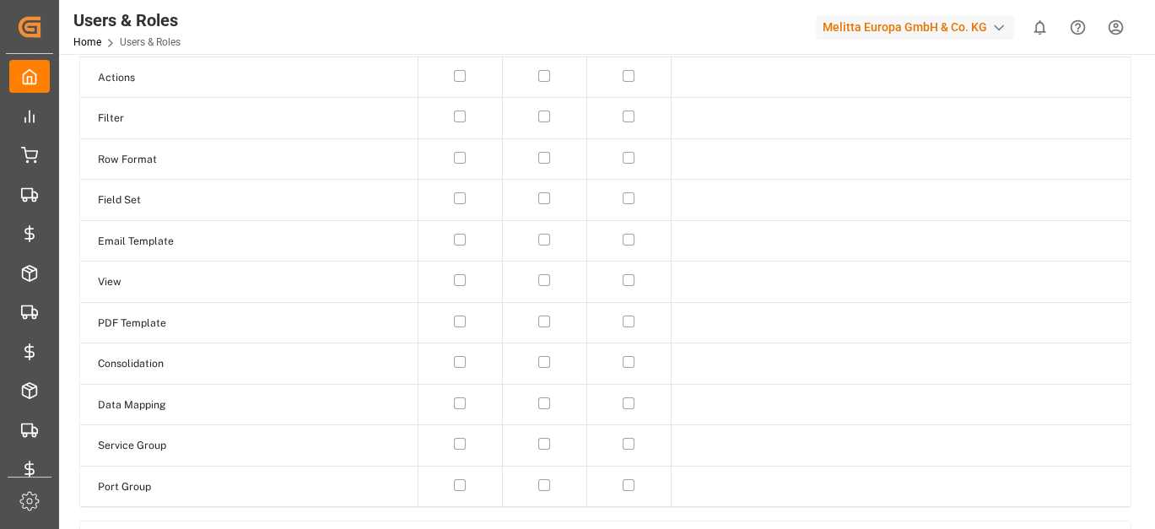
scroll to position [1671, 0]
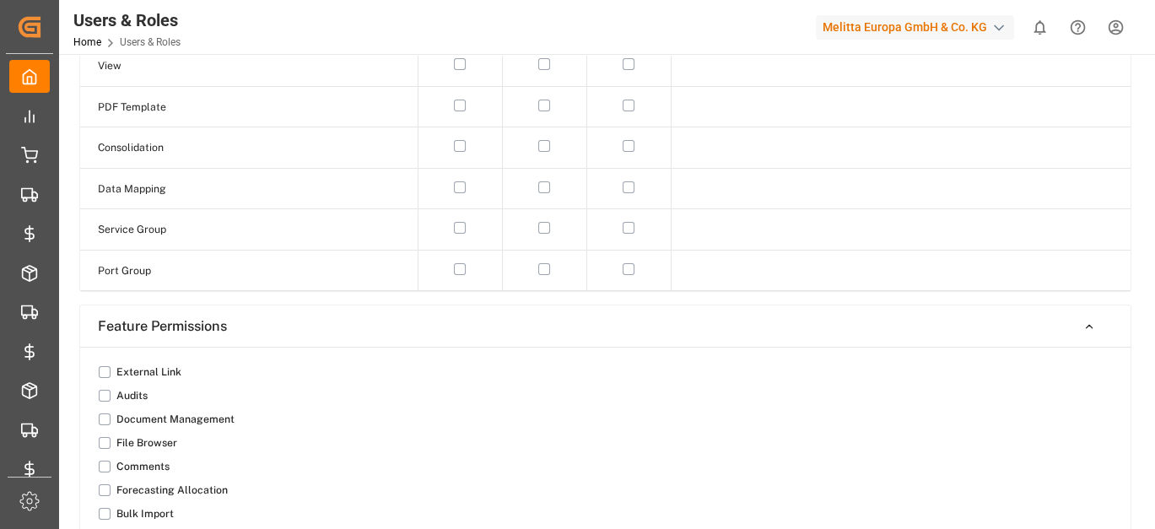
click at [103, 460] on button "button" at bounding box center [105, 466] width 12 height 12
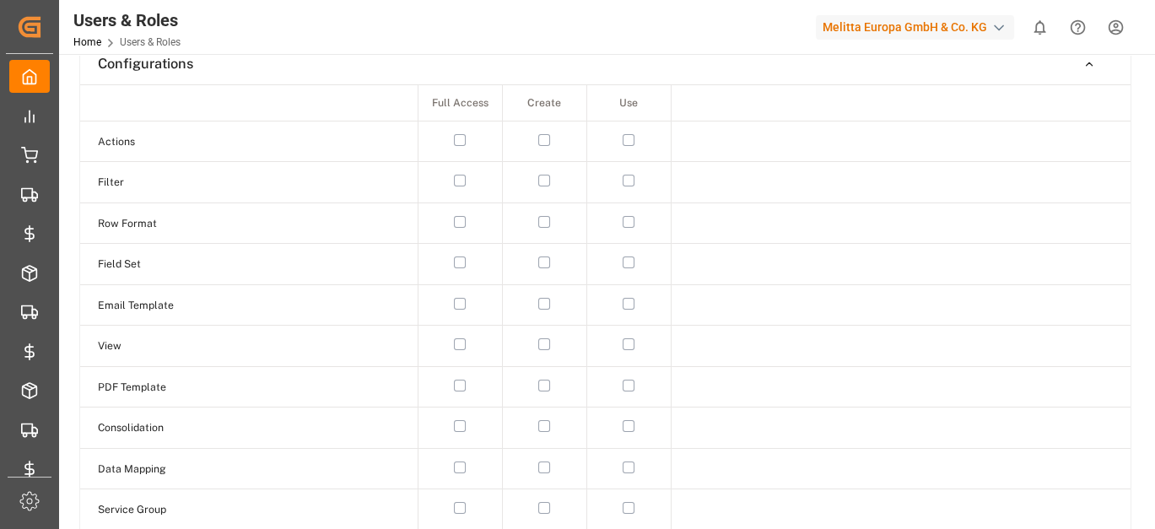
scroll to position [1390, 0]
click at [546, 327] on td at bounding box center [544, 346] width 84 height 41
drag, startPoint x: 541, startPoint y: 335, endPoint x: 597, endPoint y: 339, distance: 56.7
click at [541, 339] on button "button" at bounding box center [544, 345] width 12 height 12
click at [633, 339] on td at bounding box center [628, 346] width 84 height 41
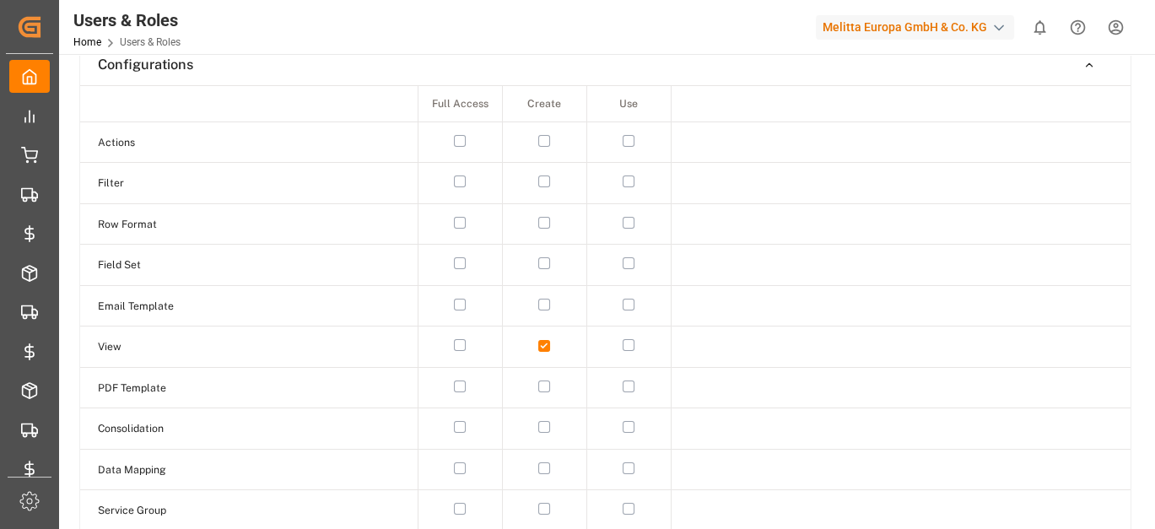
click at [631, 339] on button "button" at bounding box center [628, 345] width 12 height 12
click at [628, 175] on button "button" at bounding box center [628, 181] width 12 height 12
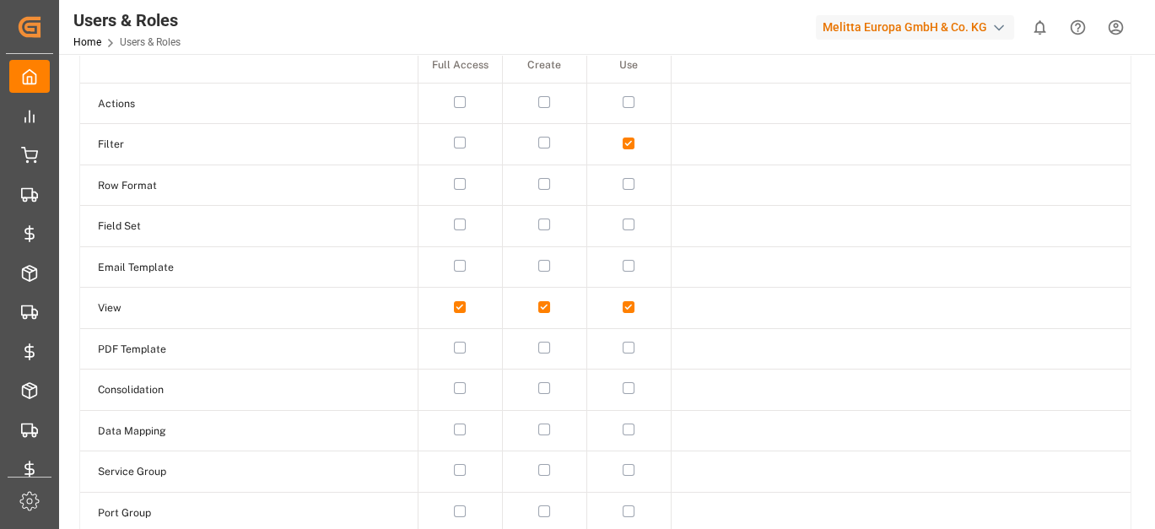
scroll to position [1427, 0]
click at [627, 180] on button "button" at bounding box center [628, 186] width 12 height 12
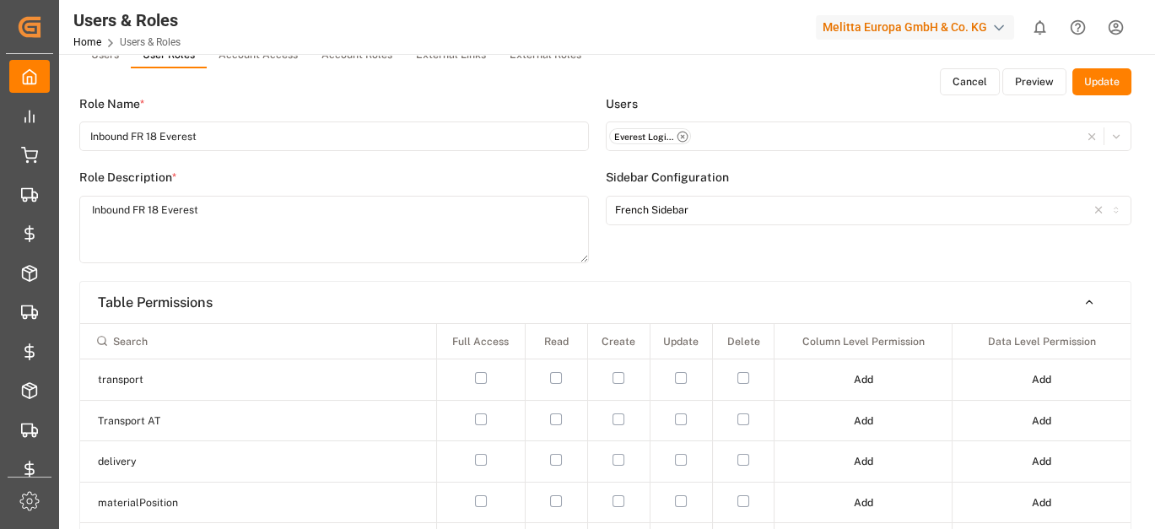
scroll to position [0, 0]
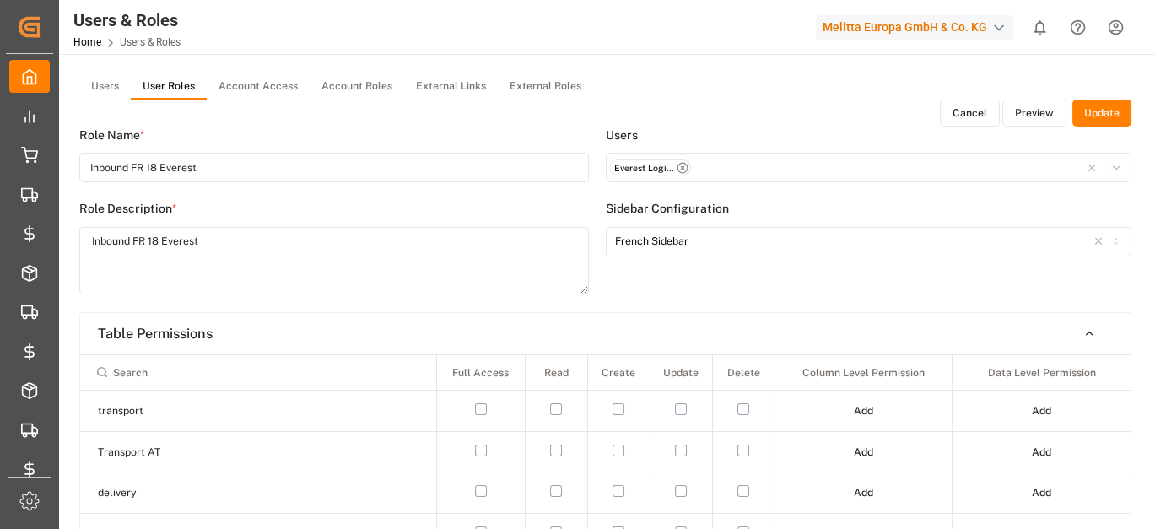
click at [1120, 107] on button "Update" at bounding box center [1101, 113] width 59 height 27
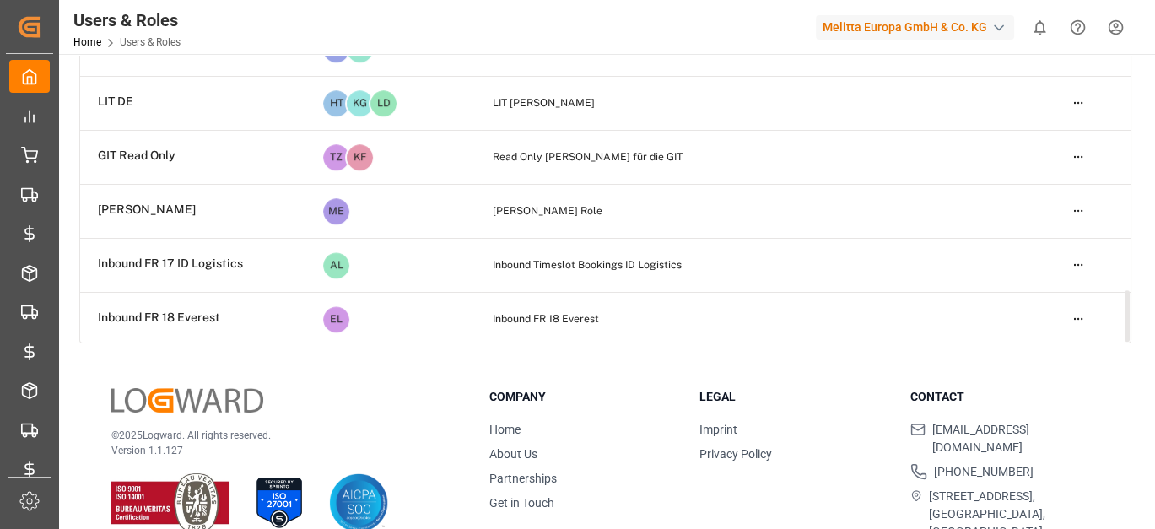
scroll to position [234, 0]
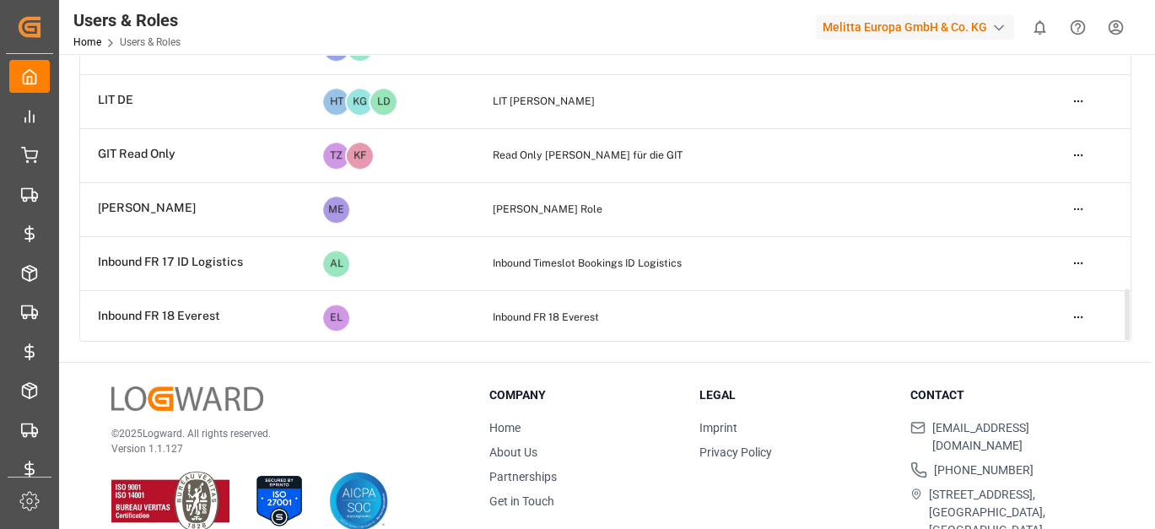
click at [1078, 304] on html "Created by potrace 1.15, written by [PERSON_NAME] [DATE]-[DATE] Created by potr…" at bounding box center [577, 264] width 1155 height 529
click at [1060, 333] on div "Edit" at bounding box center [1042, 344] width 87 height 24
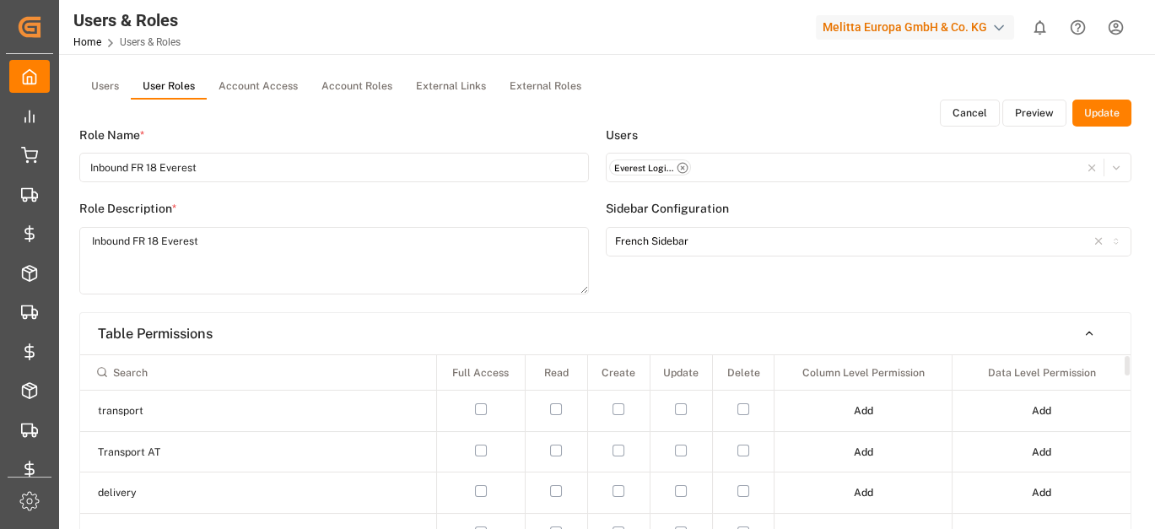
click at [156, 366] on input at bounding box center [258, 372] width 341 height 29
type input "chezy"
click at [552, 441] on td at bounding box center [556, 451] width 62 height 41
click at [557, 449] on button "button" at bounding box center [556, 450] width 12 height 12
click at [622, 449] on button "button" at bounding box center [618, 450] width 12 height 12
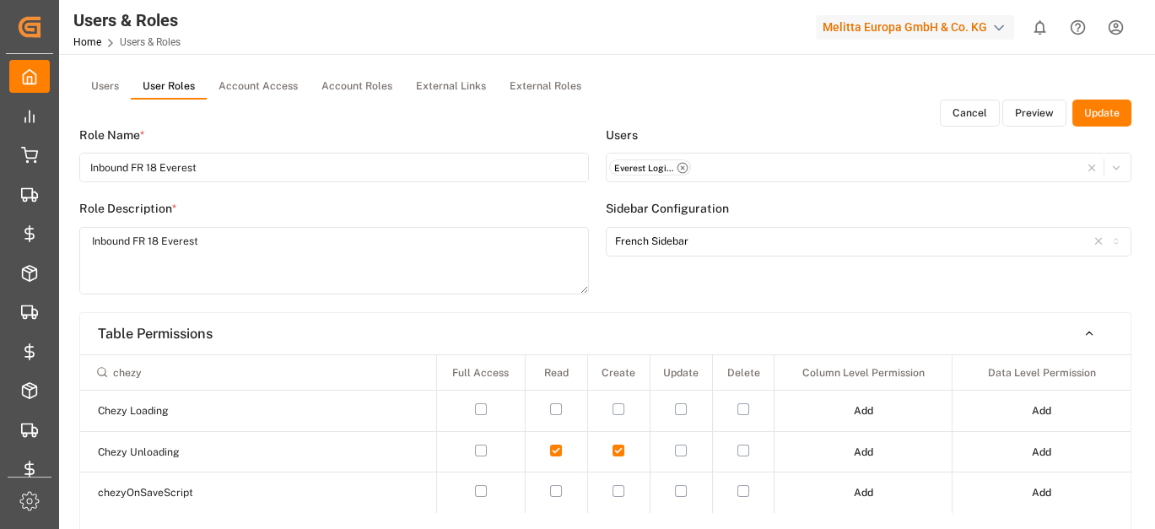
click at [684, 450] on button "button" at bounding box center [681, 450] width 12 height 12
click at [1036, 448] on button "Add" at bounding box center [1041, 452] width 43 height 27
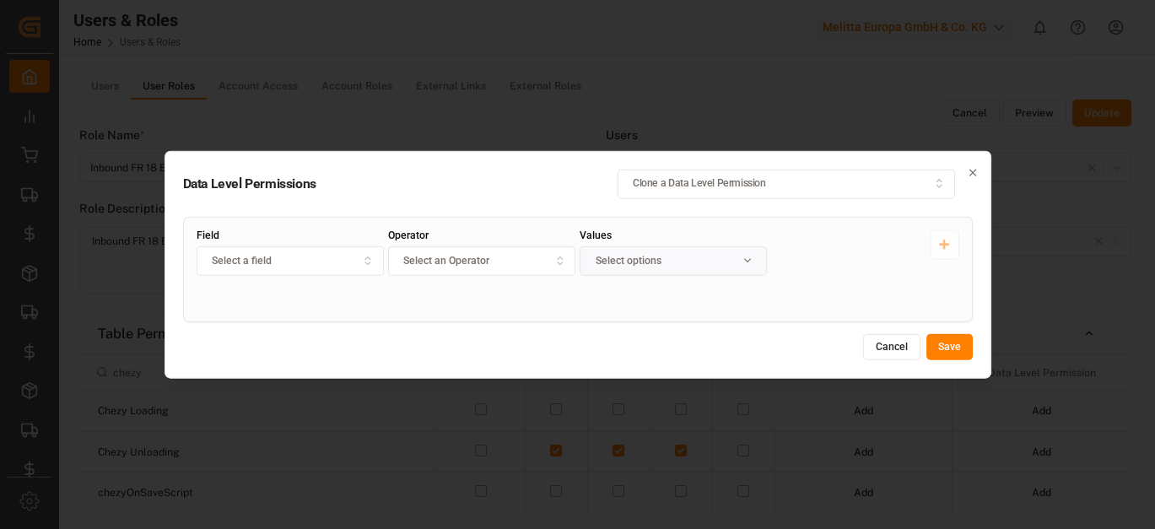
click at [345, 269] on button "Select a field" at bounding box center [290, 260] width 187 height 30
type input "t"
type input "fr"
click at [336, 327] on div "Freight Forwarder" at bounding box center [302, 325] width 211 height 24
click at [489, 245] on div "Operator Select an Operator" at bounding box center [481, 268] width 187 height 78
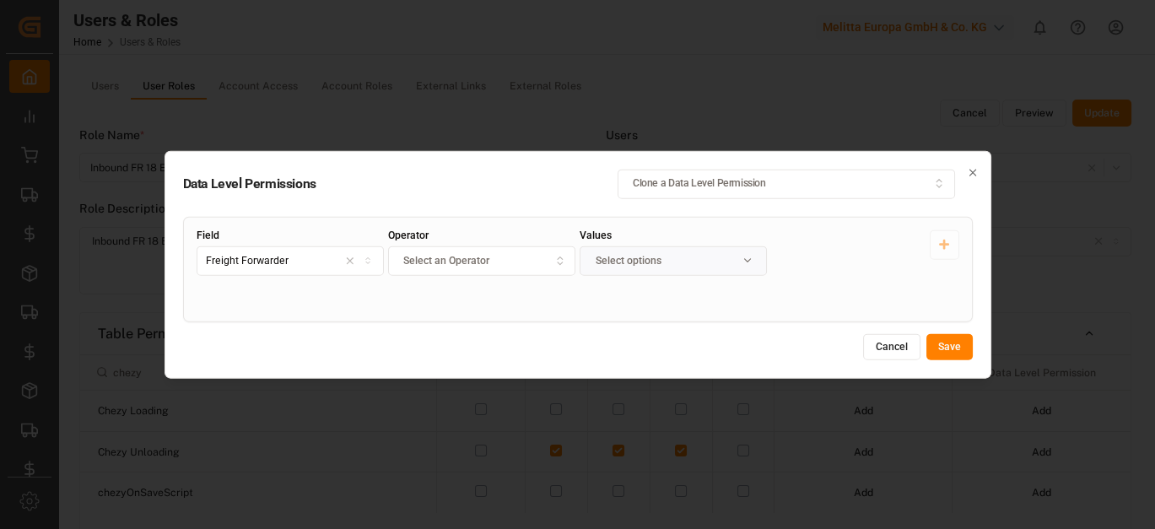
click at [487, 260] on span "Select an Operator" at bounding box center [446, 260] width 86 height 15
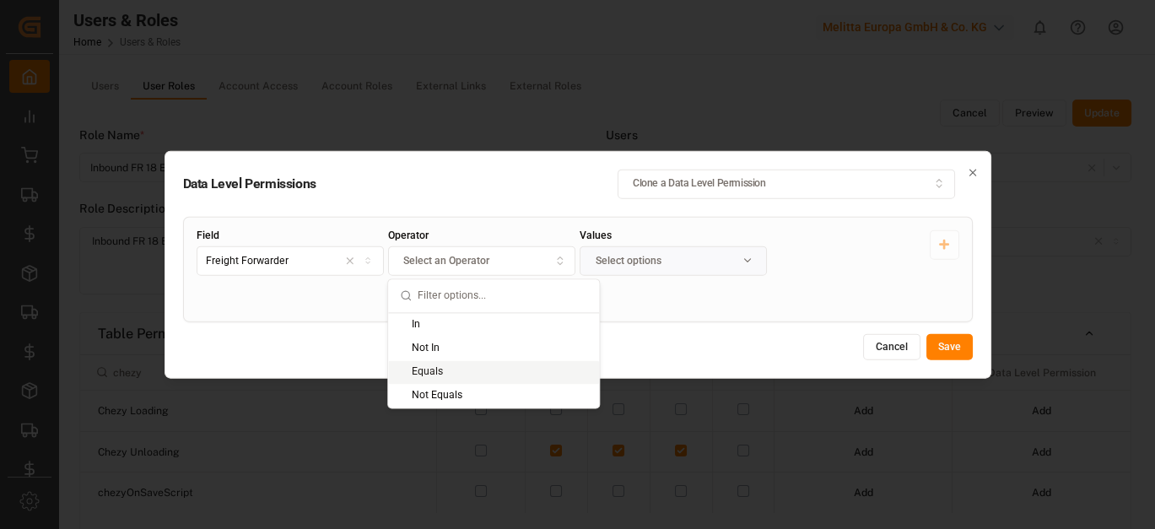
click at [444, 362] on div "Equals" at bounding box center [493, 372] width 211 height 24
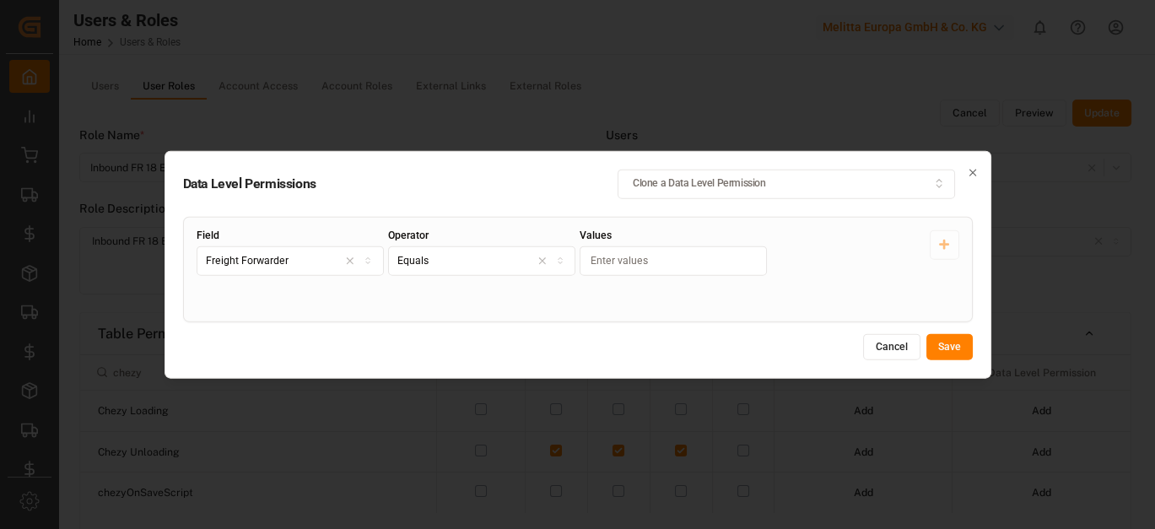
click at [619, 261] on input "Values" at bounding box center [672, 260] width 187 height 30
type input "Omida"
click at [942, 339] on button "Save" at bounding box center [949, 346] width 46 height 27
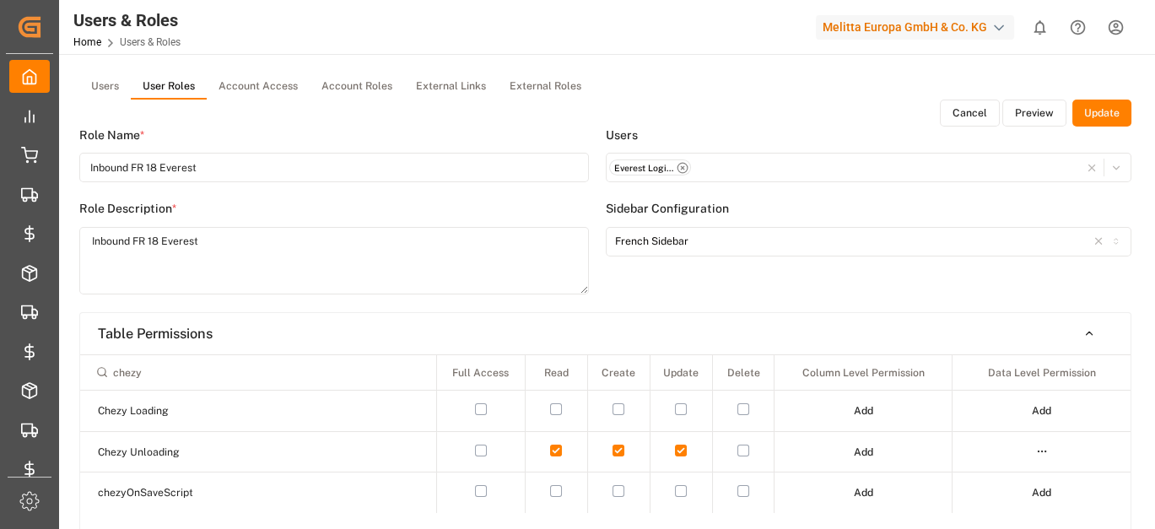
click at [1026, 448] on div at bounding box center [1042, 451] width 172 height 24
click at [1035, 448] on html "Created by potrace 1.15, written by [PERSON_NAME] [DATE]-[DATE] Created by potr…" at bounding box center [577, 264] width 1155 height 529
click at [993, 472] on div "Edit" at bounding box center [1006, 481] width 87 height 24
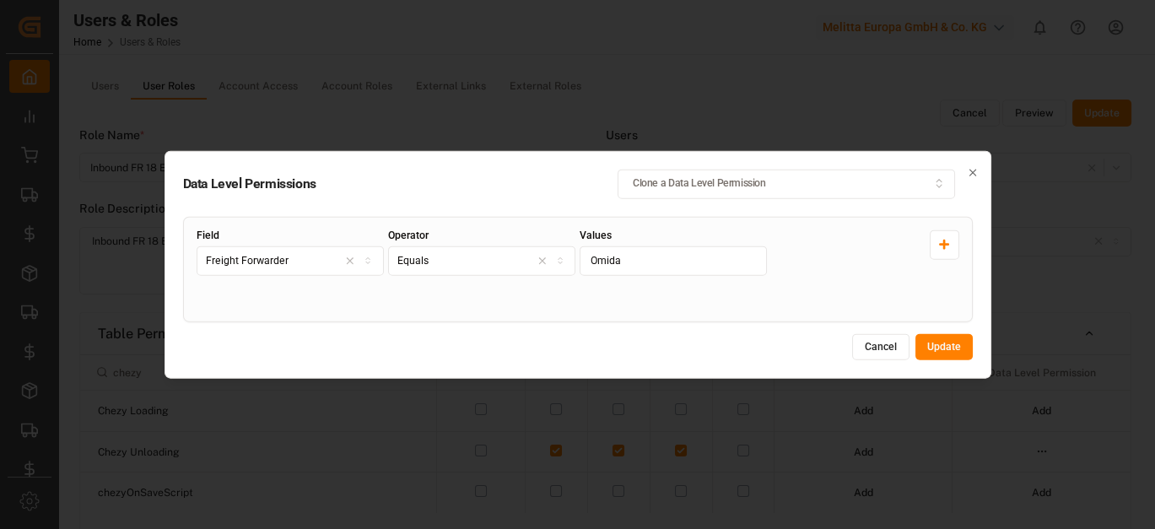
click at [667, 260] on input "Omida" at bounding box center [672, 260] width 187 height 30
type input "Omida DE"
click at [951, 352] on button "Update" at bounding box center [943, 346] width 57 height 27
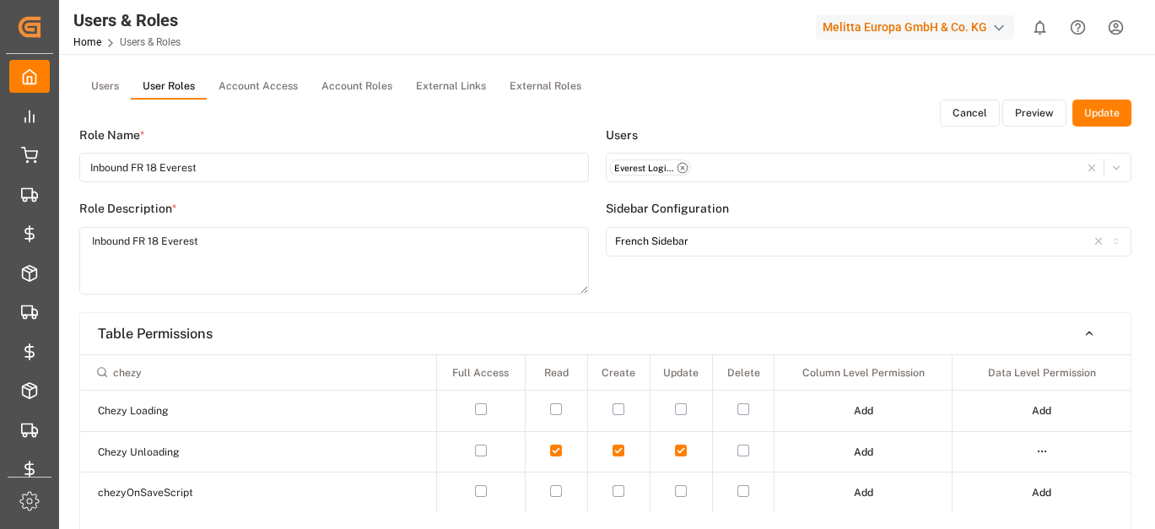
scroll to position [35, 0]
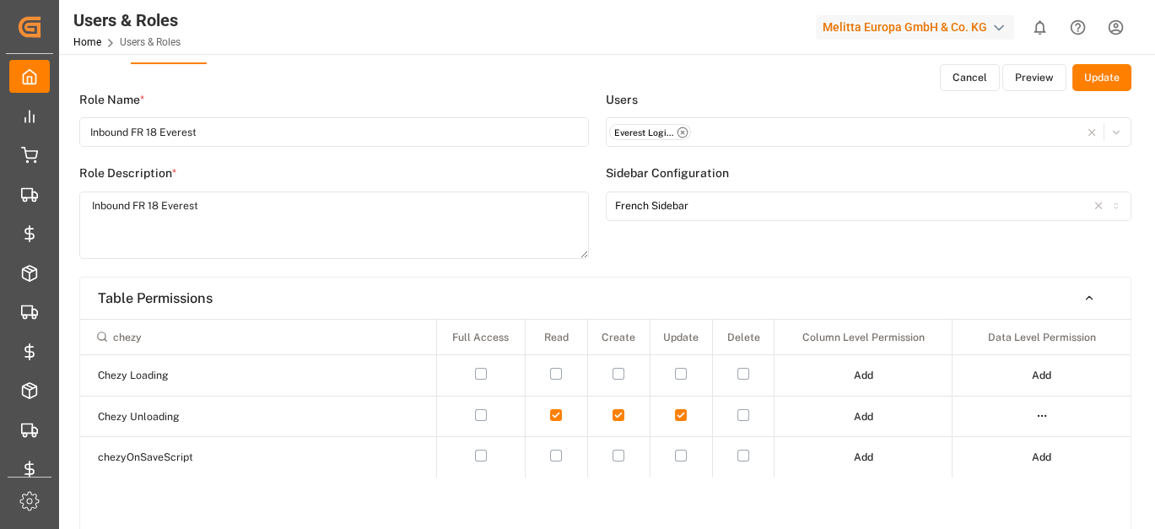
click at [1110, 84] on button "Update" at bounding box center [1101, 77] width 59 height 27
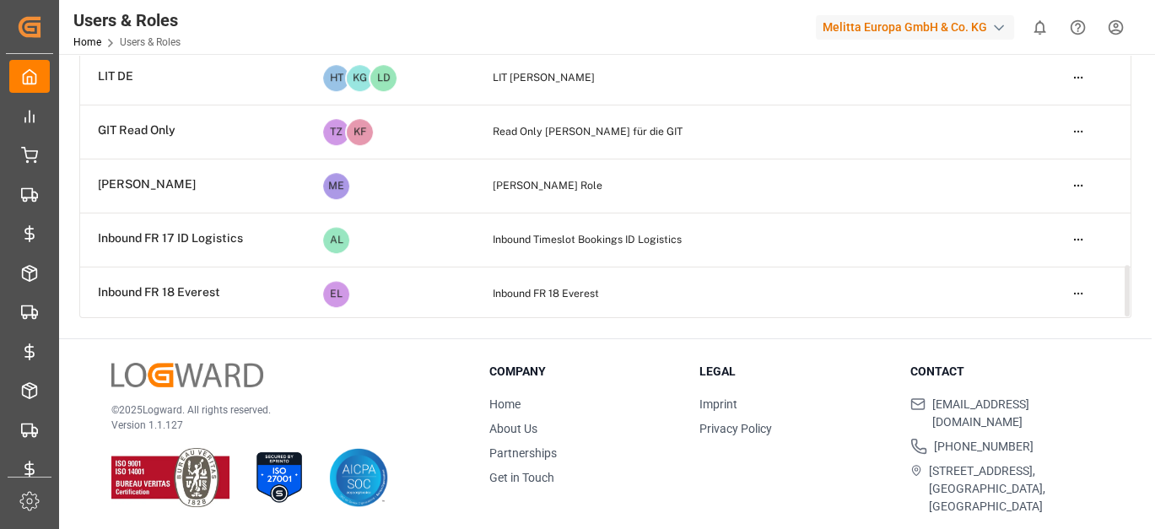
scroll to position [256, 0]
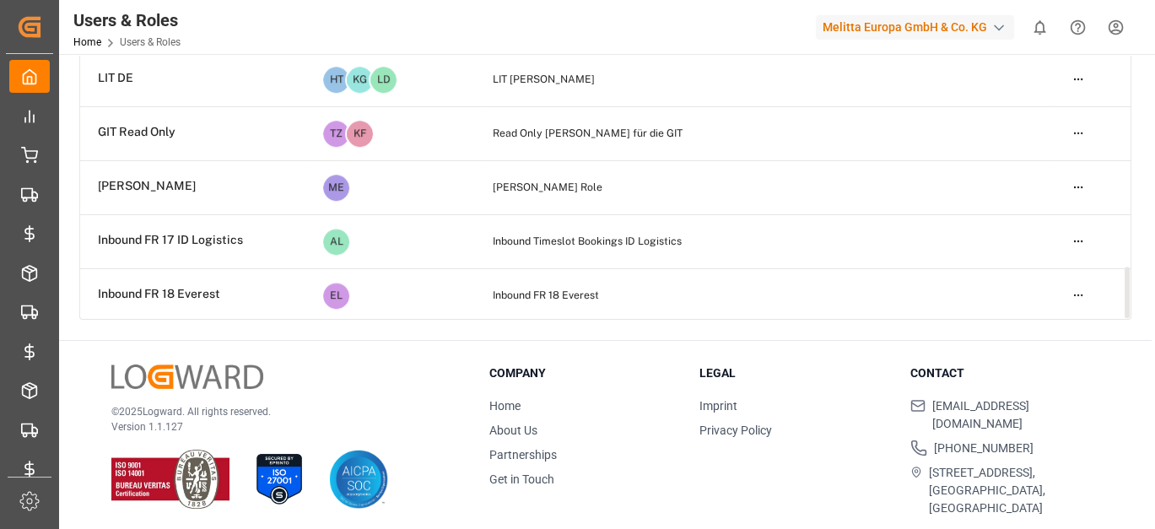
click at [1077, 292] on html "Created by potrace 1.15, written by [PERSON_NAME] [DATE]-[DATE] Created by potr…" at bounding box center [577, 264] width 1155 height 529
click at [1038, 318] on div "Edit" at bounding box center [1042, 322] width 87 height 24
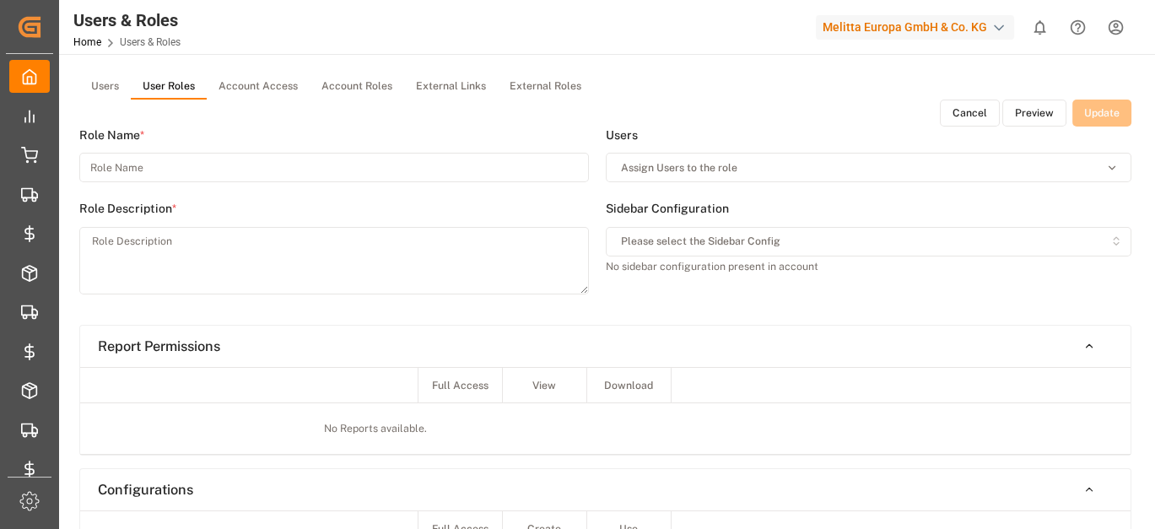
type input "Inbound FR 18 Everest"
type textarea "Inbound FR 18 Everest"
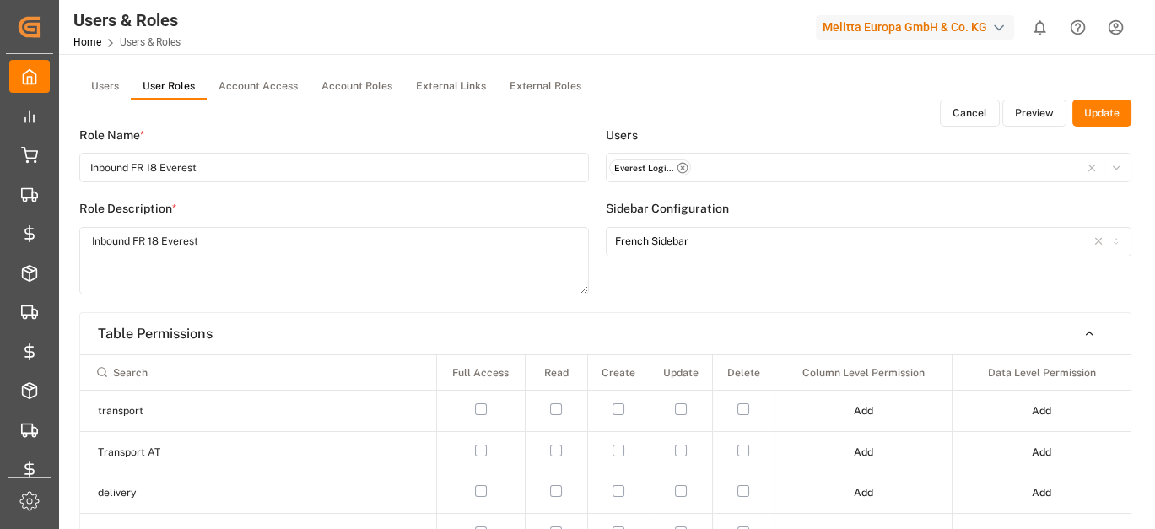
click at [1034, 110] on button "Preview" at bounding box center [1034, 113] width 64 height 27
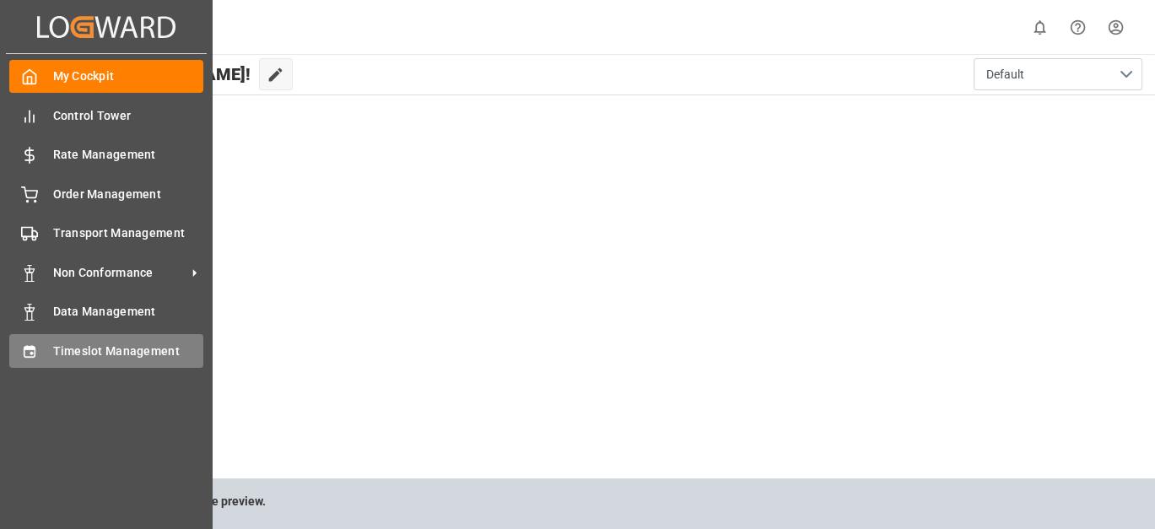
click at [65, 343] on span "Timeslot Management" at bounding box center [128, 351] width 151 height 18
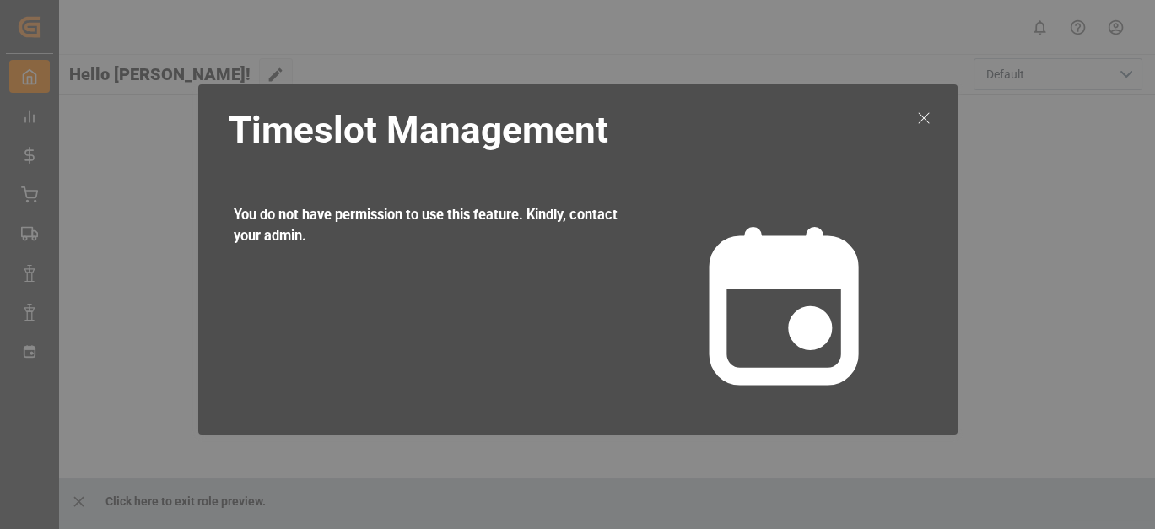
click at [913, 116] on icon at bounding box center [923, 118] width 20 height 20
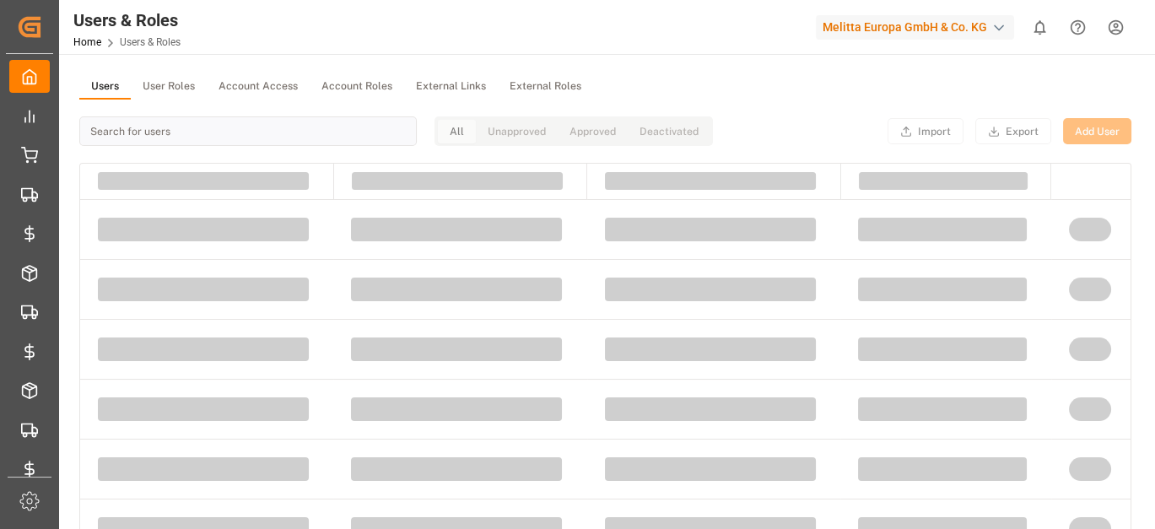
click at [98, 79] on button "Users" at bounding box center [104, 86] width 51 height 25
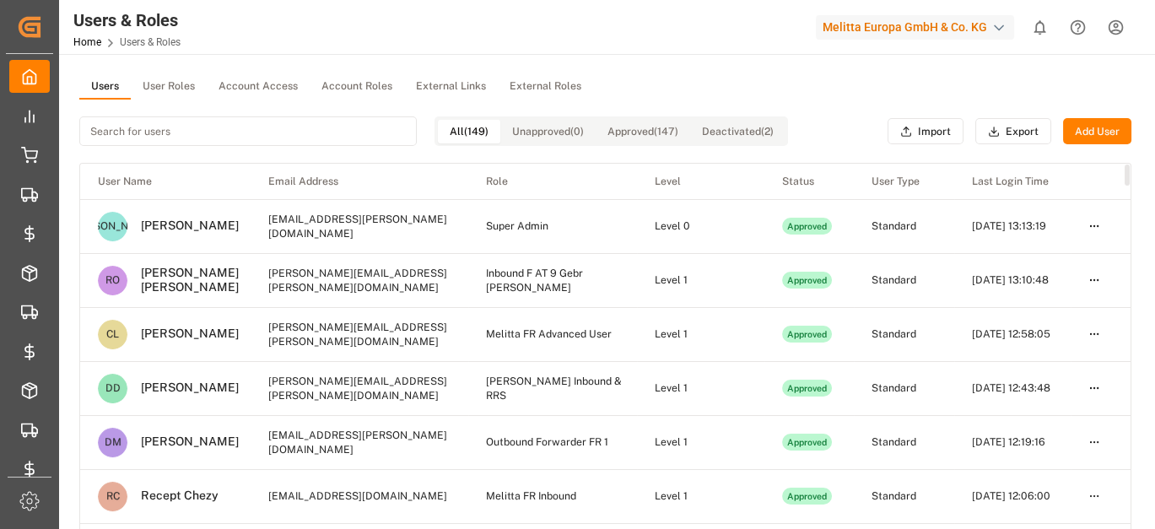
click at [218, 133] on input at bounding box center [247, 131] width 337 height 30
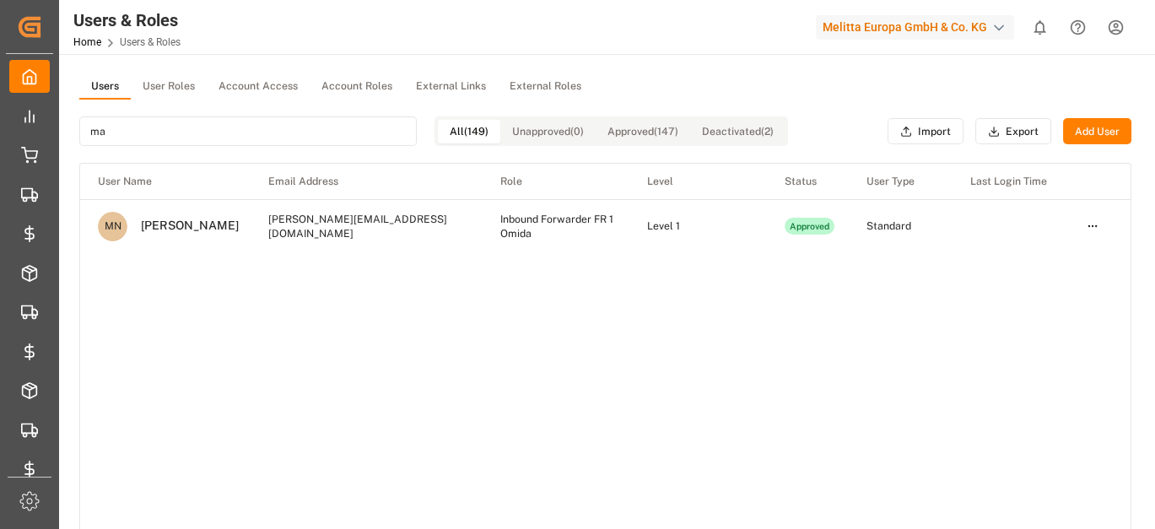
type input "m"
drag, startPoint x: 125, startPoint y: 127, endPoint x: 102, endPoint y: 130, distance: 22.9
click at [102, 130] on input "lukasz" at bounding box center [247, 131] width 337 height 30
type input "l"
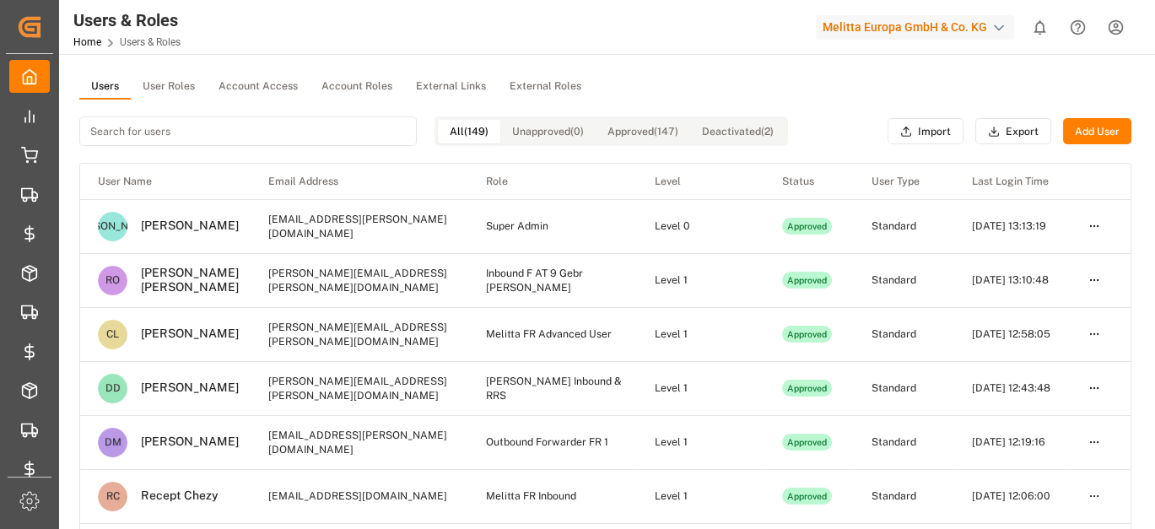
click at [1089, 122] on button "Add User" at bounding box center [1097, 131] width 68 height 27
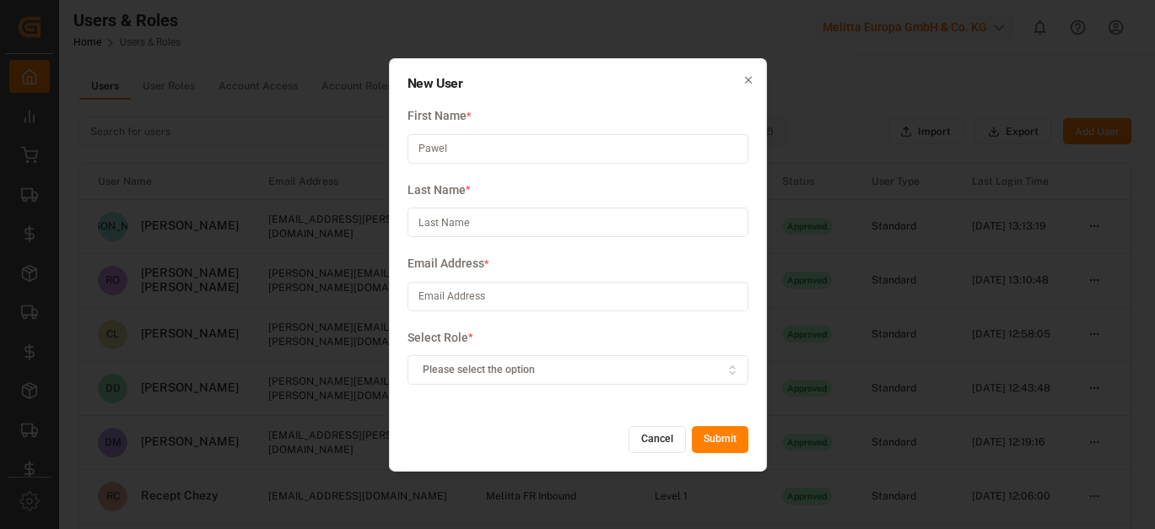
type input "Pawel"
click at [487, 306] on input at bounding box center [577, 297] width 341 height 30
paste input "[EMAIL_ADDRESS][PERSON_NAME][DOMAIN_NAME]"
type input "[EMAIL_ADDRESS][PERSON_NAME][DOMAIN_NAME]"
click at [474, 221] on input at bounding box center [577, 222] width 341 height 30
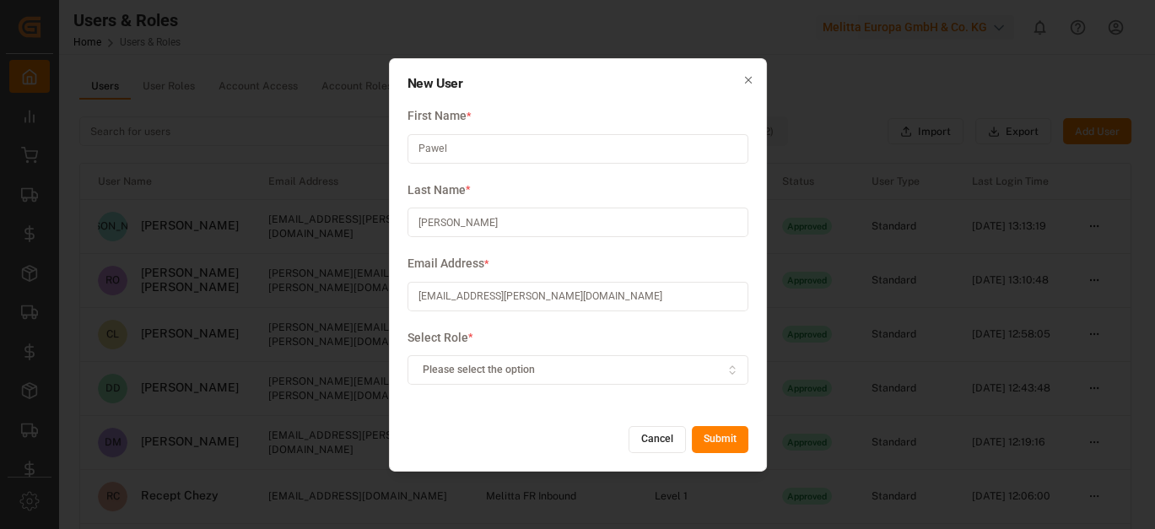
type input "[PERSON_NAME]"
click at [585, 359] on button "Please select the option" at bounding box center [577, 370] width 341 height 30
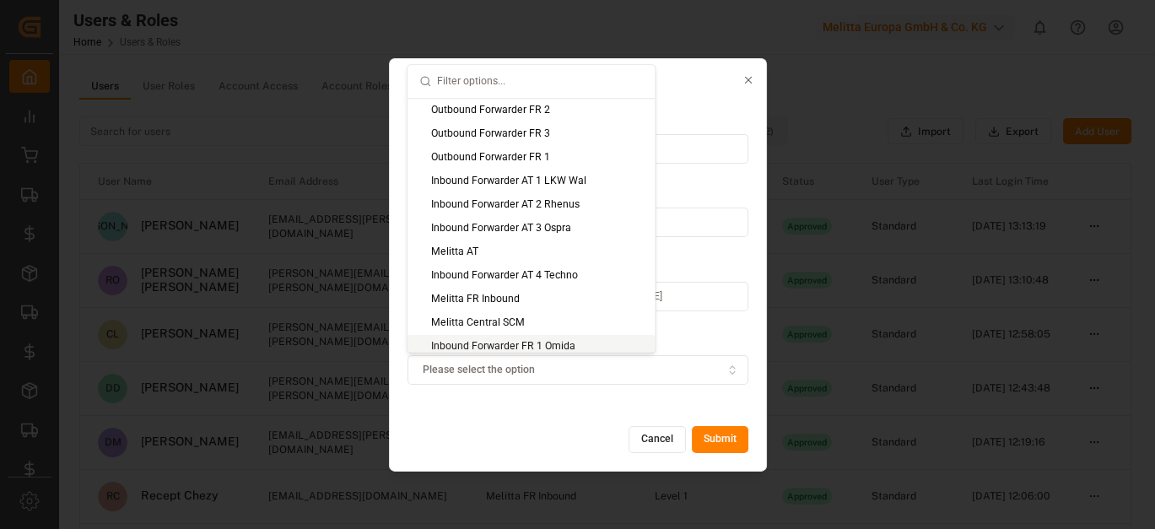
click at [557, 342] on div "Inbound Forwarder FR 1 Omida" at bounding box center [530, 347] width 247 height 24
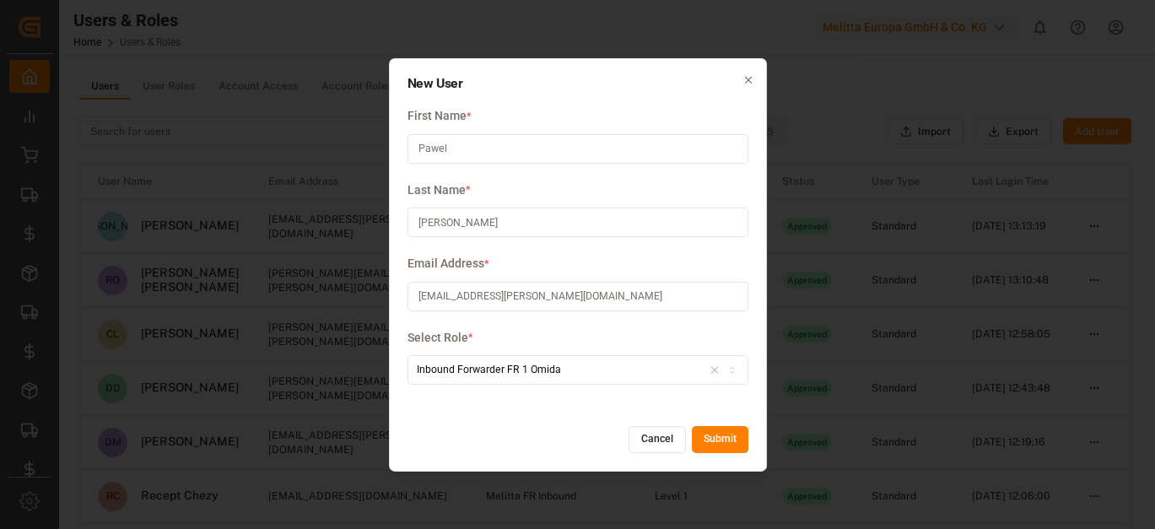
click at [735, 443] on button "Submit" at bounding box center [720, 439] width 57 height 27
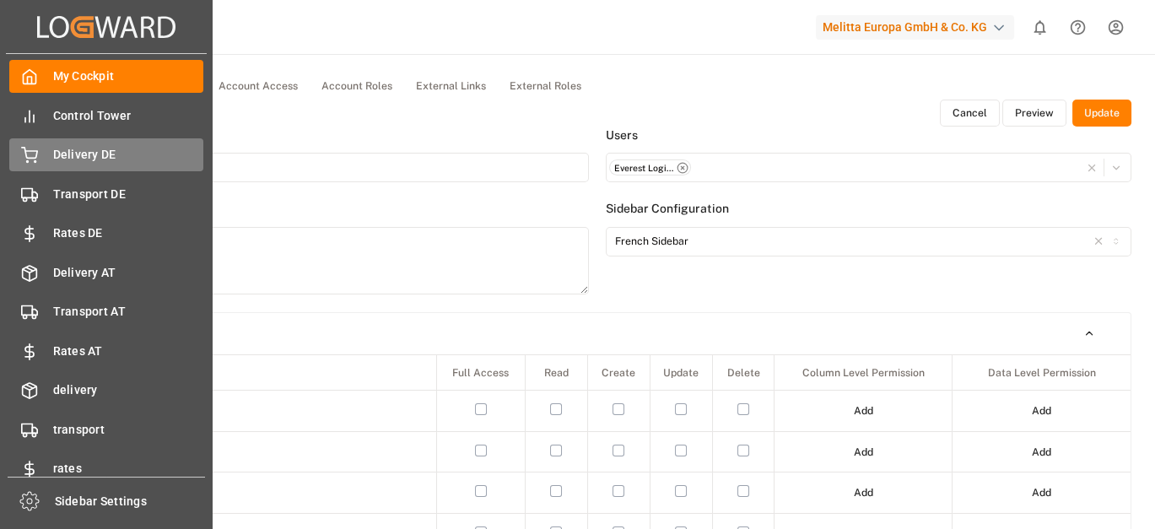
click at [42, 158] on div "Delivery DE Delivery DE" at bounding box center [106, 154] width 194 height 33
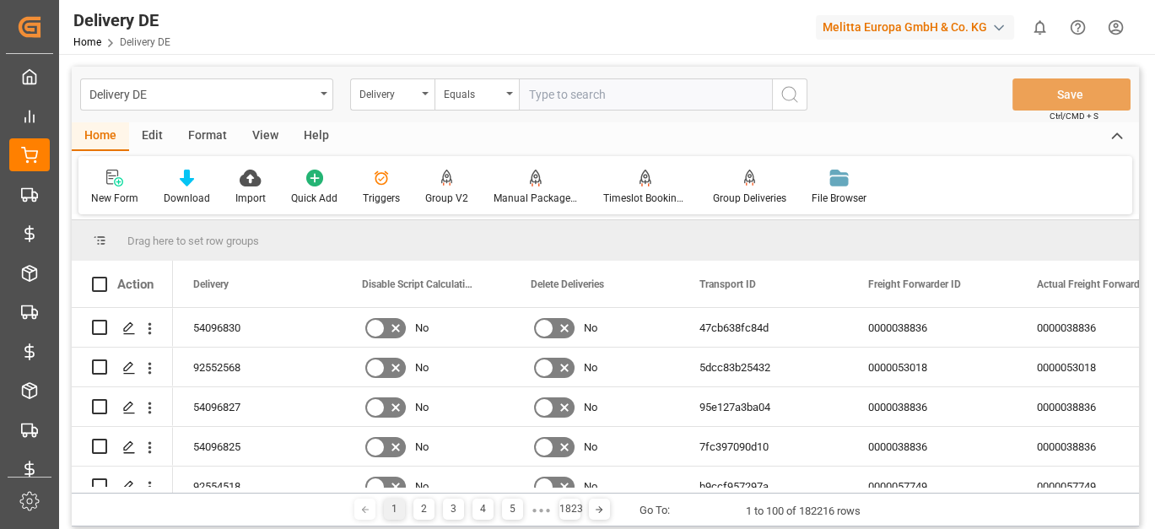
click at [170, 94] on div "Delivery DE" at bounding box center [201, 93] width 225 height 21
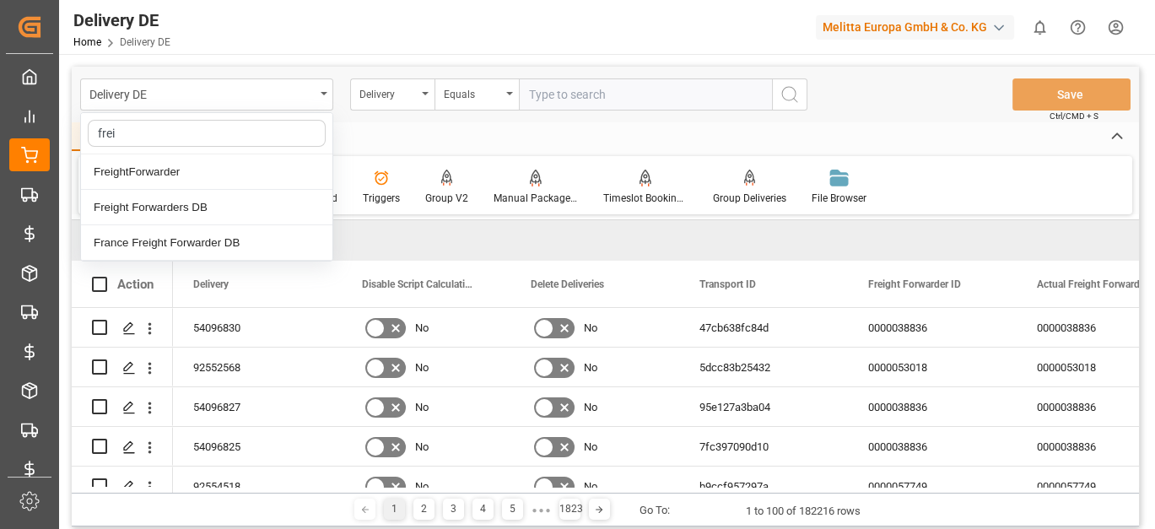
type input "freig"
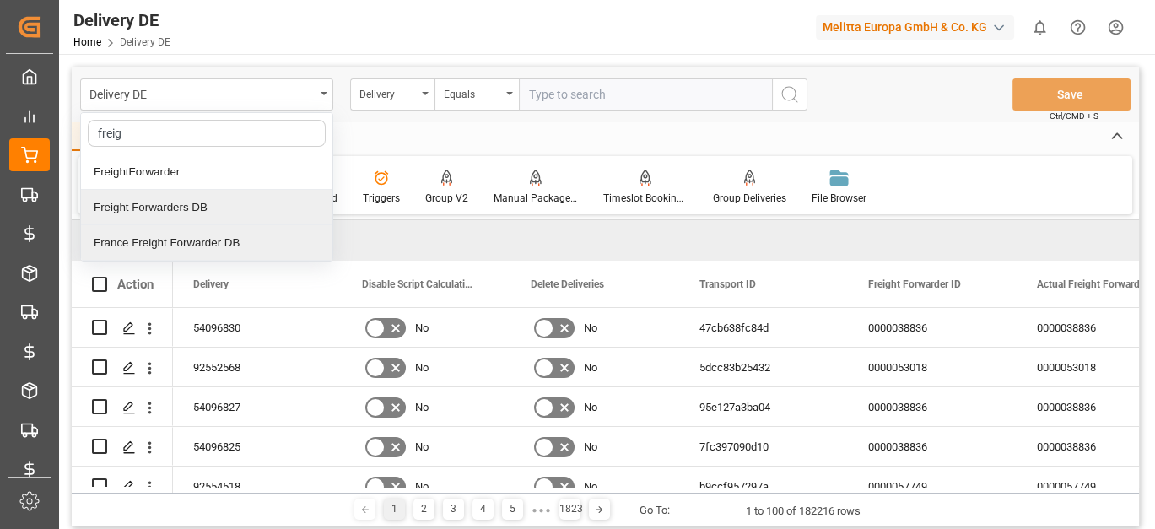
click at [186, 236] on div "France Freight Forwarder DB" at bounding box center [206, 242] width 251 height 35
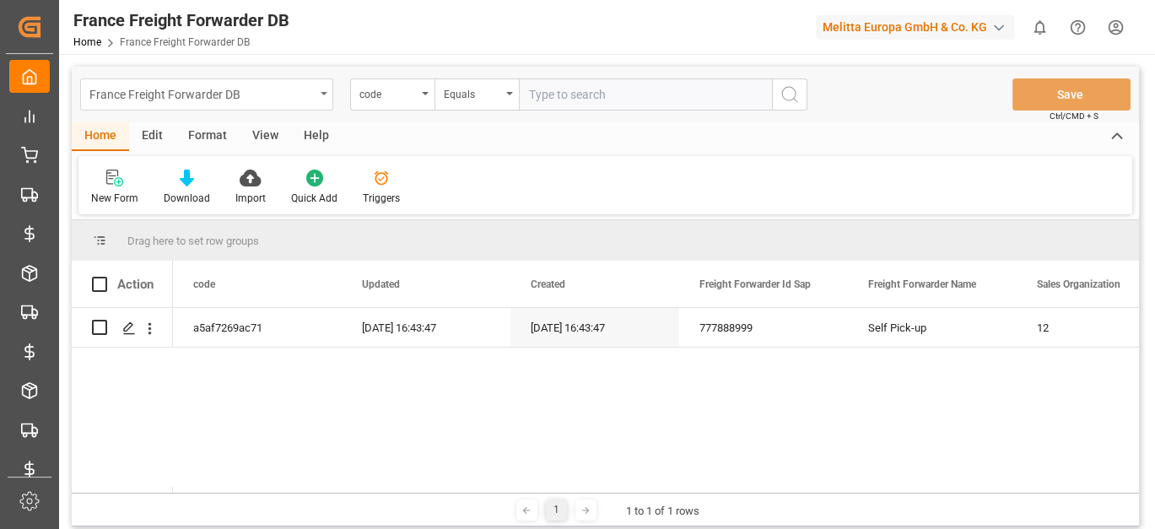
click at [116, 89] on div "France Freight Forwarder DB" at bounding box center [201, 93] width 225 height 21
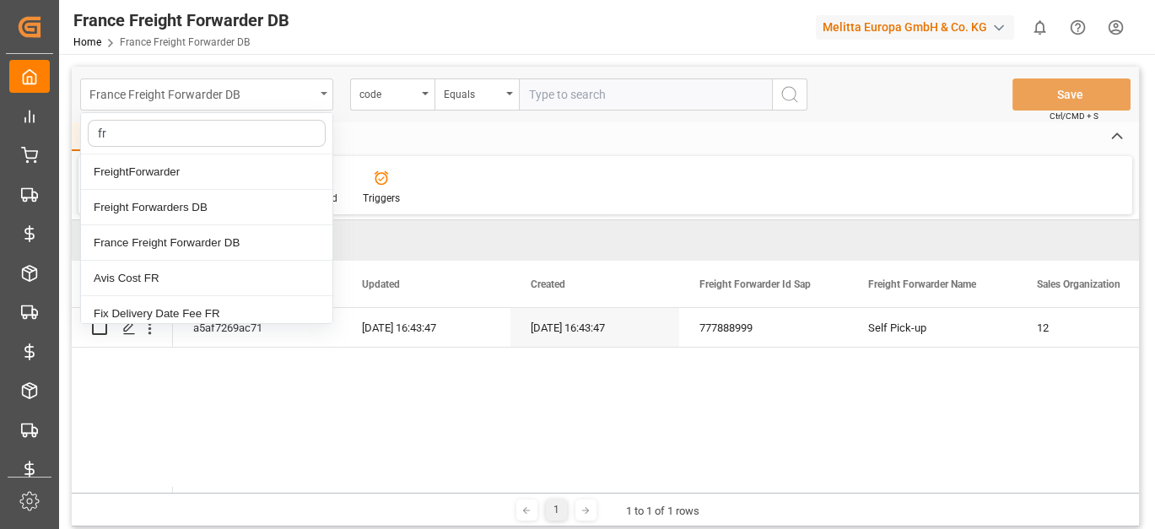
type input "fre"
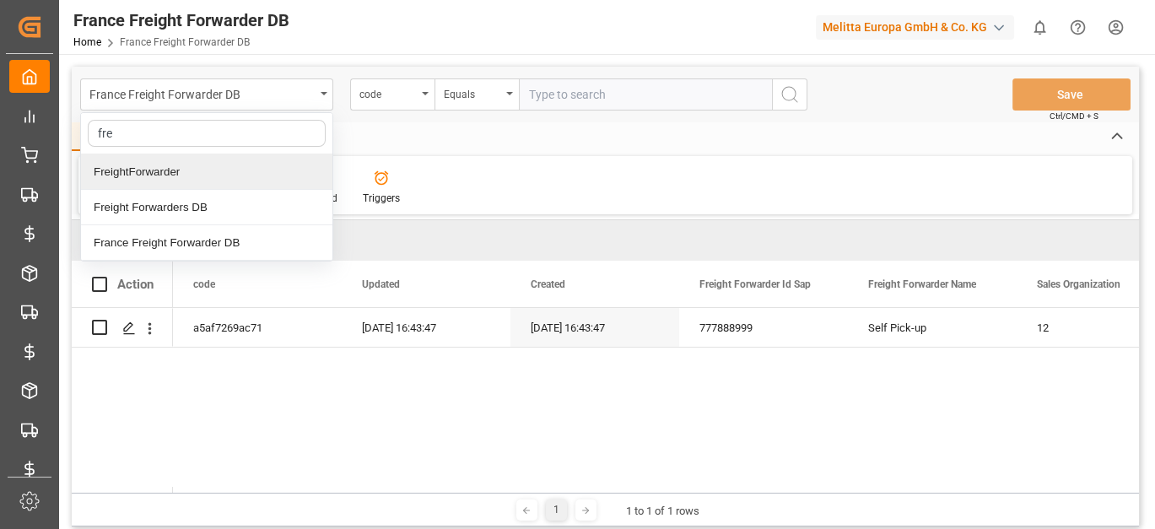
click at [147, 169] on div "FreightForwarder" at bounding box center [206, 171] width 251 height 35
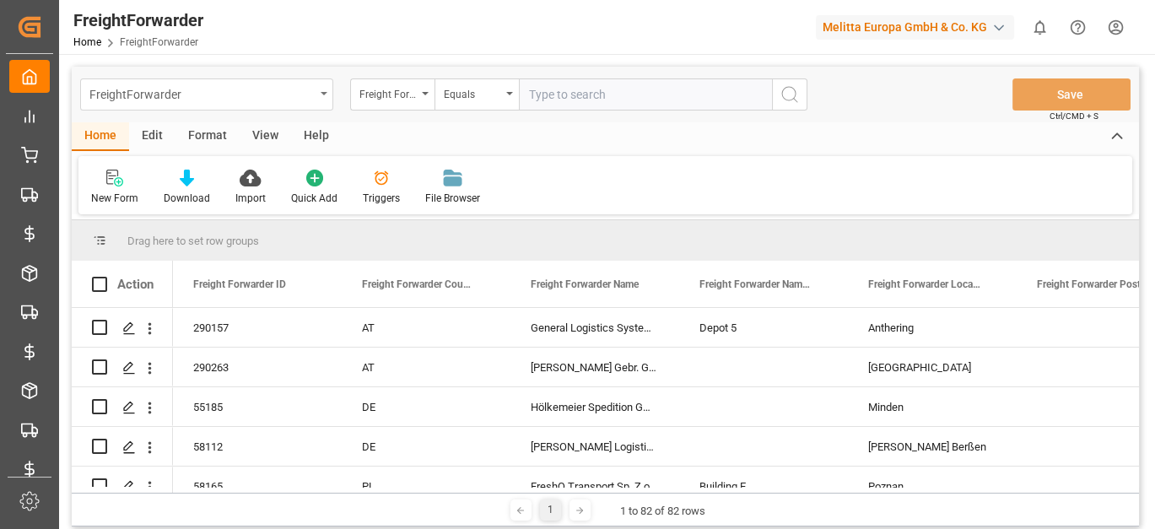
click at [218, 86] on div "FreightForwarder" at bounding box center [201, 93] width 225 height 21
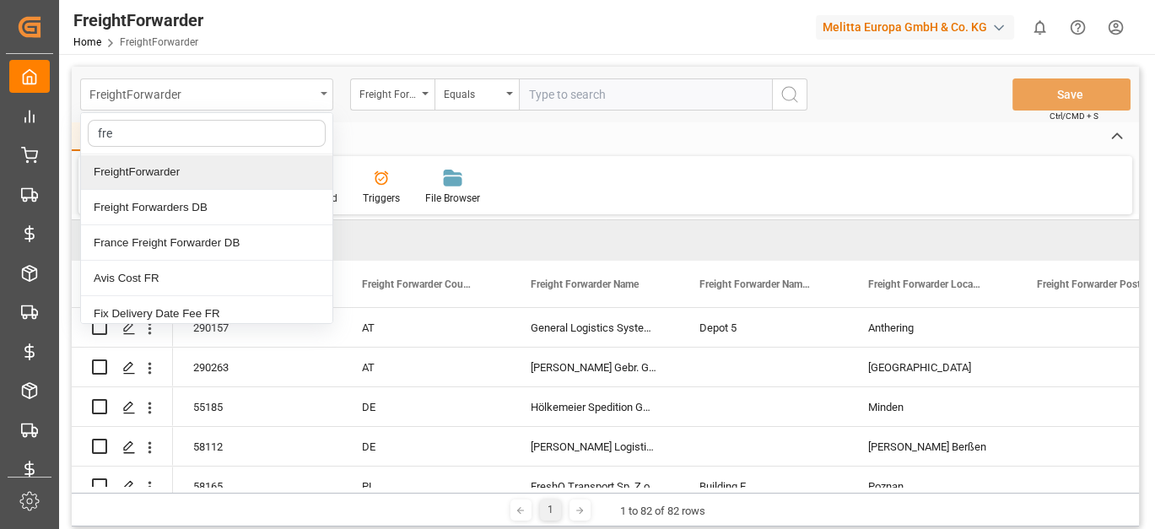
type input "frei"
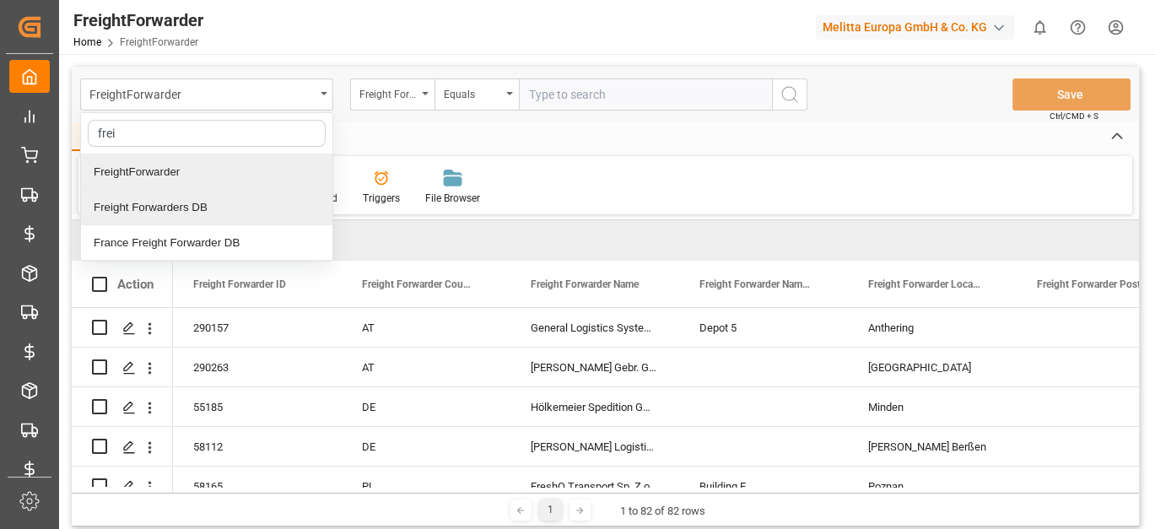
click at [212, 206] on div "Freight Forwarders DB" at bounding box center [206, 207] width 251 height 35
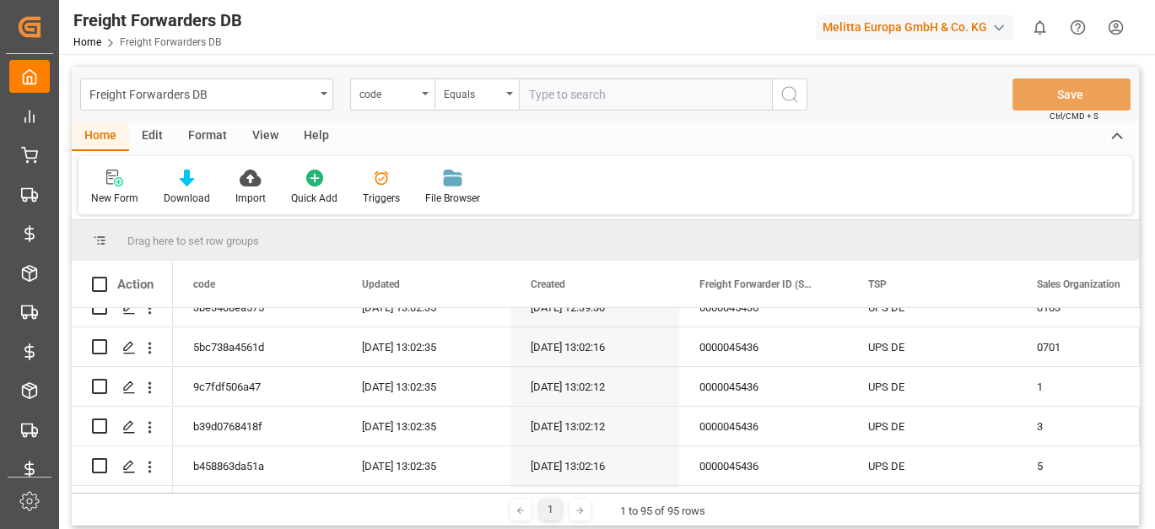
scroll to position [180, 0]
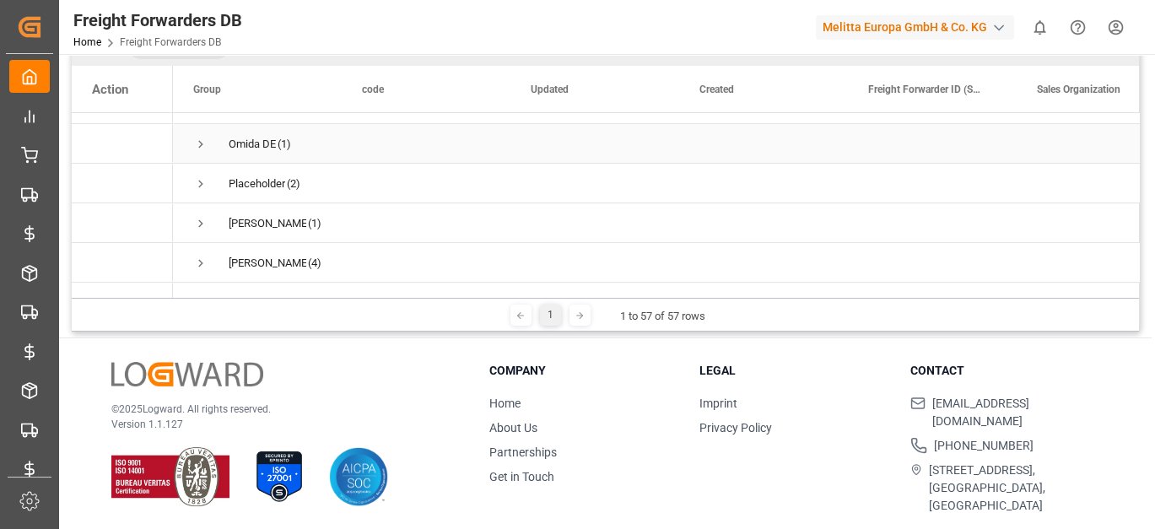
click at [202, 143] on span "Press SPACE to select this row." at bounding box center [200, 144] width 15 height 15
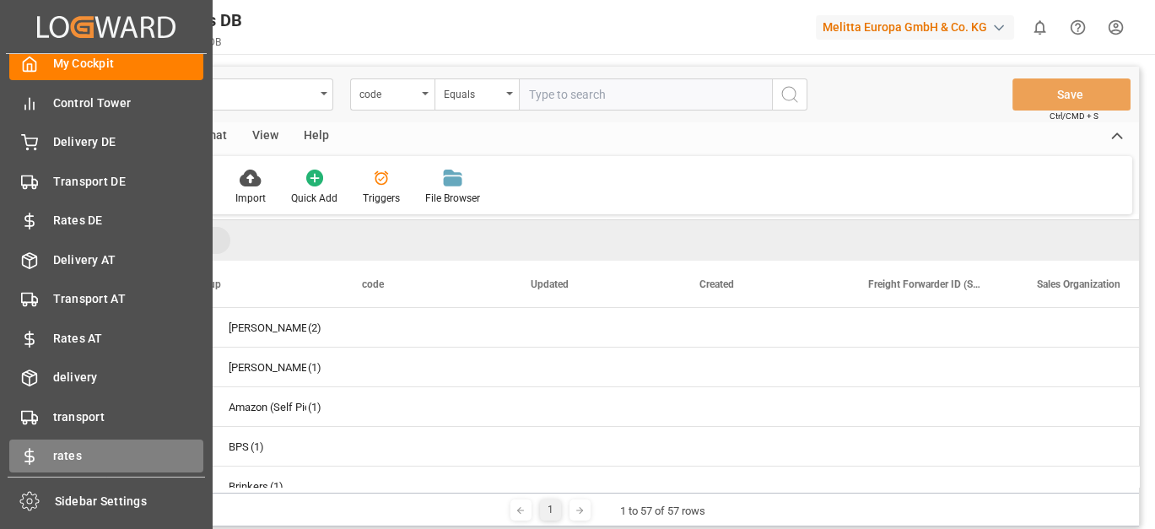
click at [84, 453] on span "rates" at bounding box center [128, 456] width 151 height 18
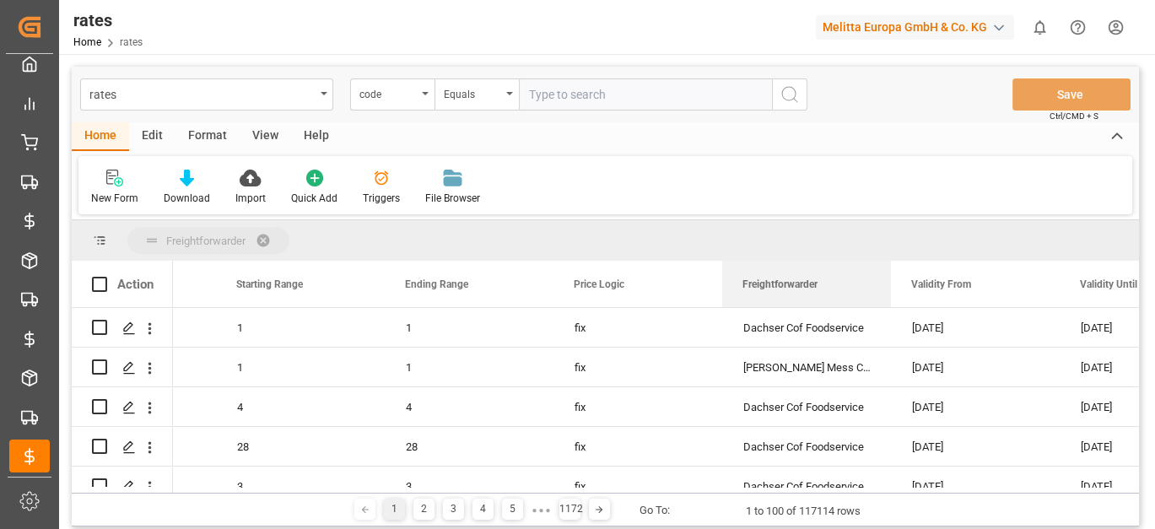
drag, startPoint x: 793, startPoint y: 285, endPoint x: 703, endPoint y: 231, distance: 105.1
